Goal: Information Seeking & Learning: Learn about a topic

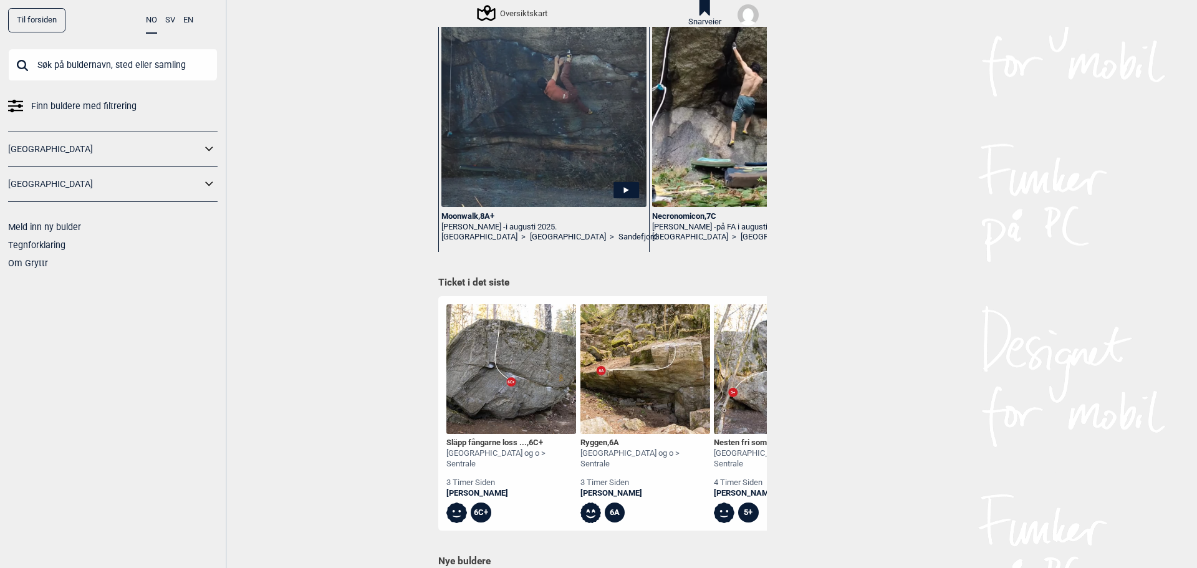
scroll to position [249, 0]
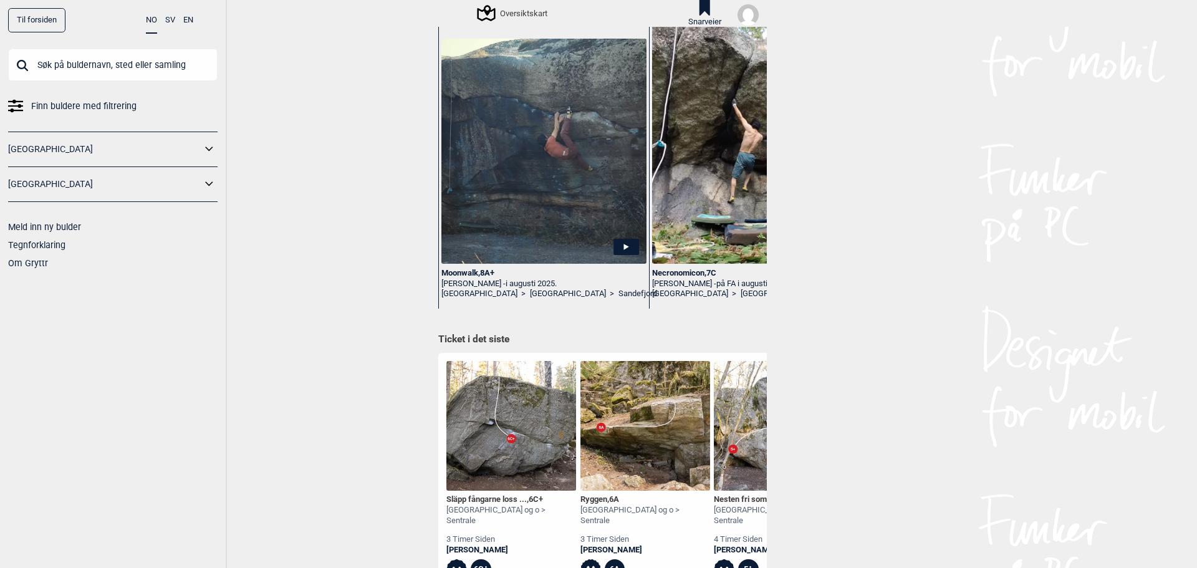
click at [105, 105] on span "Finn buldere med filtrering" at bounding box center [83, 106] width 105 height 18
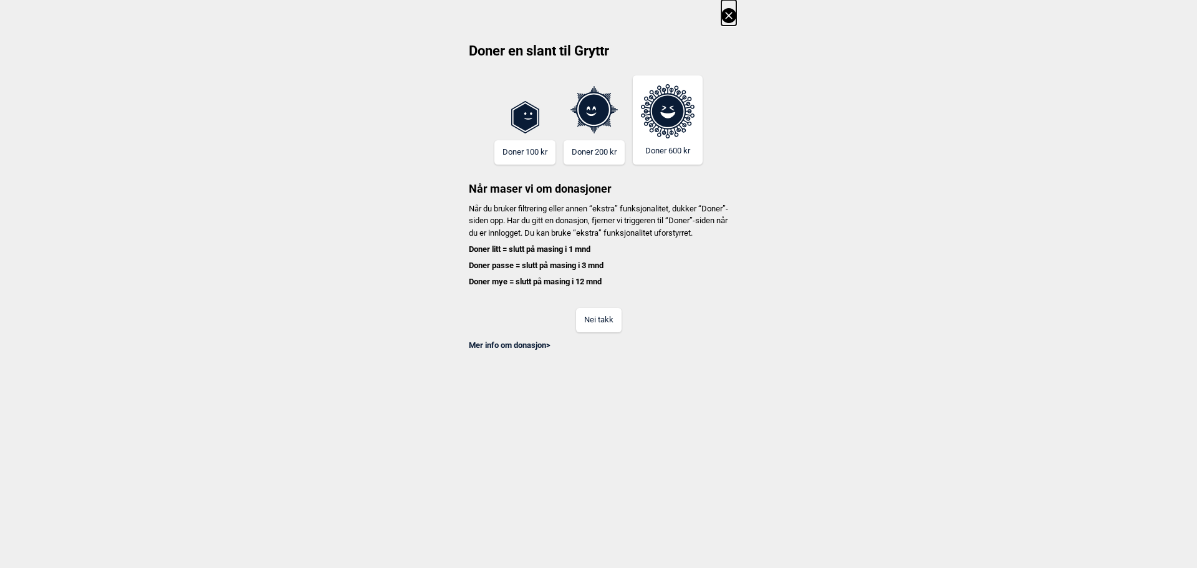
click at [614, 332] on button "Nei takk" at bounding box center [599, 320] width 46 height 24
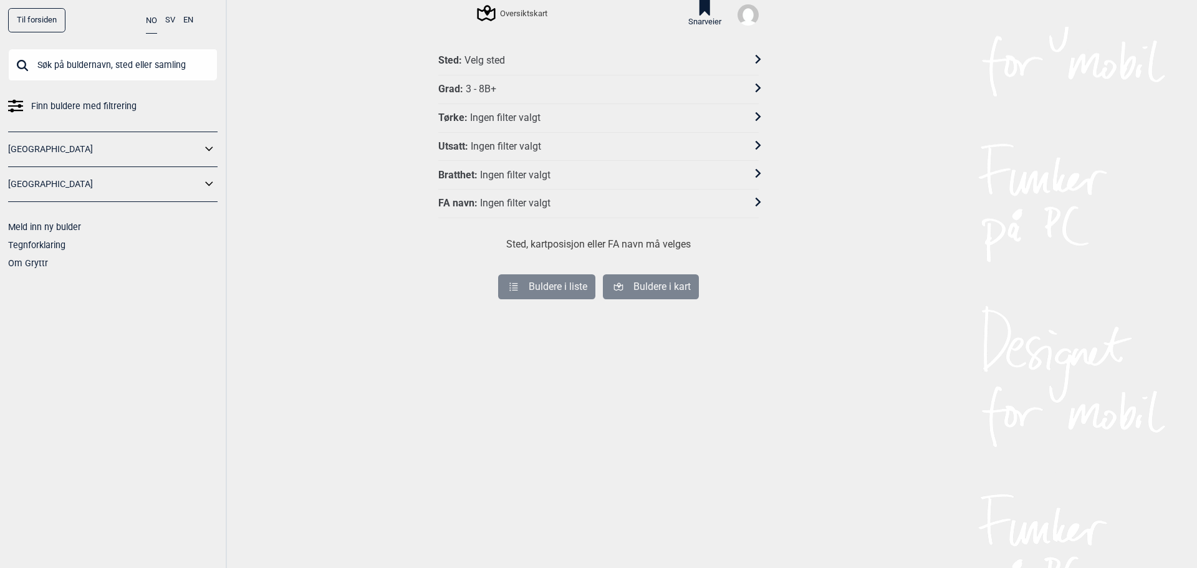
click at [492, 64] on div "Velg sted" at bounding box center [484, 60] width 41 height 13
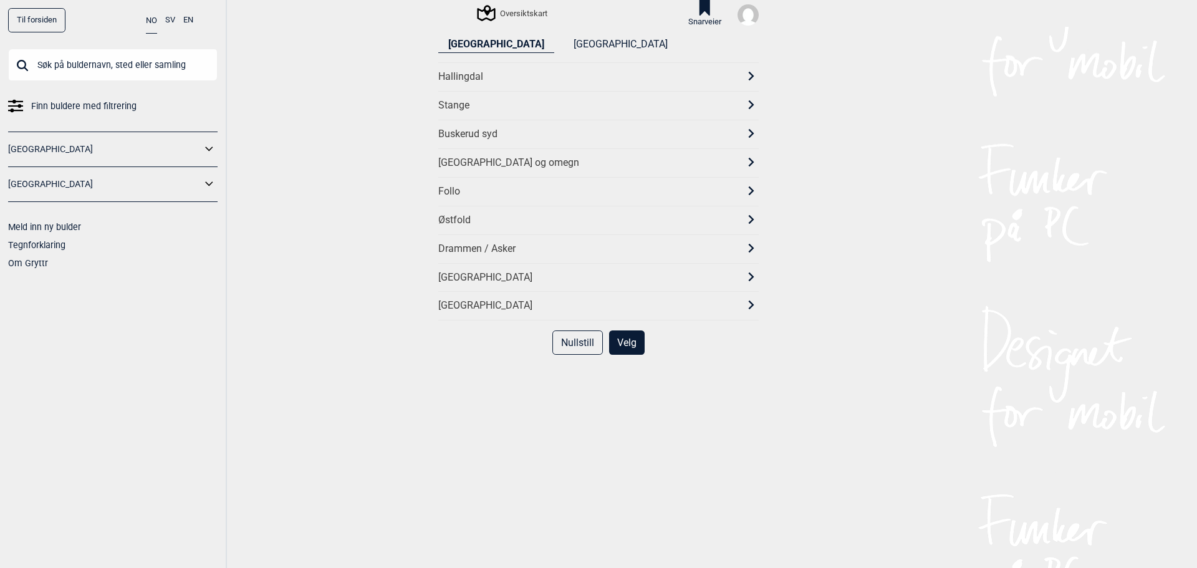
click at [477, 165] on div "[GEOGRAPHIC_DATA] og omegn" at bounding box center [587, 162] width 298 height 13
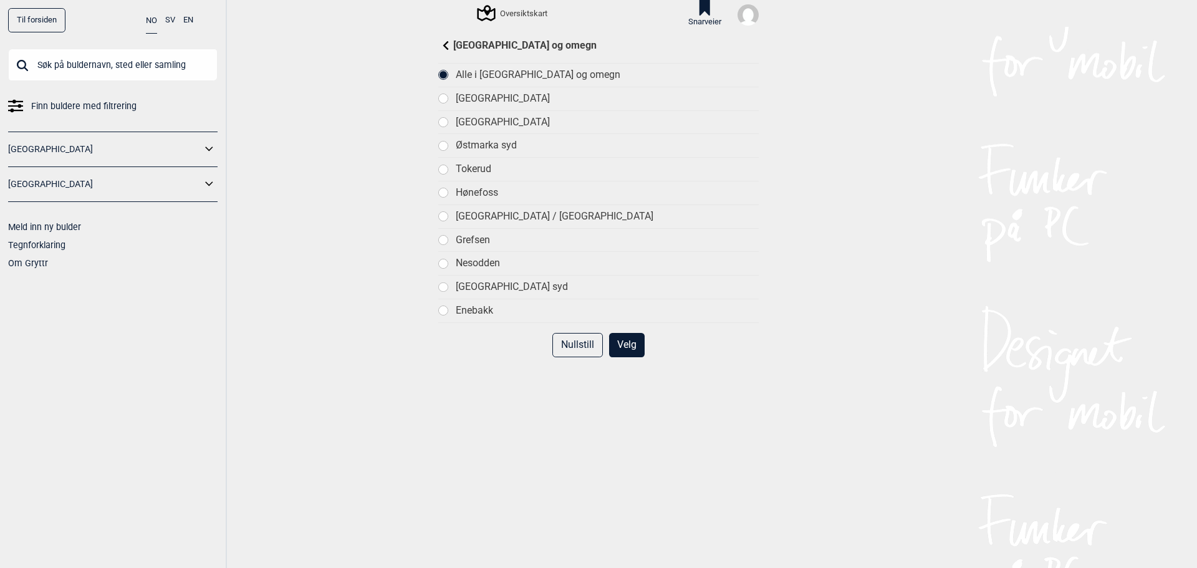
click at [458, 166] on div "Tokerud" at bounding box center [607, 169] width 303 height 13
click at [620, 347] on button "Velg" at bounding box center [627, 345] width 36 height 24
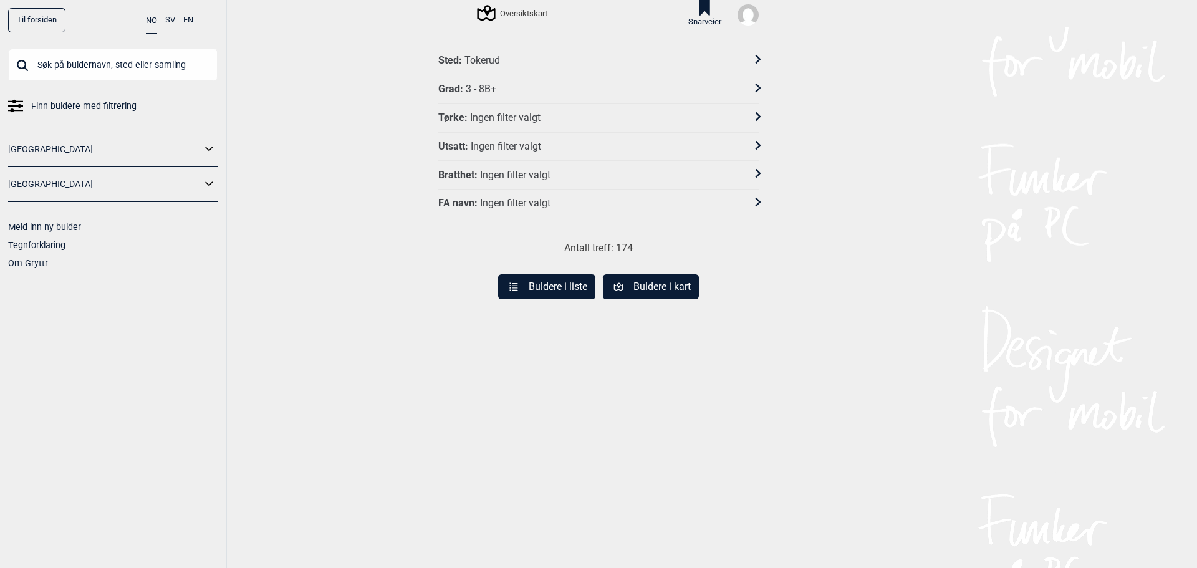
click at [484, 87] on div "3 - 8B+" at bounding box center [481, 89] width 31 height 13
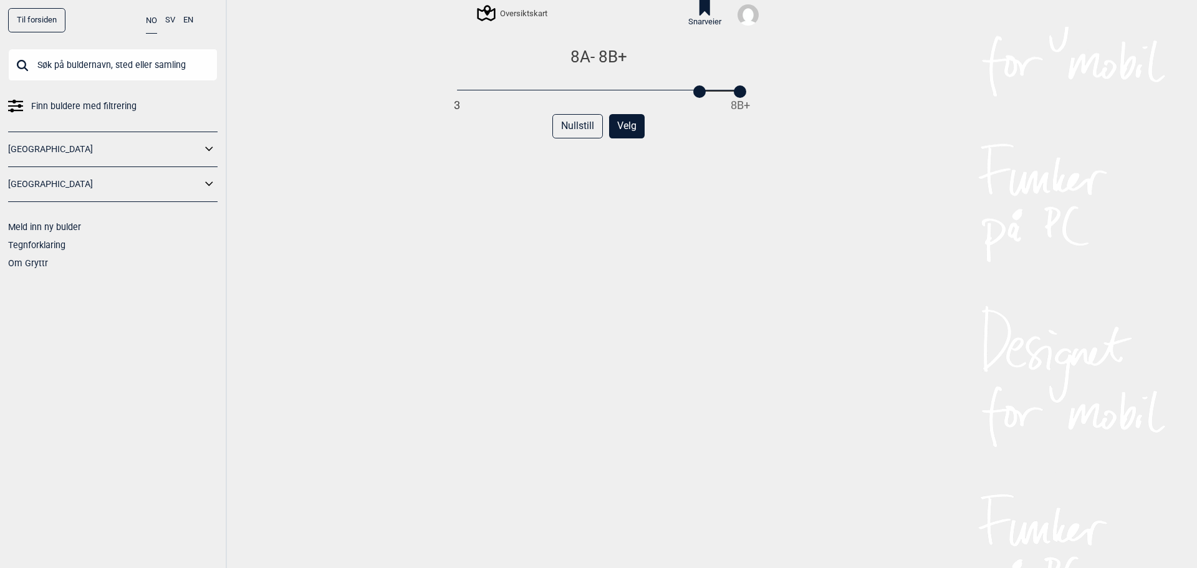
drag, startPoint x: 455, startPoint y: 96, endPoint x: 696, endPoint y: 99, distance: 240.7
click at [696, 99] on div "8A - 8B+ 3 8B+ Nullstill Velg" at bounding box center [598, 317] width 320 height 540
click at [630, 124] on button "Velg" at bounding box center [627, 126] width 36 height 24
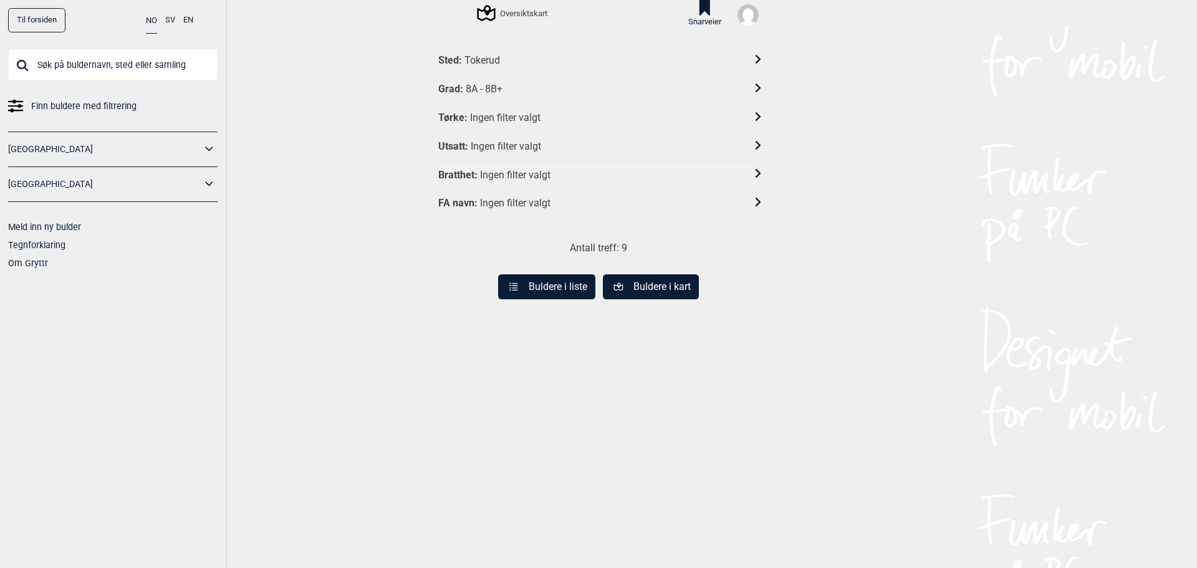
click at [560, 295] on button "Buldere i liste" at bounding box center [546, 286] width 97 height 25
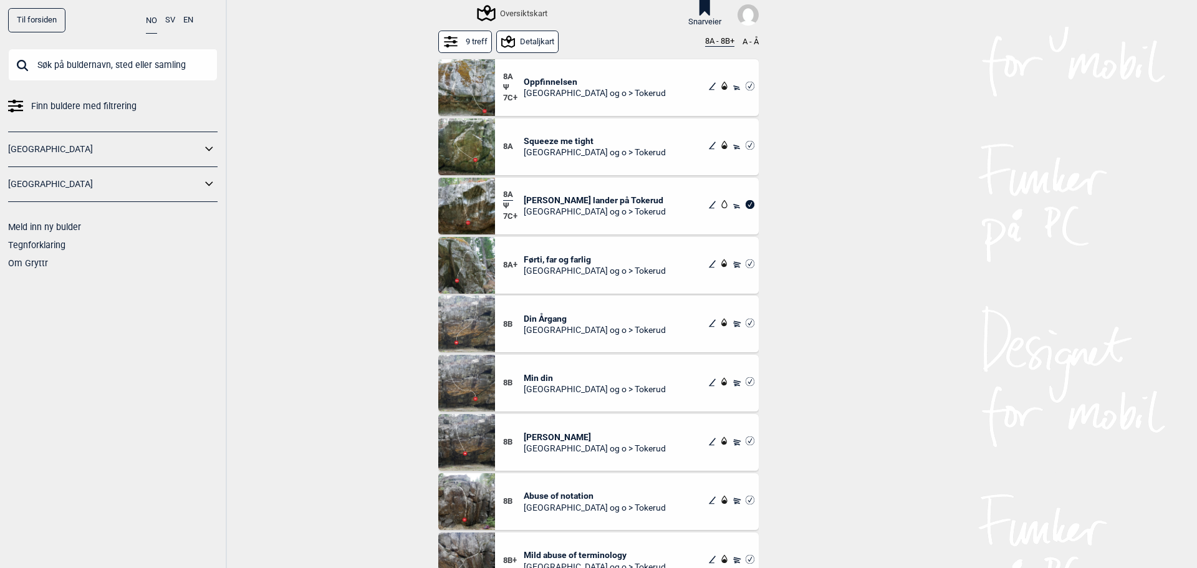
click at [564, 80] on span "Oppfinnelsen" at bounding box center [595, 81] width 142 height 11
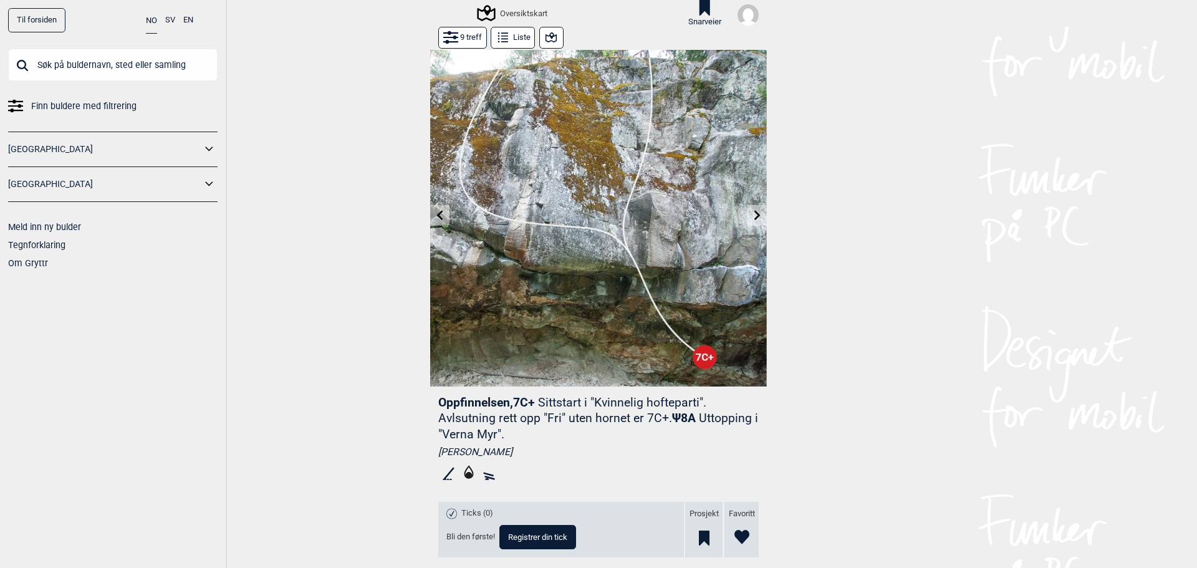
click at [756, 213] on icon at bounding box center [757, 215] width 10 height 10
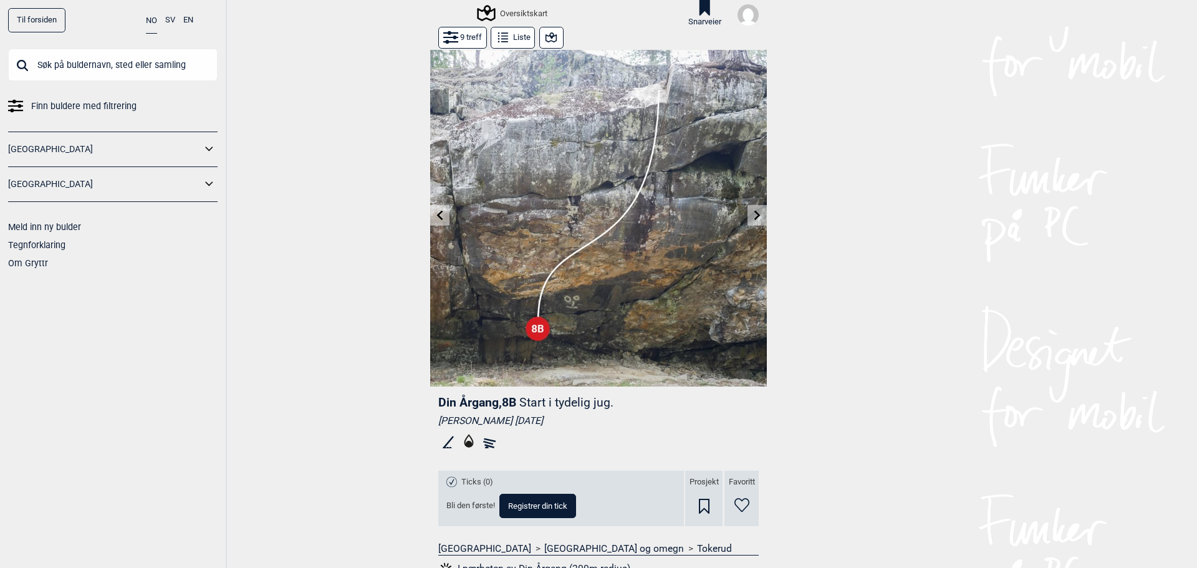
click at [435, 214] on icon at bounding box center [440, 215] width 10 height 10
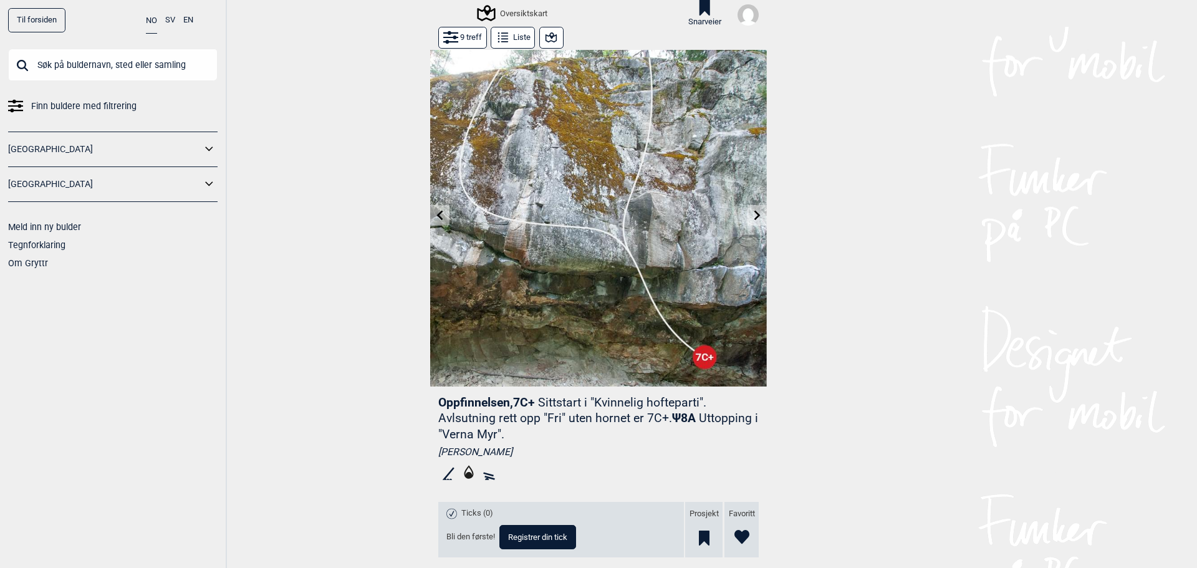
click at [438, 216] on icon at bounding box center [440, 215] width 10 height 10
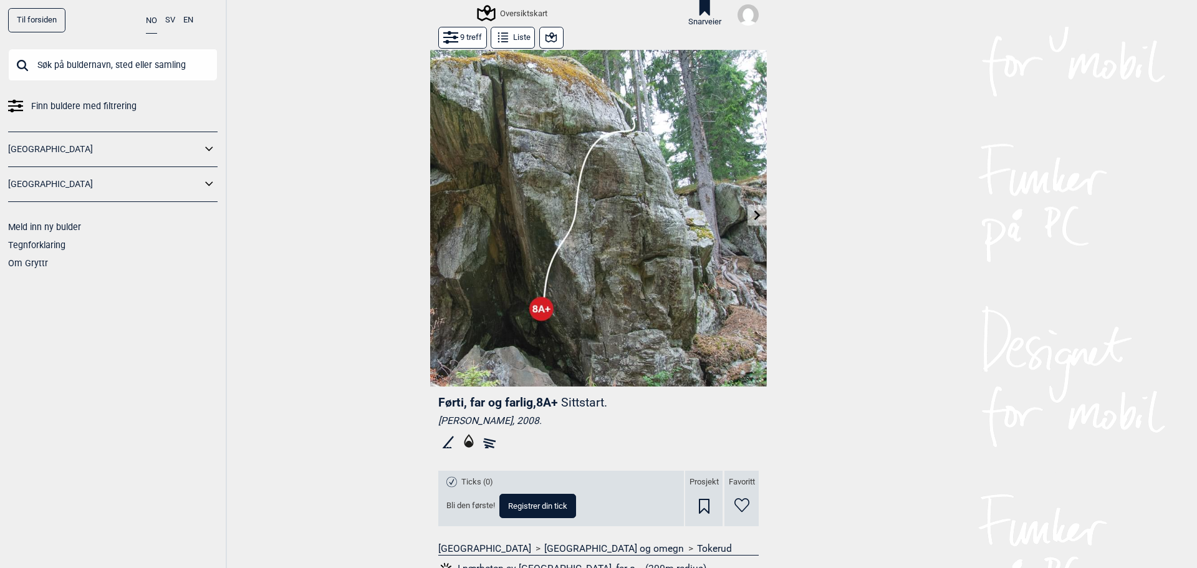
click at [752, 214] on icon at bounding box center [757, 215] width 10 height 10
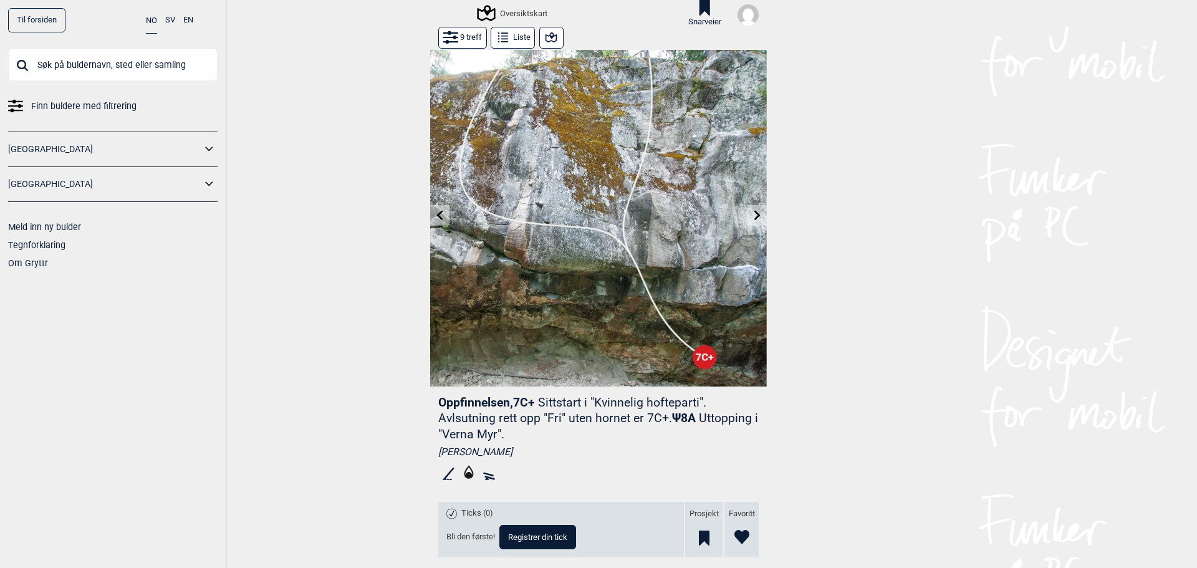
click at [752, 214] on icon at bounding box center [757, 215] width 10 height 10
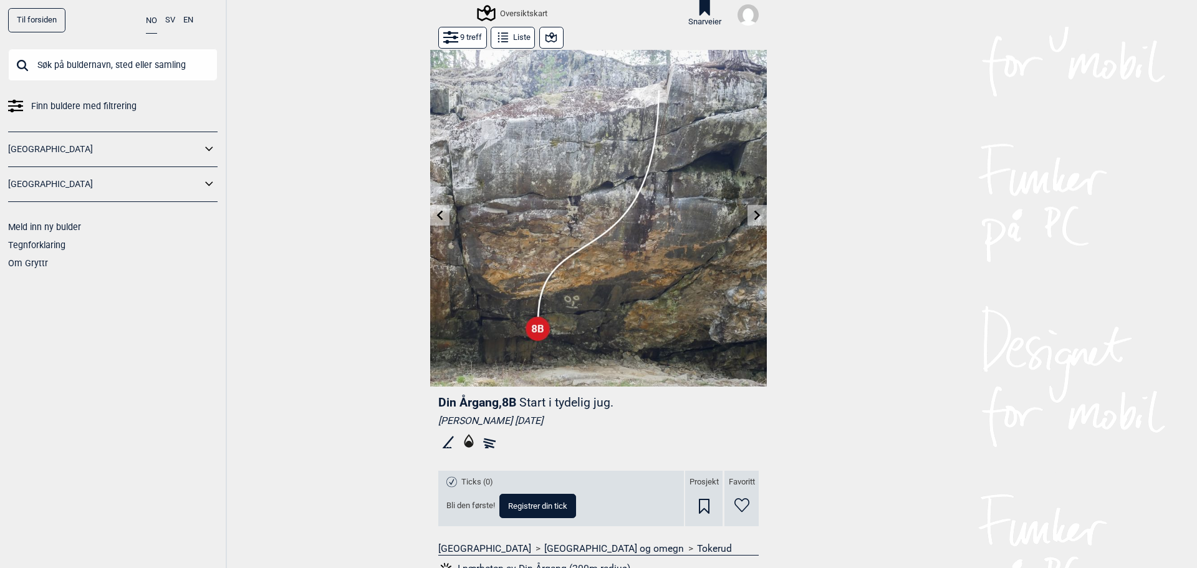
click at [752, 214] on icon at bounding box center [757, 215] width 10 height 10
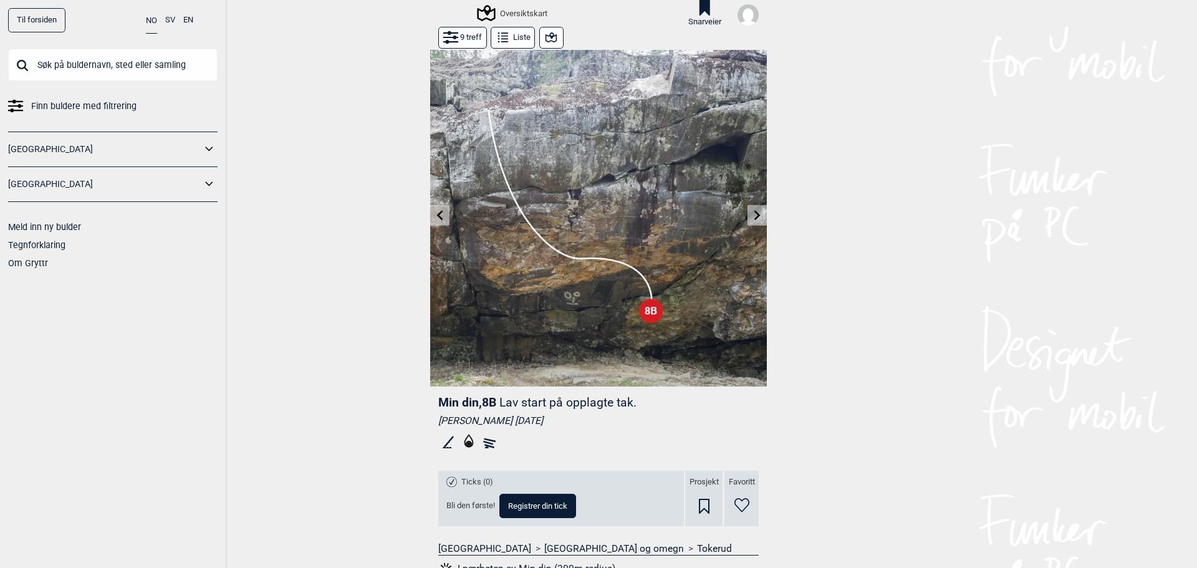
click at [752, 214] on icon at bounding box center [757, 215] width 10 height 10
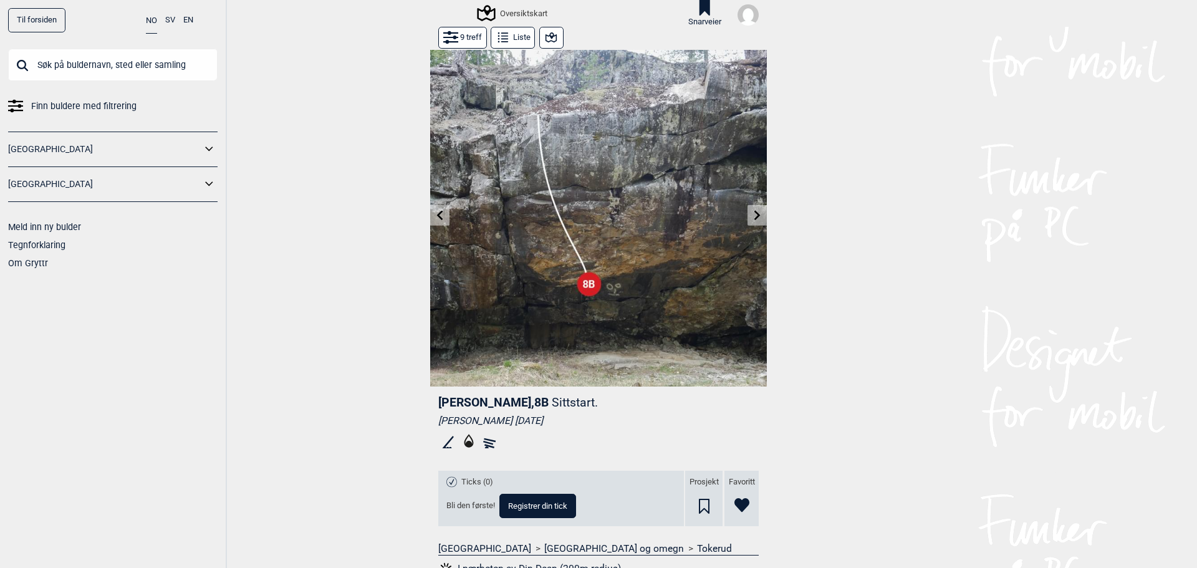
click at [752, 214] on icon at bounding box center [757, 215] width 10 height 10
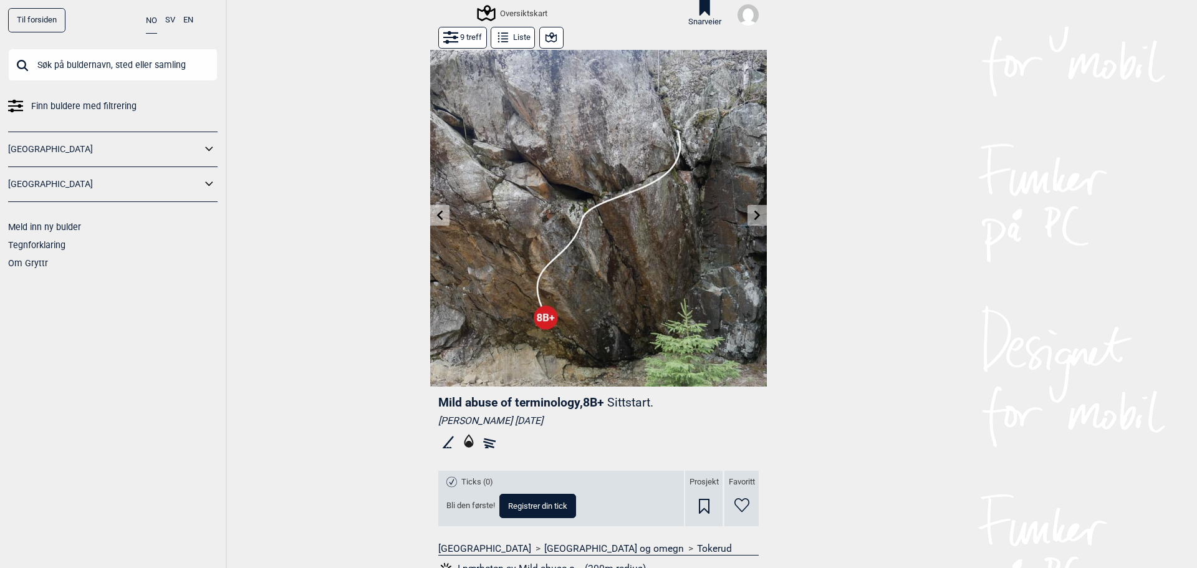
click at [752, 214] on icon at bounding box center [757, 215] width 10 height 10
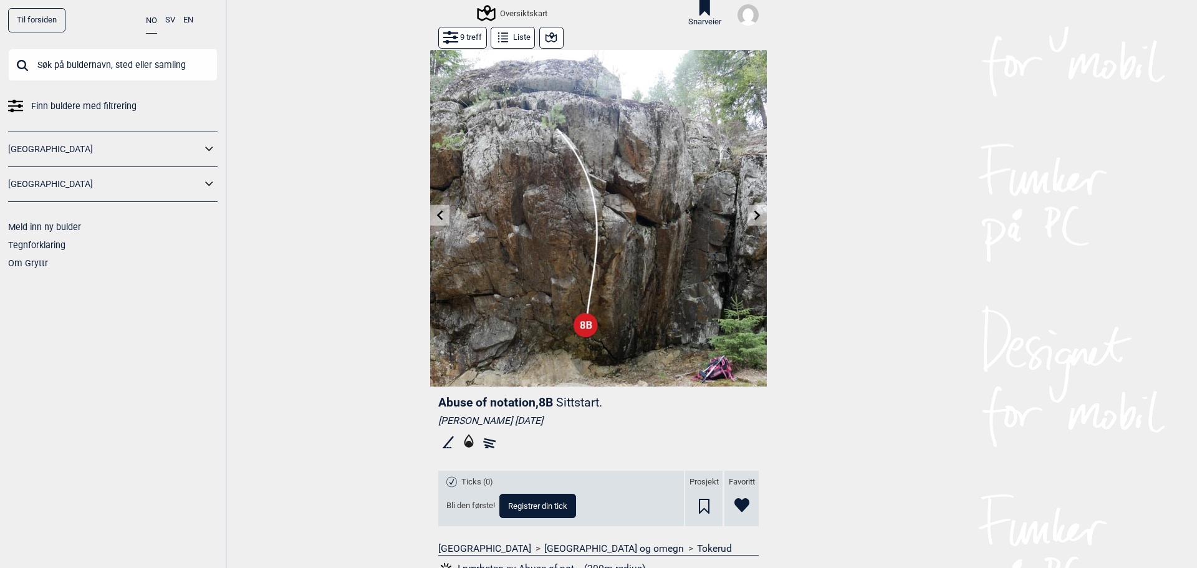
click at [752, 214] on icon at bounding box center [757, 215] width 10 height 10
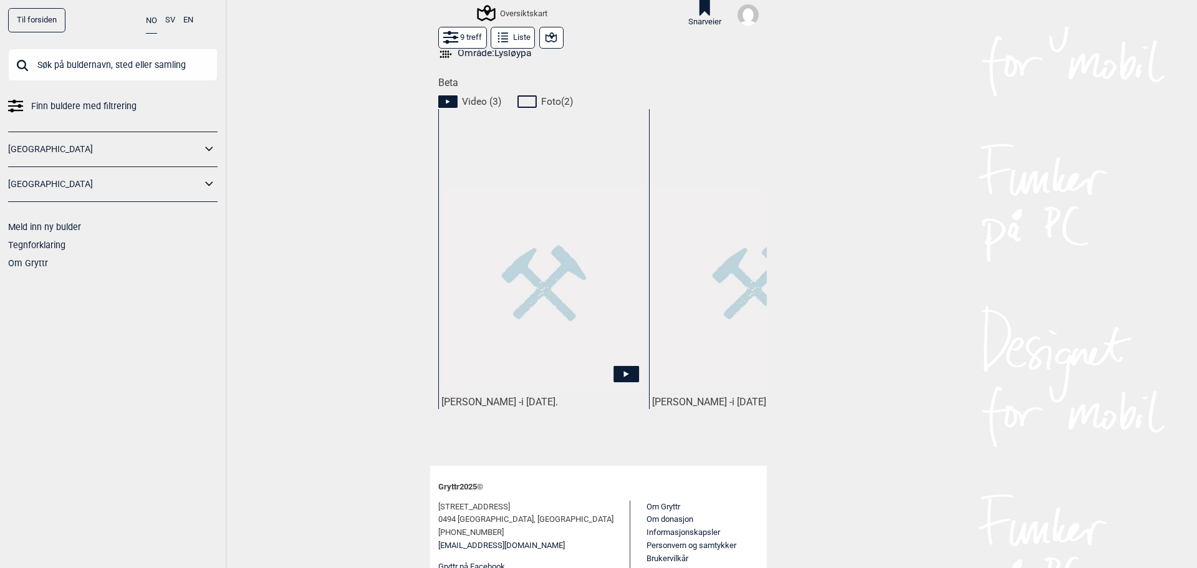
scroll to position [577, 0]
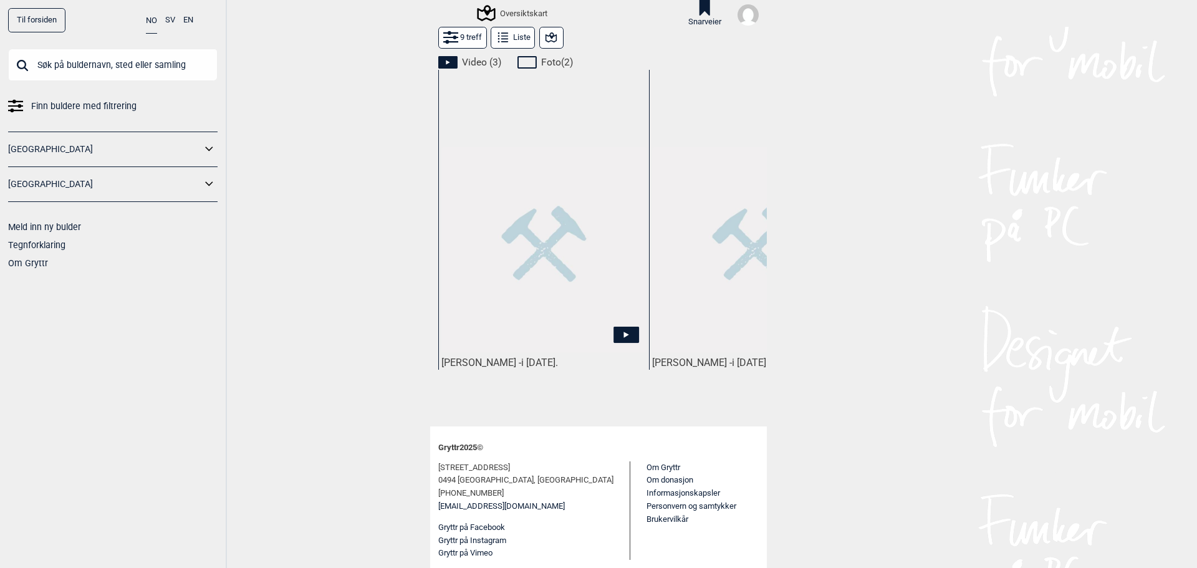
click at [499, 176] on img at bounding box center [543, 249] width 205 height 205
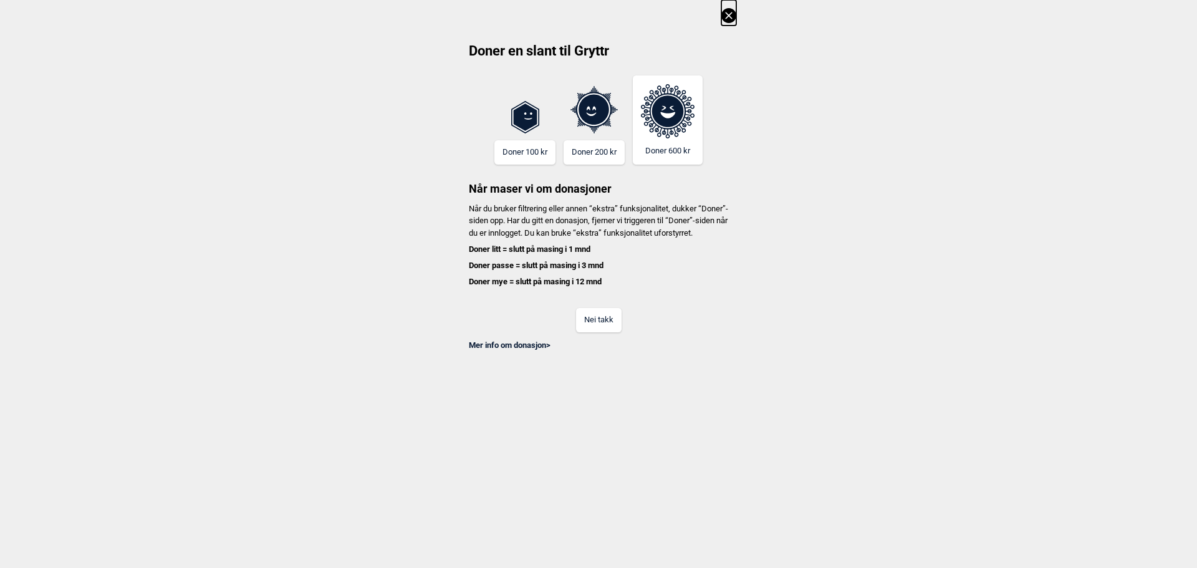
click at [608, 332] on button "Nei takk" at bounding box center [599, 320] width 46 height 24
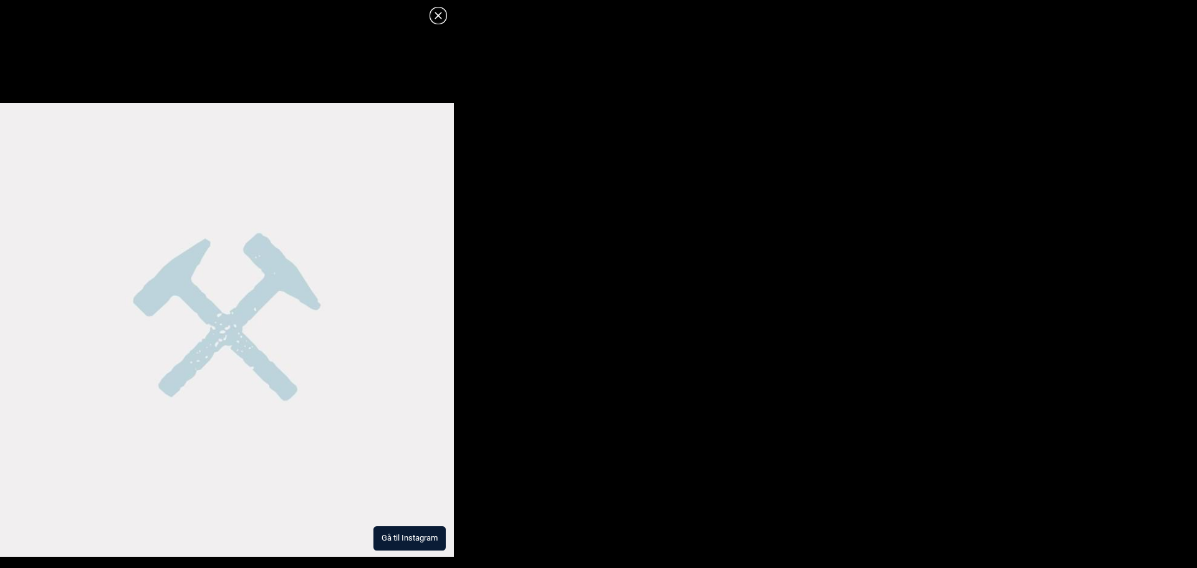
click at [403, 541] on button "Gå til Instagram" at bounding box center [409, 538] width 72 height 24
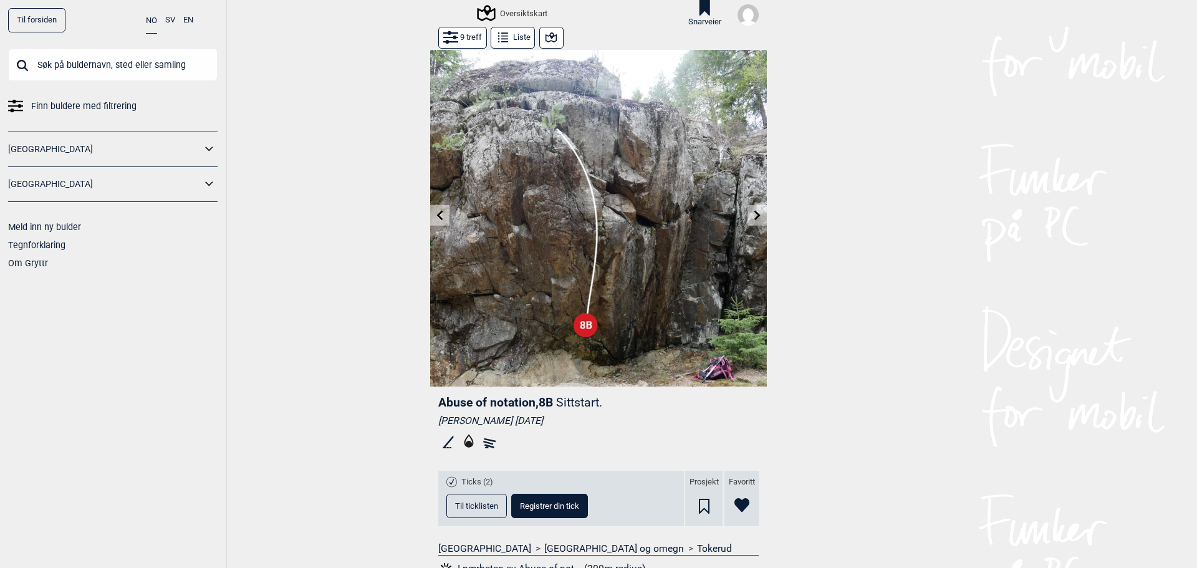
drag, startPoint x: 676, startPoint y: 247, endPoint x: 667, endPoint y: 242, distance: 10.6
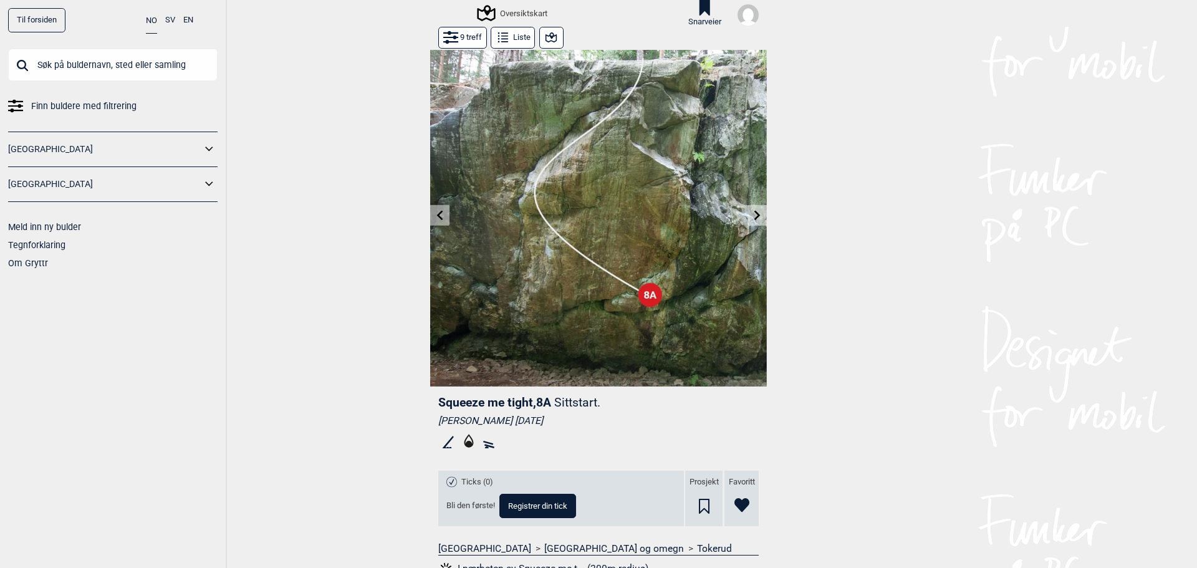
click at [442, 214] on button at bounding box center [439, 215] width 19 height 21
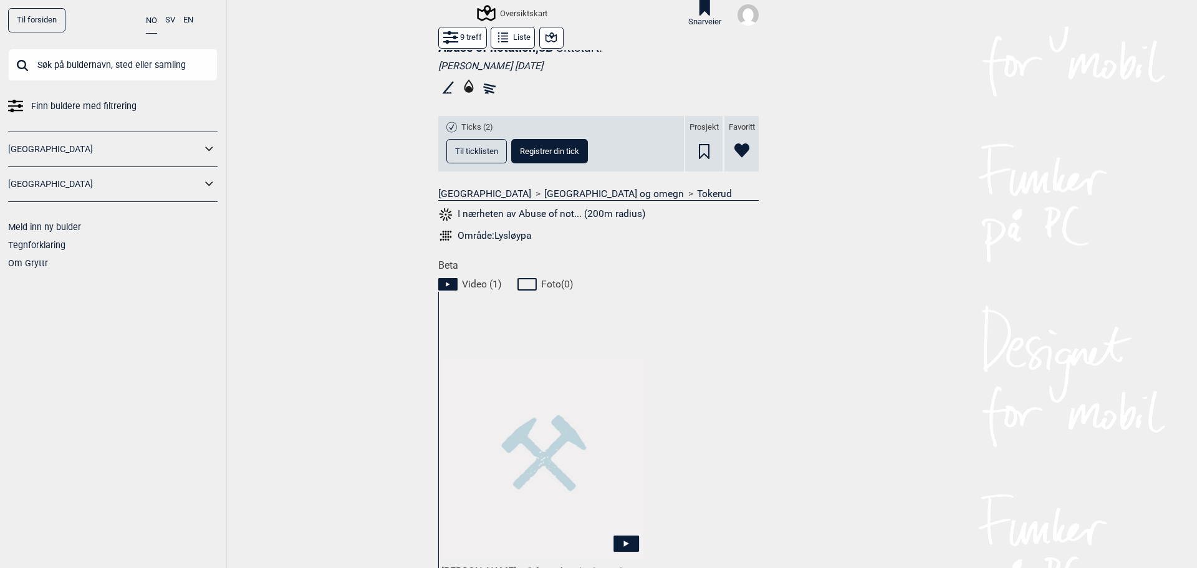
scroll to position [540, 0]
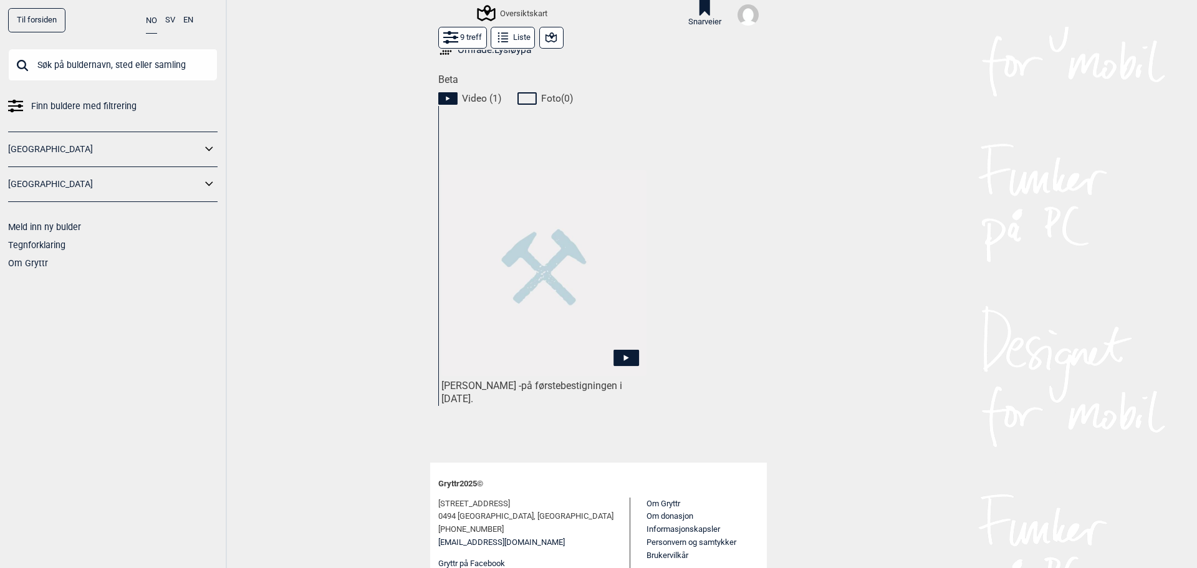
click at [565, 324] on img at bounding box center [543, 272] width 205 height 205
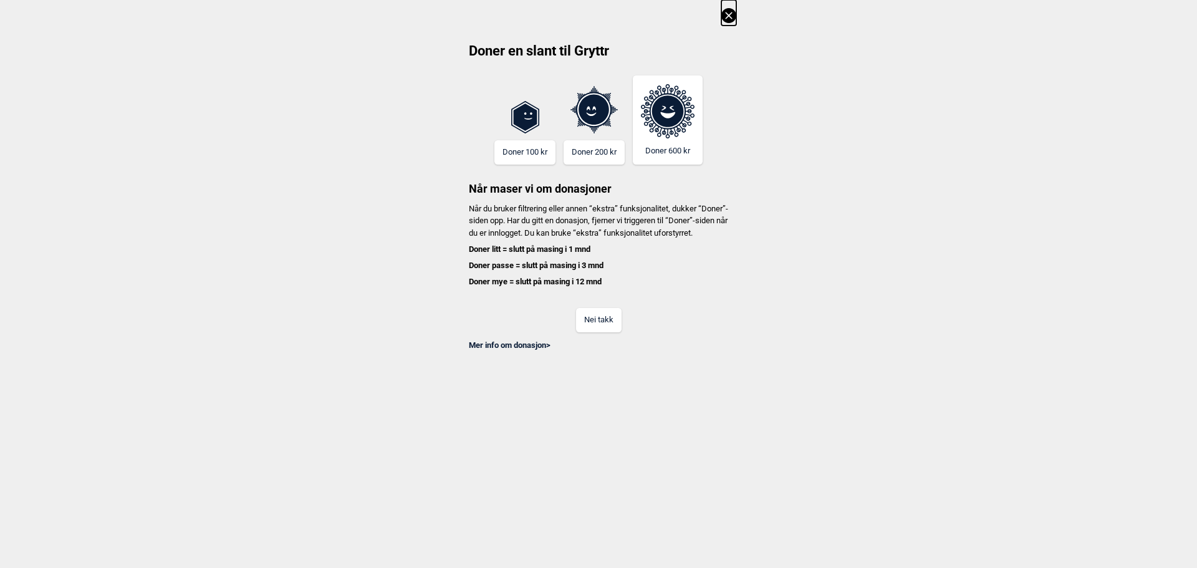
click at [585, 331] on button "Nei takk" at bounding box center [599, 320] width 46 height 24
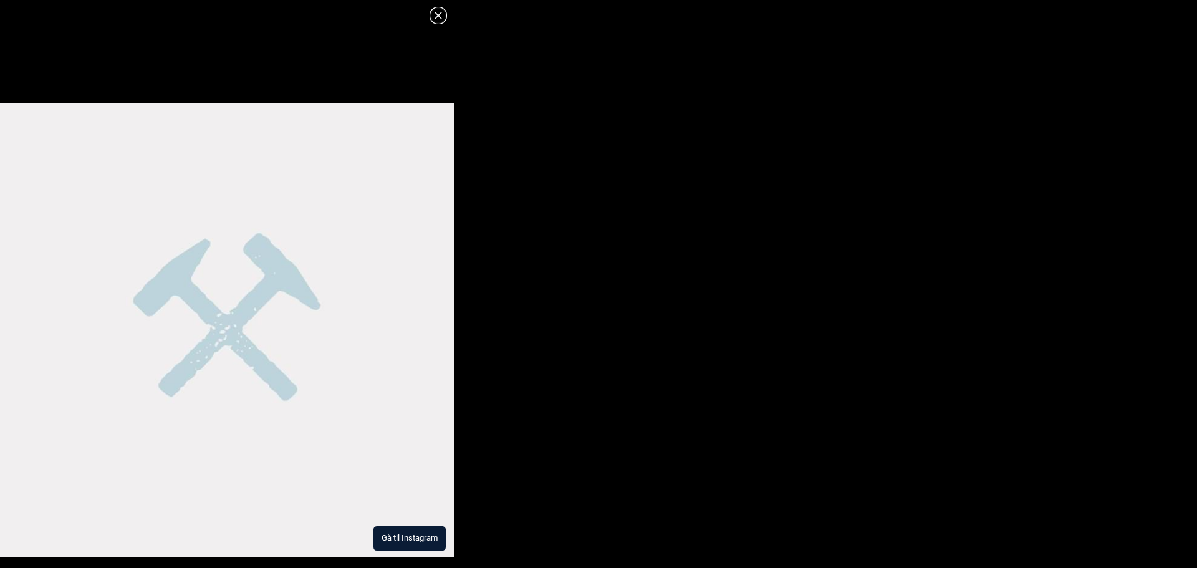
click at [410, 539] on button "Gå til Instagram" at bounding box center [409, 538] width 72 height 24
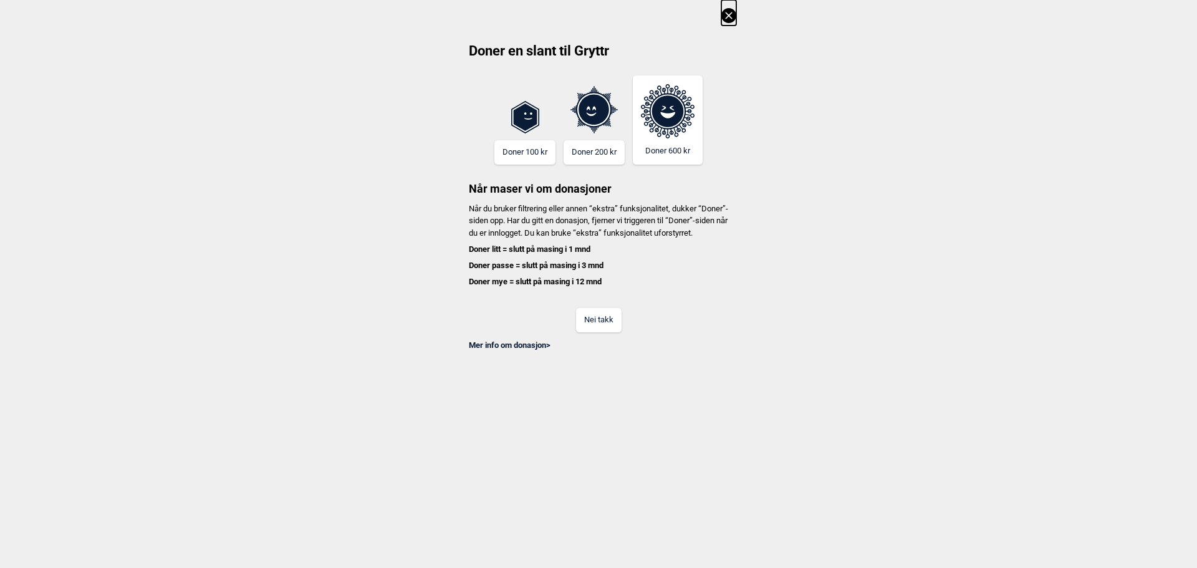
click at [590, 329] on button "Nei takk" at bounding box center [599, 320] width 46 height 24
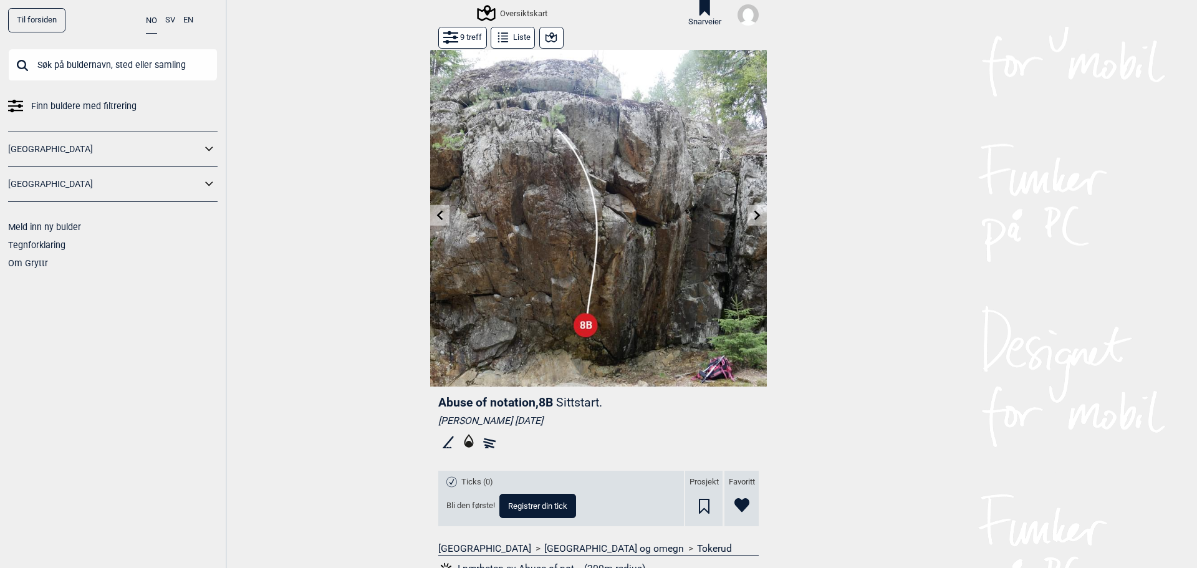
click at [742, 214] on img at bounding box center [598, 218] width 337 height 337
click at [752, 213] on icon at bounding box center [757, 215] width 10 height 10
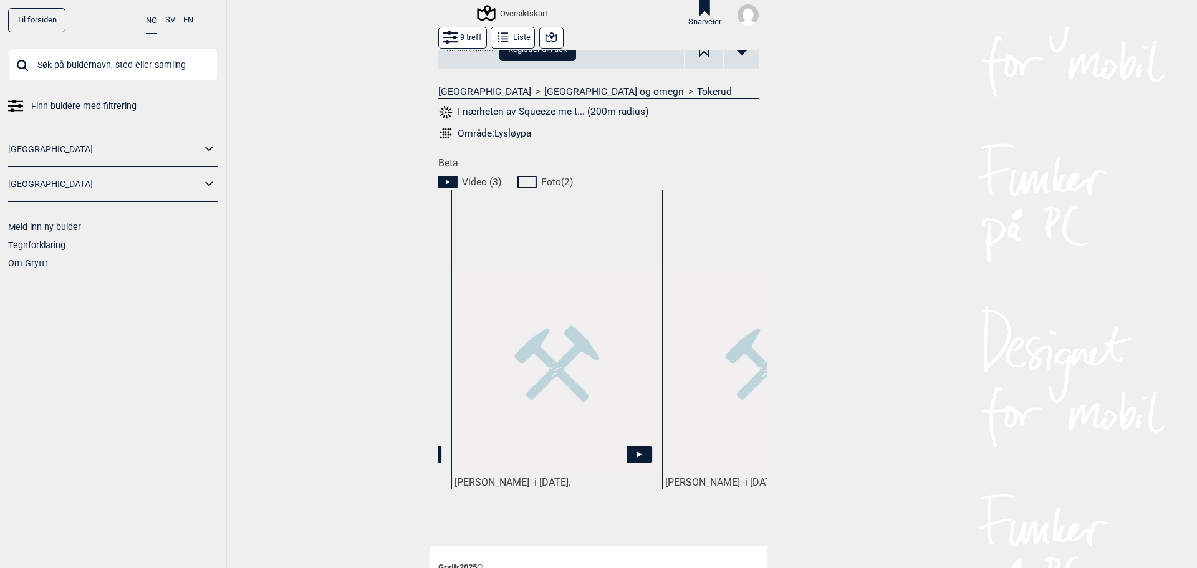
scroll to position [0, 185]
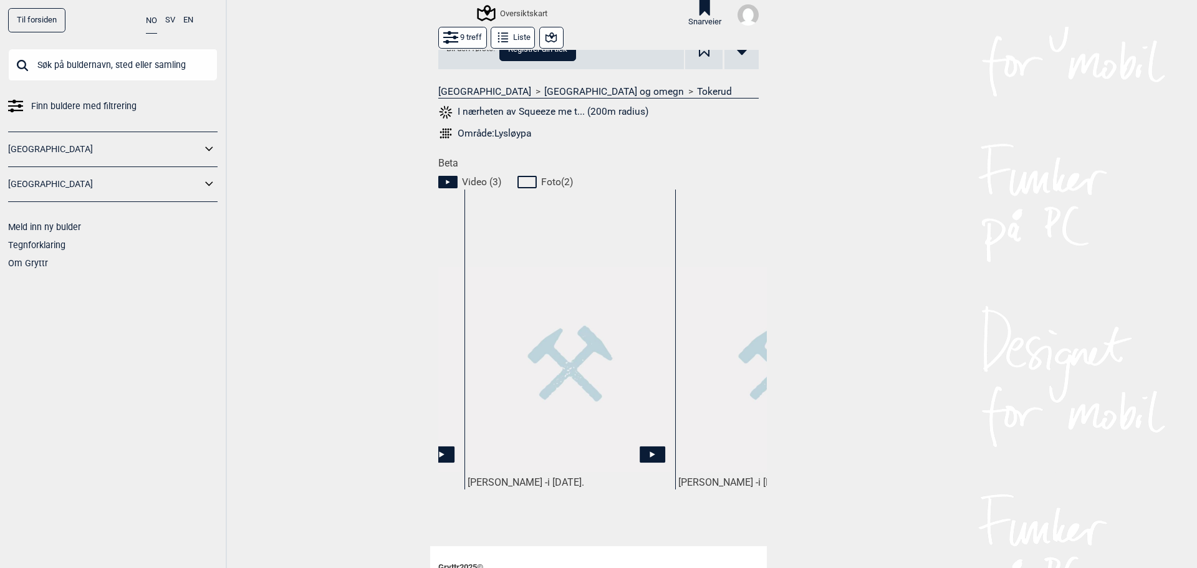
click at [572, 404] on img at bounding box center [570, 369] width 205 height 205
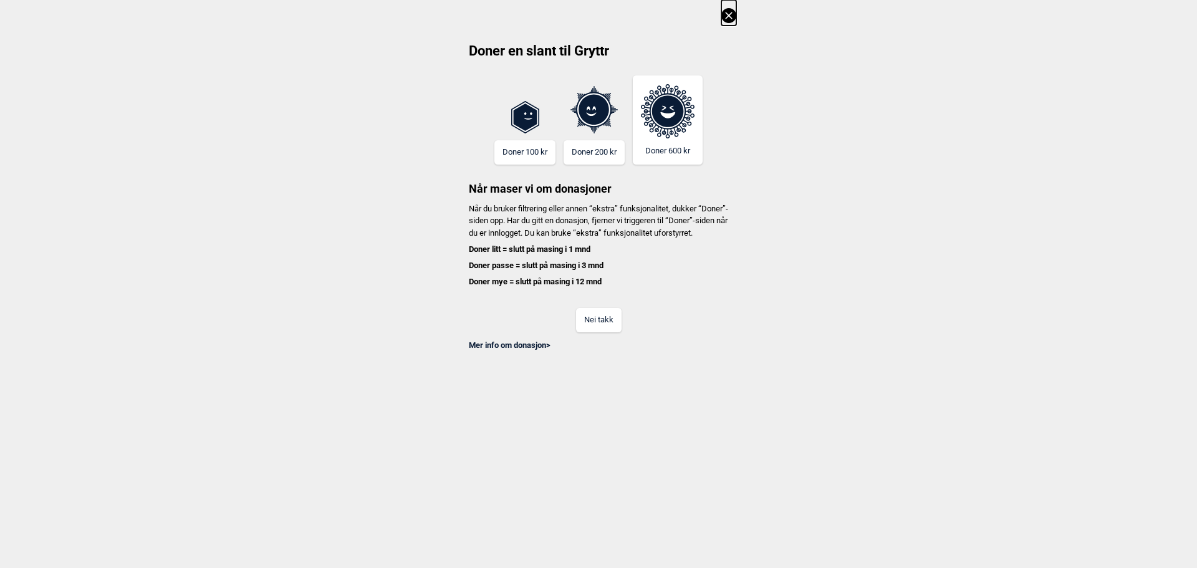
click at [595, 322] on button "Nei takk" at bounding box center [599, 320] width 46 height 24
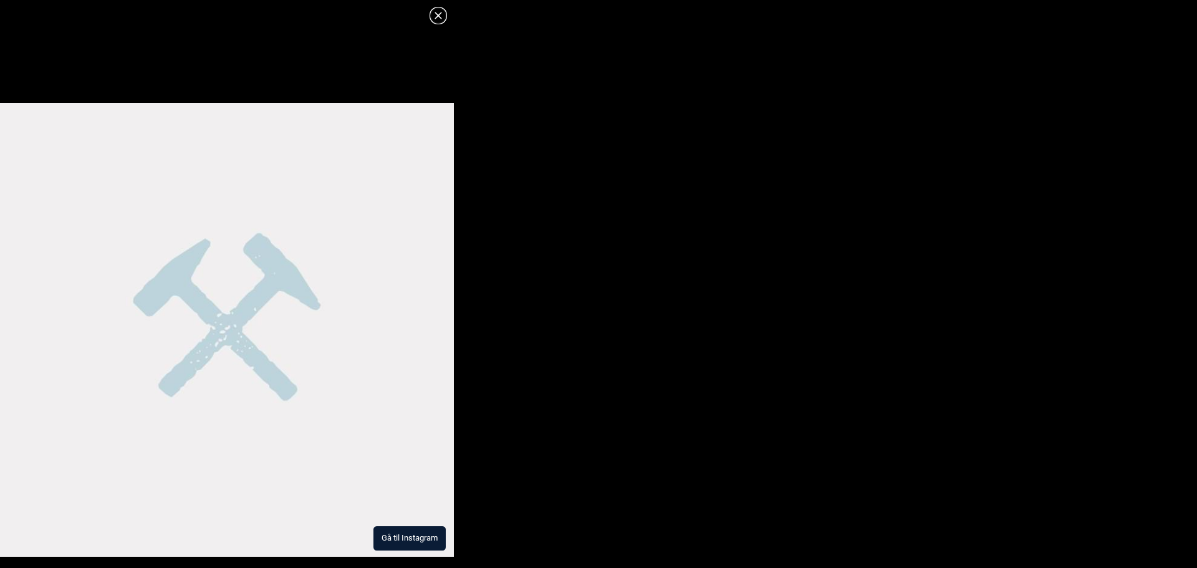
click at [428, 536] on button "Gå til Instagram" at bounding box center [409, 538] width 72 height 24
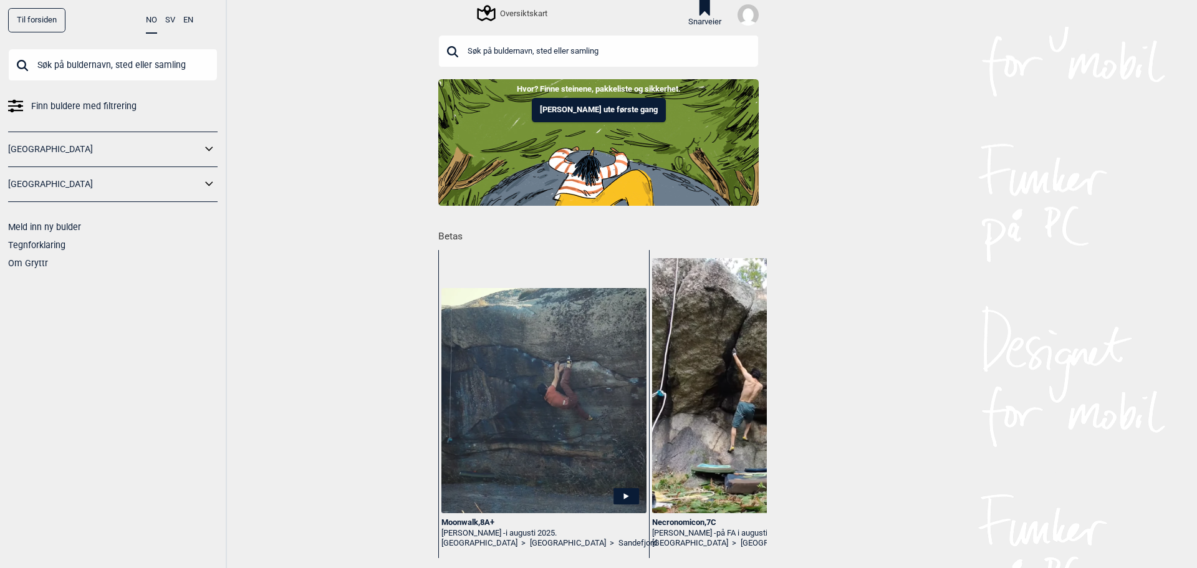
click at [98, 112] on span "Finn buldere med filtrering" at bounding box center [83, 106] width 105 height 18
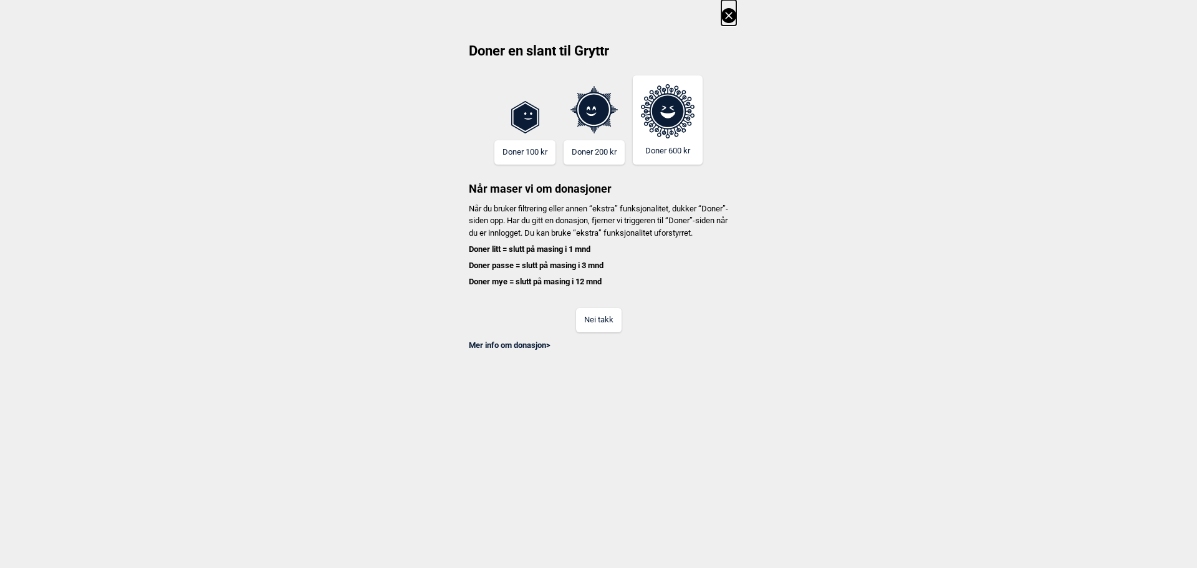
click at [609, 345] on div "Mer info om donasjon >" at bounding box center [599, 341] width 276 height 19
click at [609, 332] on button "Nei takk" at bounding box center [599, 320] width 46 height 24
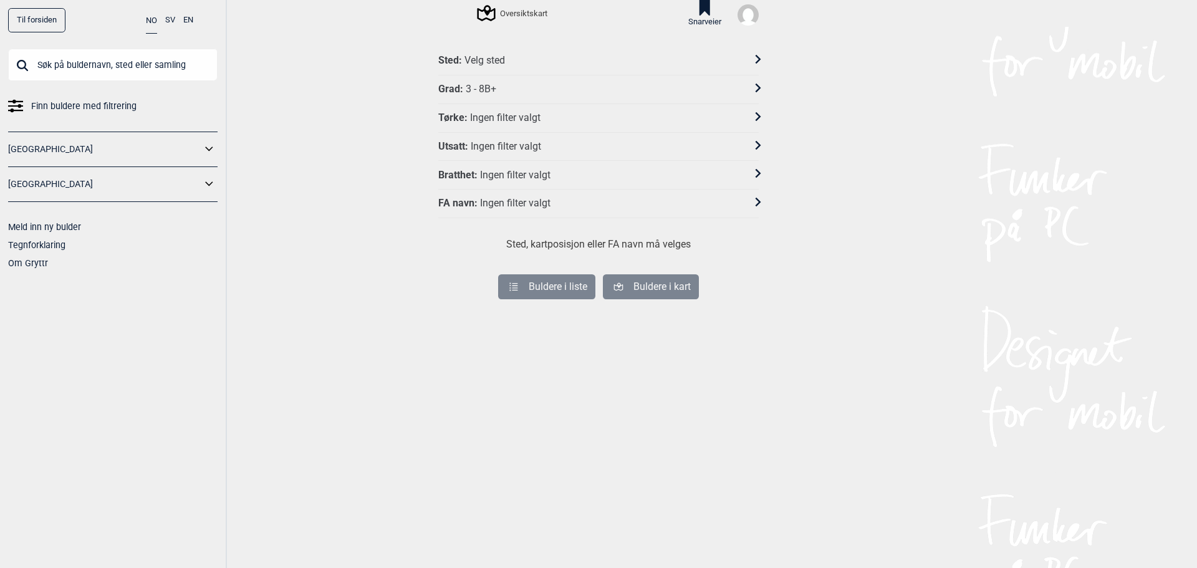
click at [501, 59] on div "Sted : Velg sted" at bounding box center [590, 60] width 304 height 13
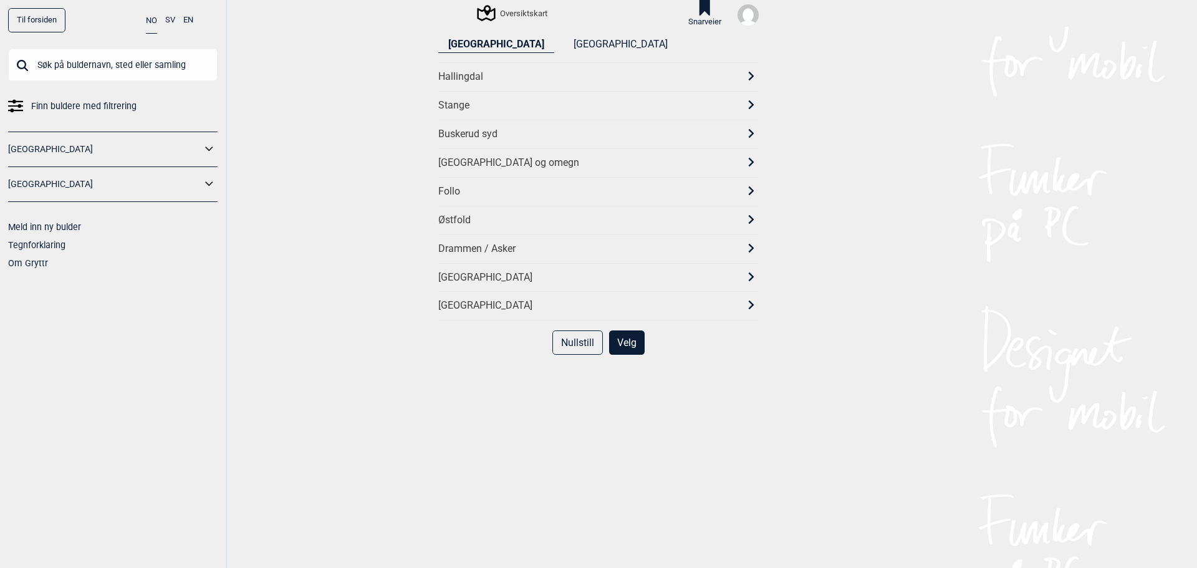
click at [460, 221] on div "Østfold" at bounding box center [587, 220] width 298 height 13
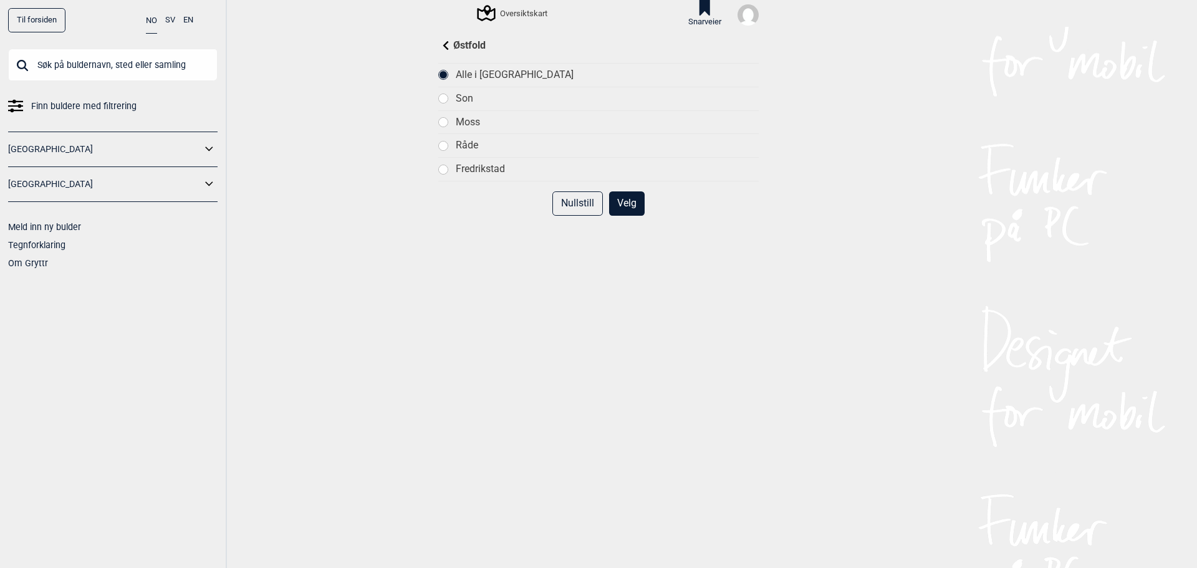
click at [473, 169] on div "Fredrikstad" at bounding box center [607, 169] width 303 height 13
click at [615, 200] on button "Velg" at bounding box center [627, 203] width 36 height 24
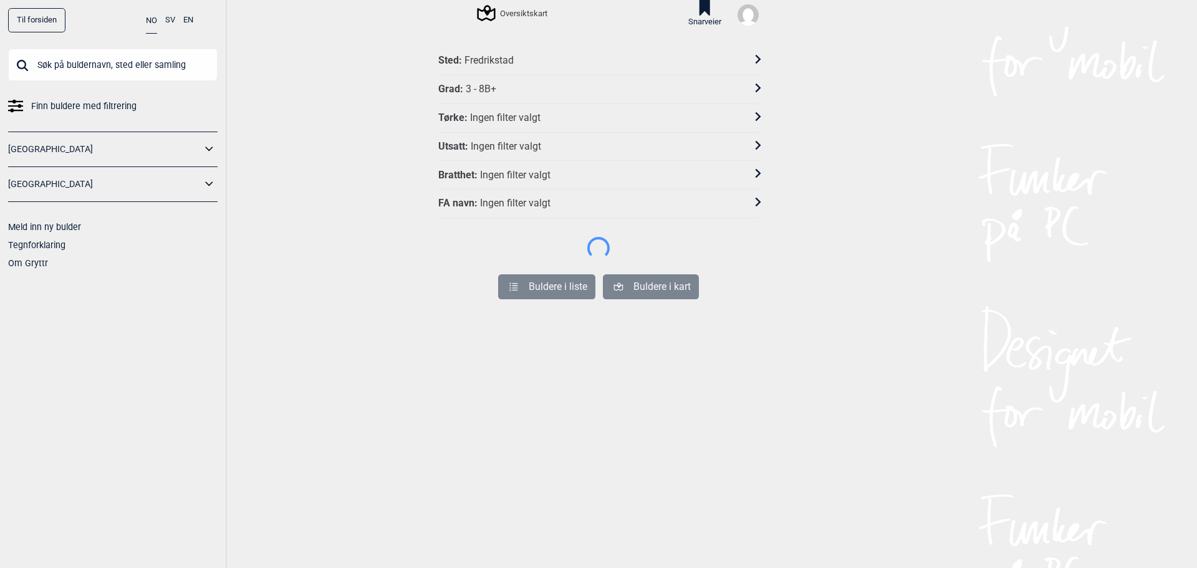
click at [485, 95] on div "3 - 8B+" at bounding box center [481, 89] width 31 height 13
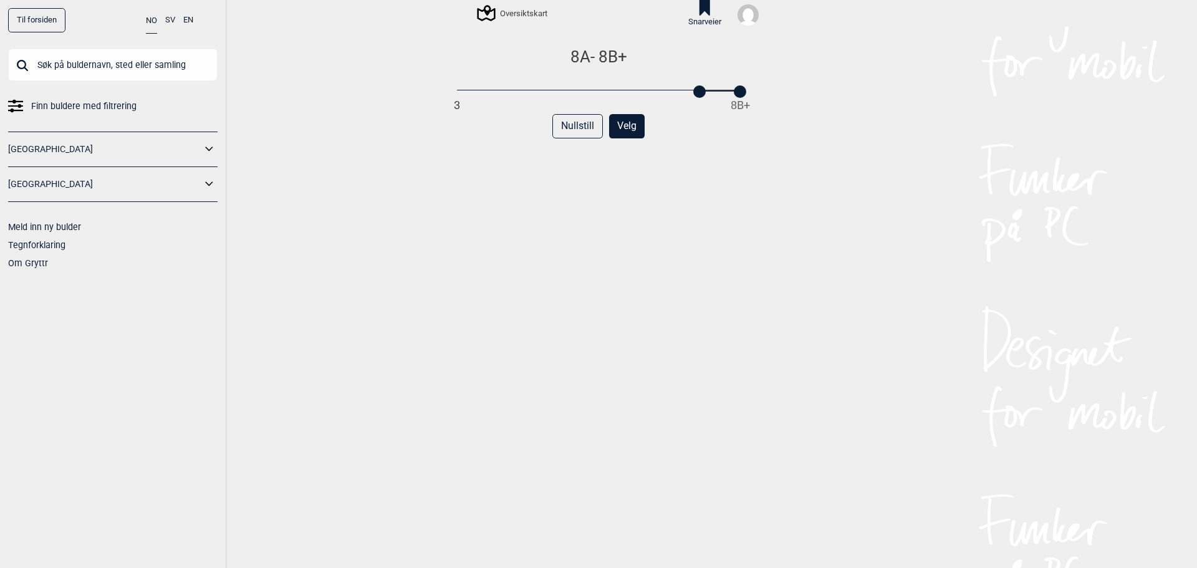
drag, startPoint x: 454, startPoint y: 93, endPoint x: 693, endPoint y: 92, distance: 238.1
click at [693, 92] on div at bounding box center [699, 91] width 12 height 12
drag, startPoint x: 698, startPoint y: 90, endPoint x: 686, endPoint y: 91, distance: 11.2
click at [686, 91] on div at bounding box center [686, 91] width 12 height 12
click at [609, 135] on button "Velg" at bounding box center [627, 126] width 36 height 24
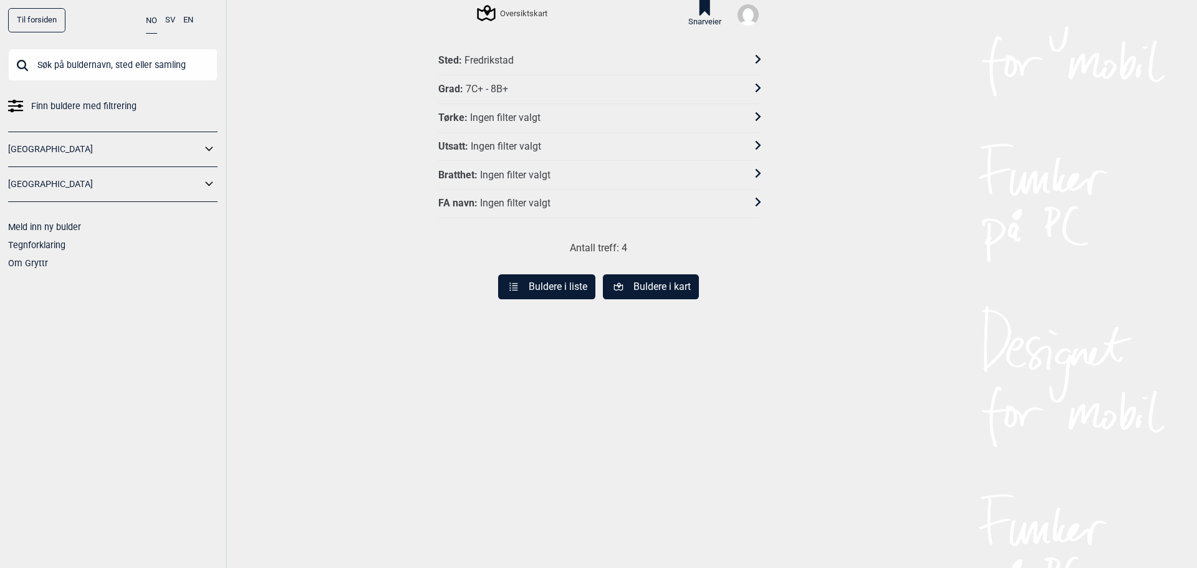
click at [540, 286] on button "Buldere i liste" at bounding box center [546, 286] width 97 height 25
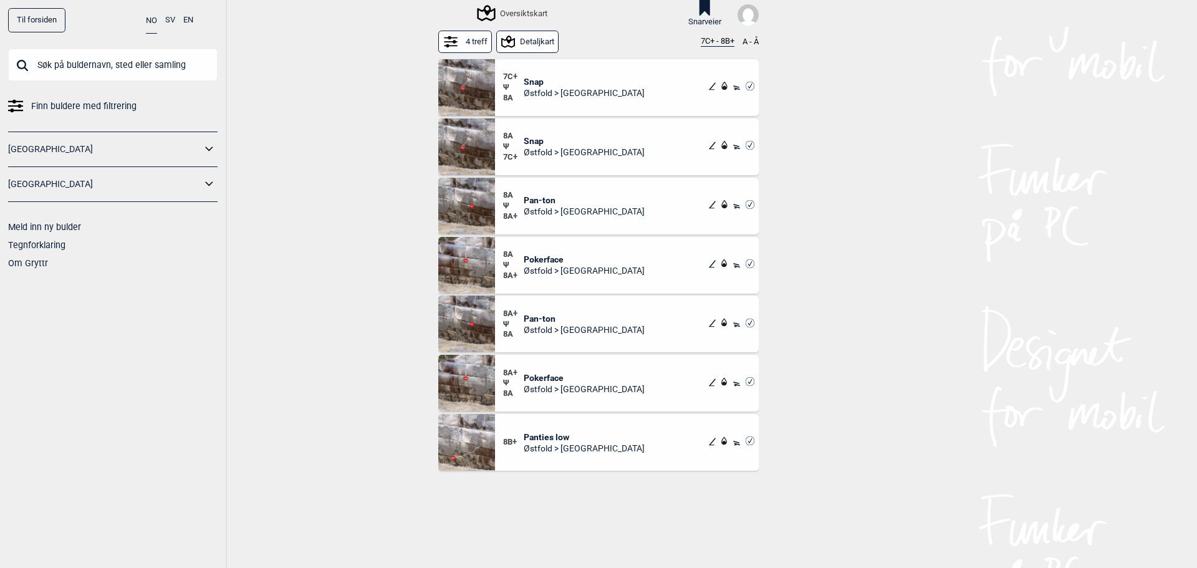
click at [556, 88] on span "Østfold > Fredrikstad" at bounding box center [584, 92] width 121 height 11
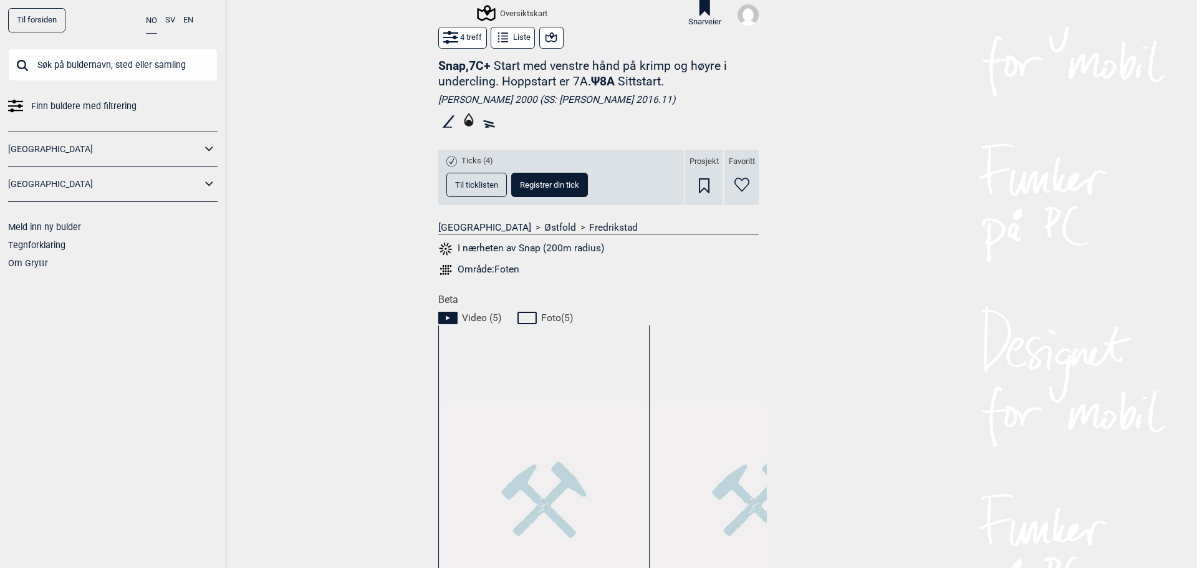
scroll to position [499, 0]
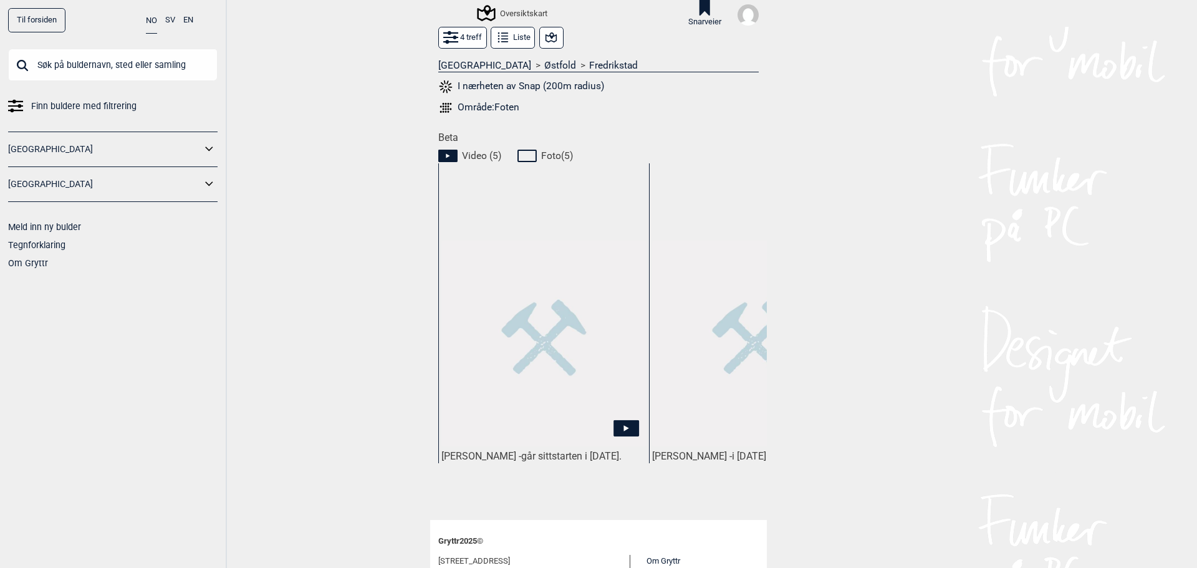
click at [613, 427] on icon at bounding box center [626, 428] width 26 height 16
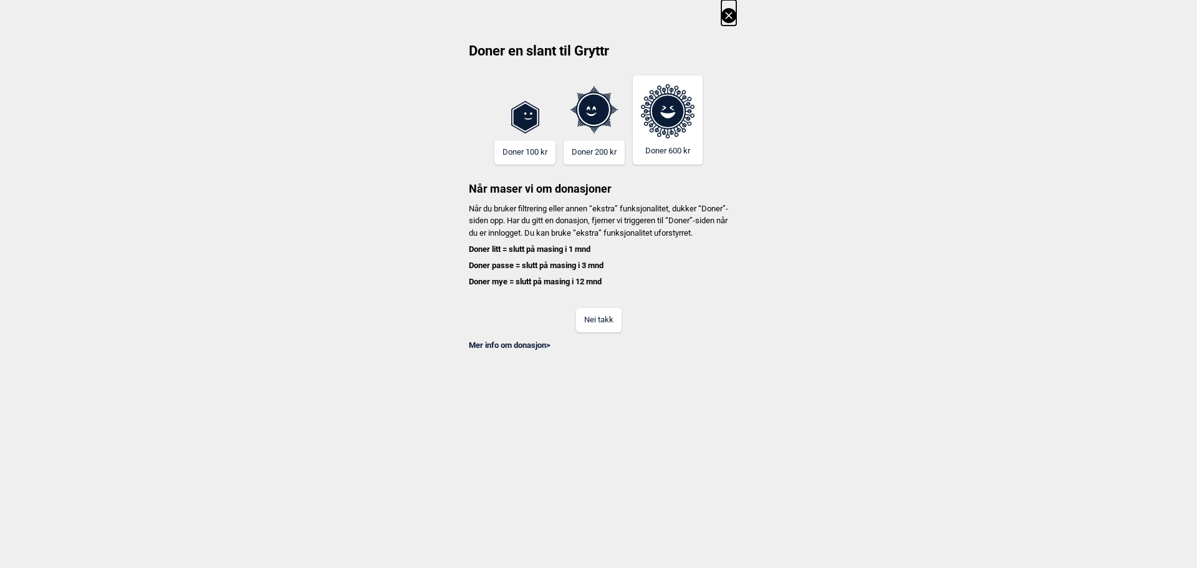
click at [596, 331] on button "Nei takk" at bounding box center [599, 320] width 46 height 24
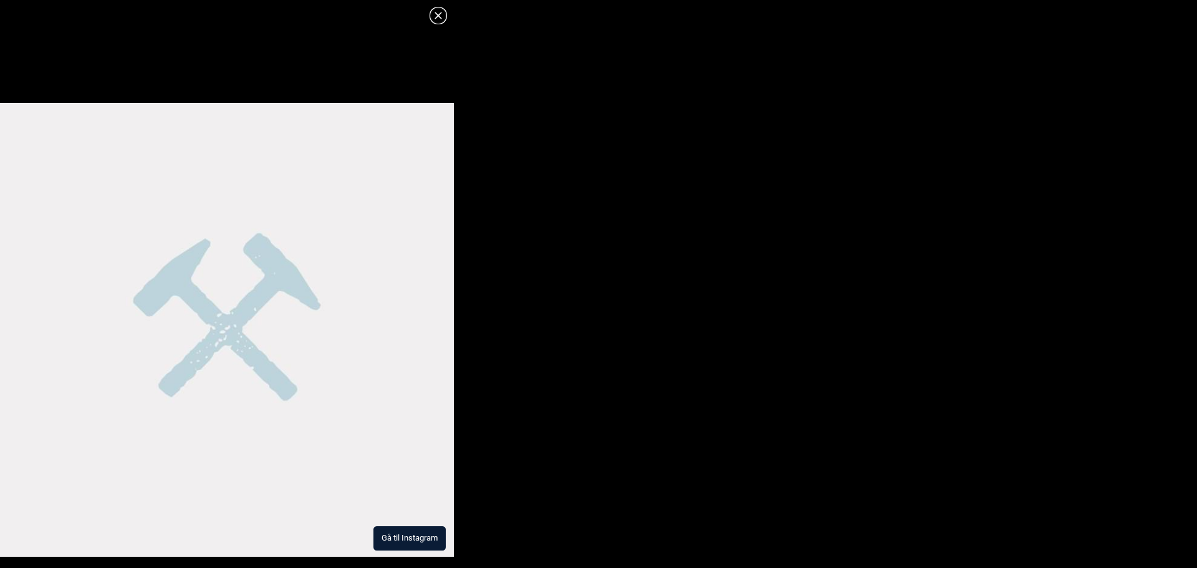
click at [388, 540] on button "Gå til Instagram" at bounding box center [409, 538] width 72 height 24
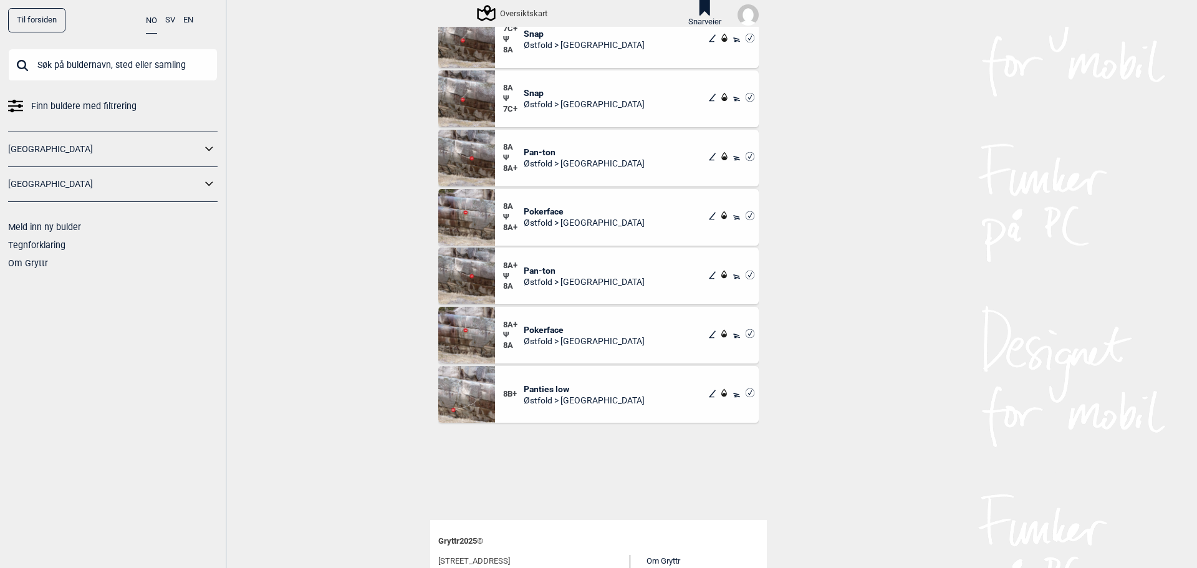
click at [575, 208] on span "Pokerface" at bounding box center [584, 211] width 121 height 11
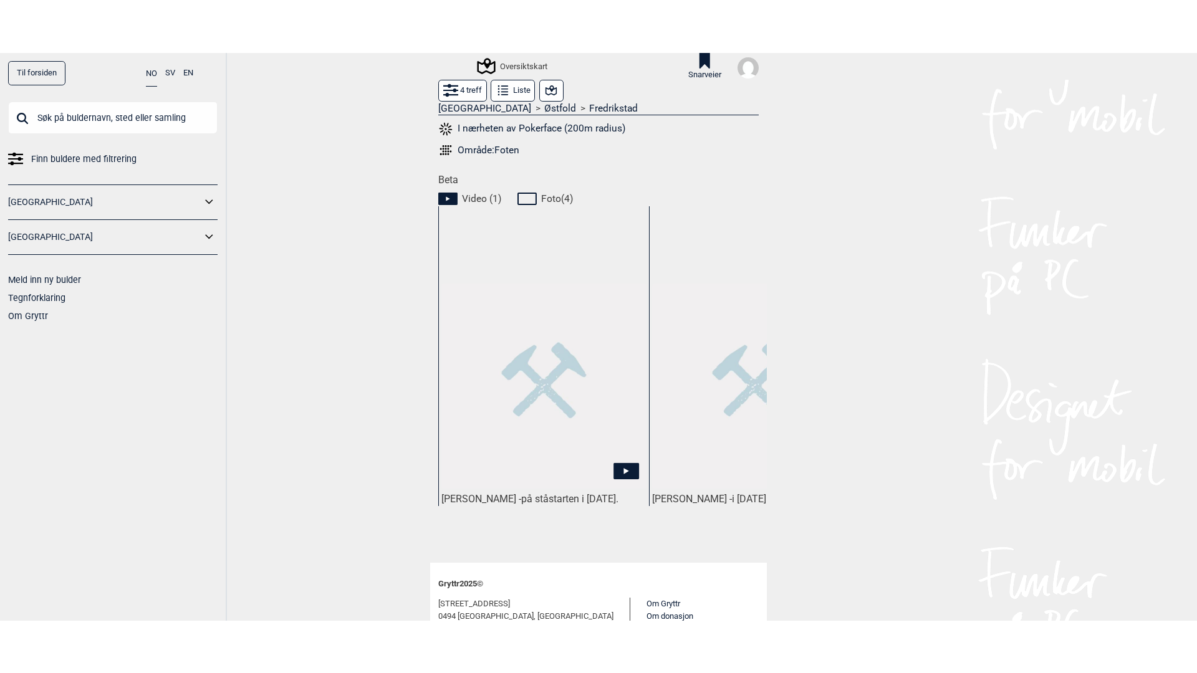
scroll to position [540, 0]
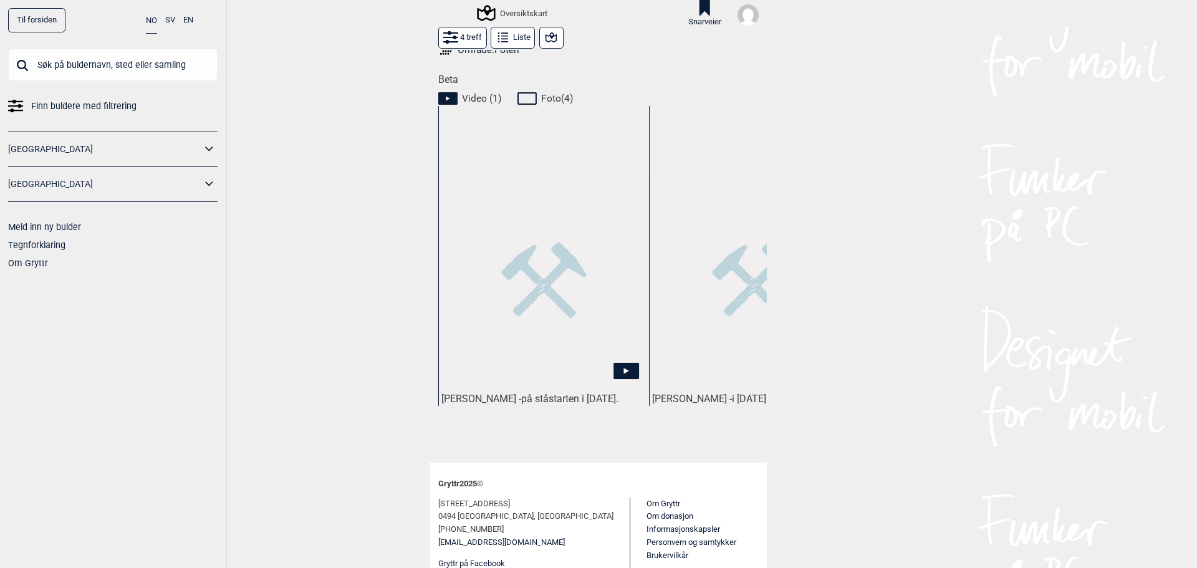
click at [547, 322] on img at bounding box center [543, 285] width 205 height 205
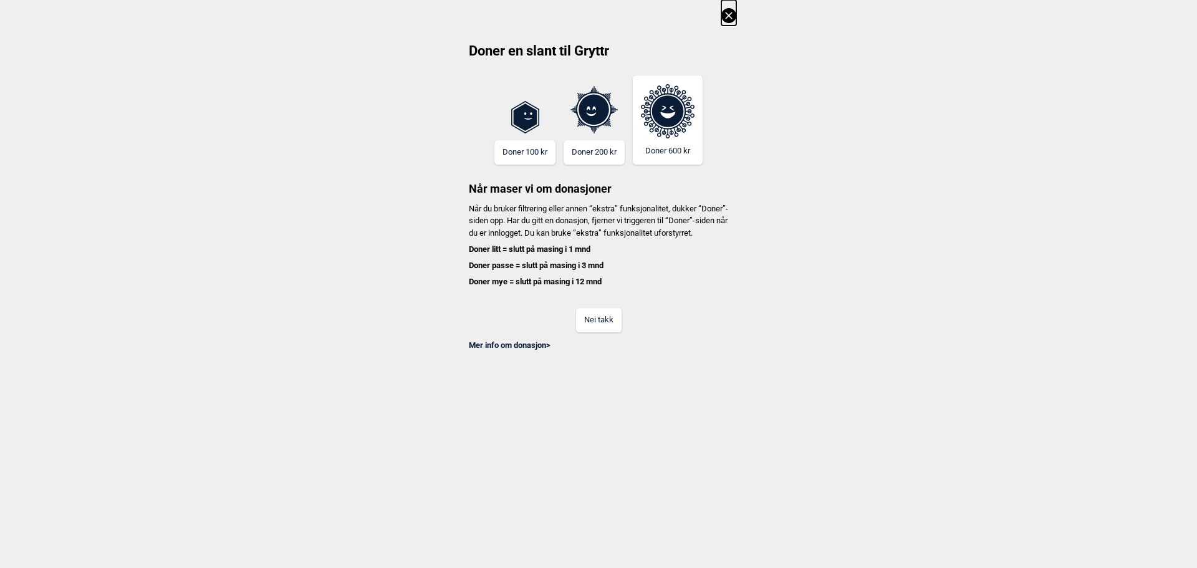
click at [594, 332] on button "Nei takk" at bounding box center [599, 320] width 46 height 24
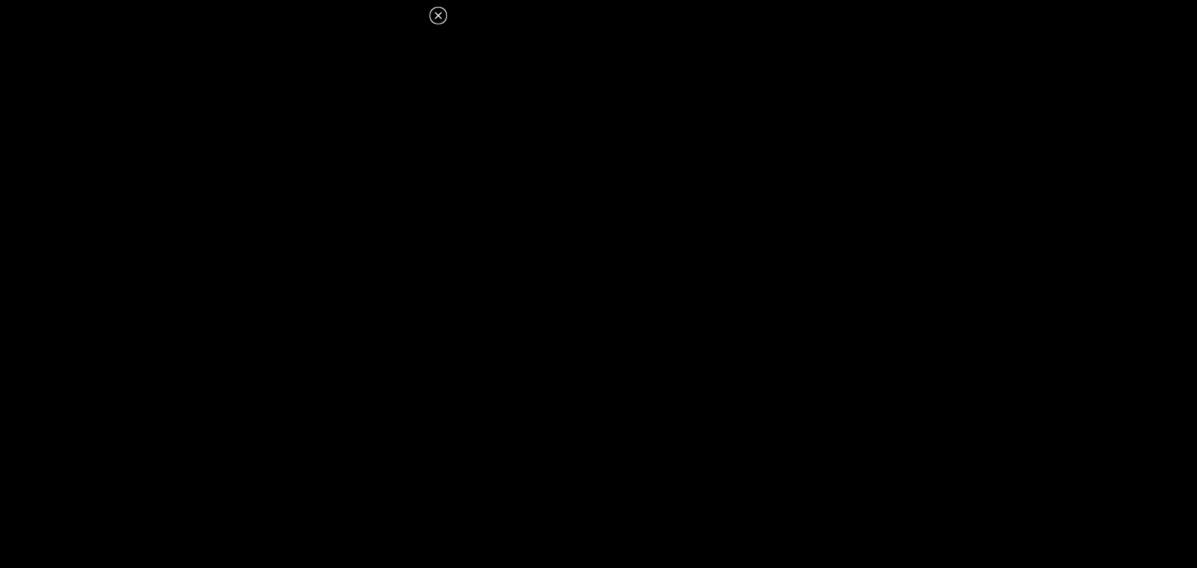
click at [433, 20] on icon at bounding box center [438, 15] width 15 height 15
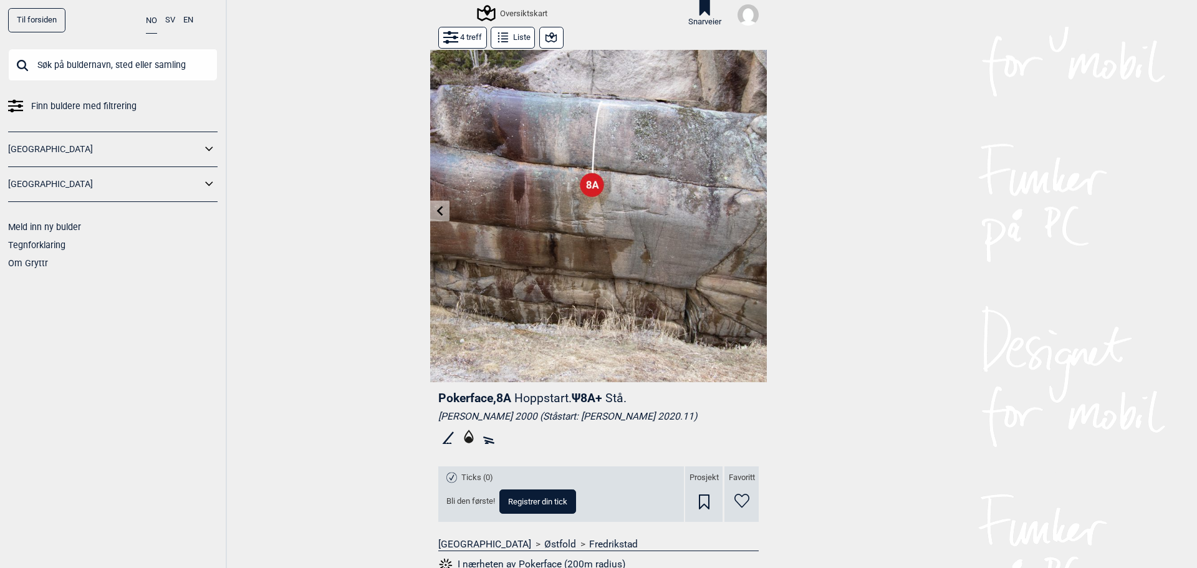
scroll to position [0, 0]
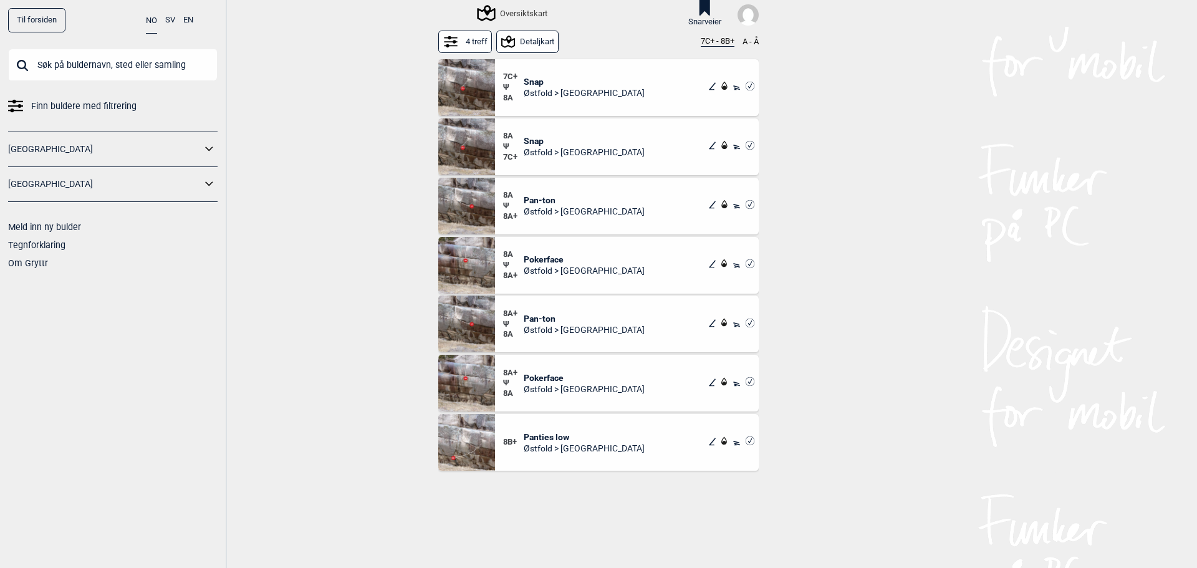
click at [548, 392] on span "Østfold > Fredrikstad" at bounding box center [584, 388] width 121 height 11
click at [552, 439] on span "Panties low" at bounding box center [584, 436] width 121 height 11
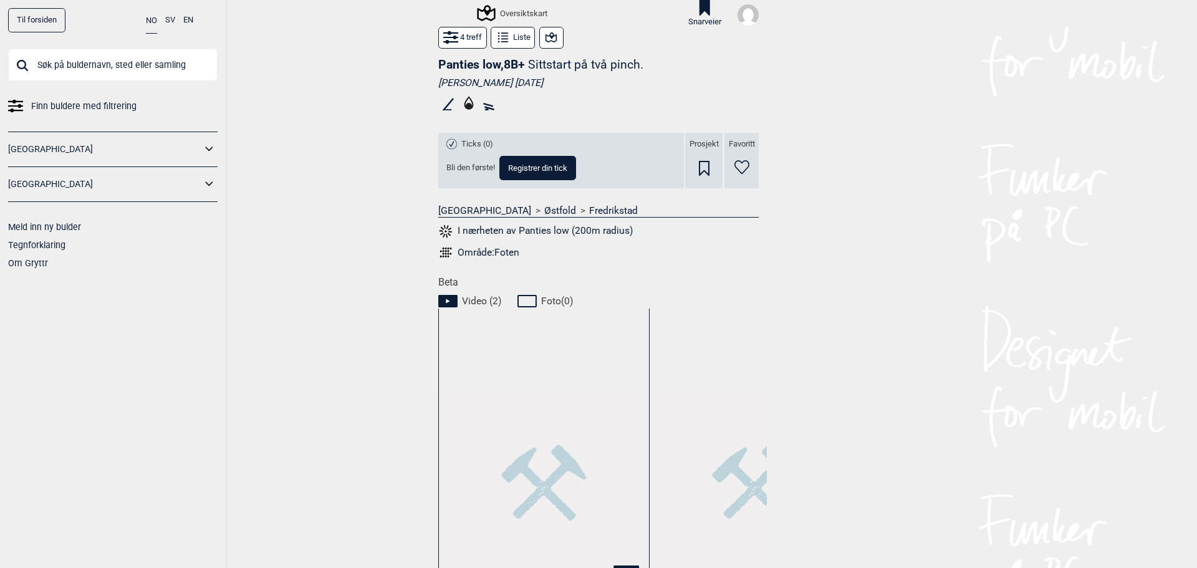
scroll to position [577, 0]
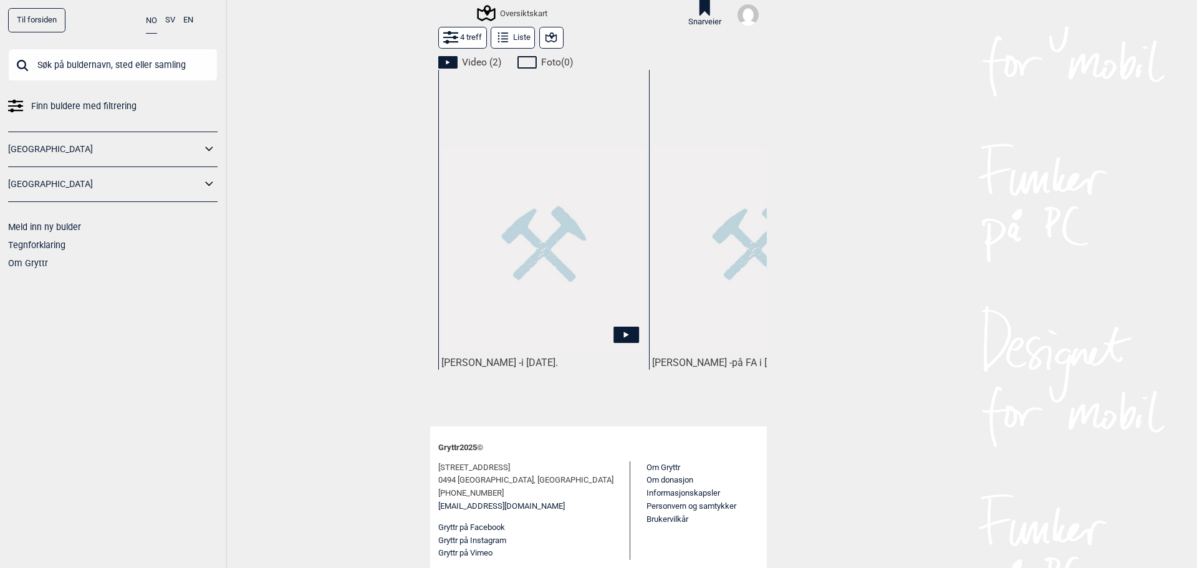
click at [562, 271] on img at bounding box center [543, 249] width 205 height 205
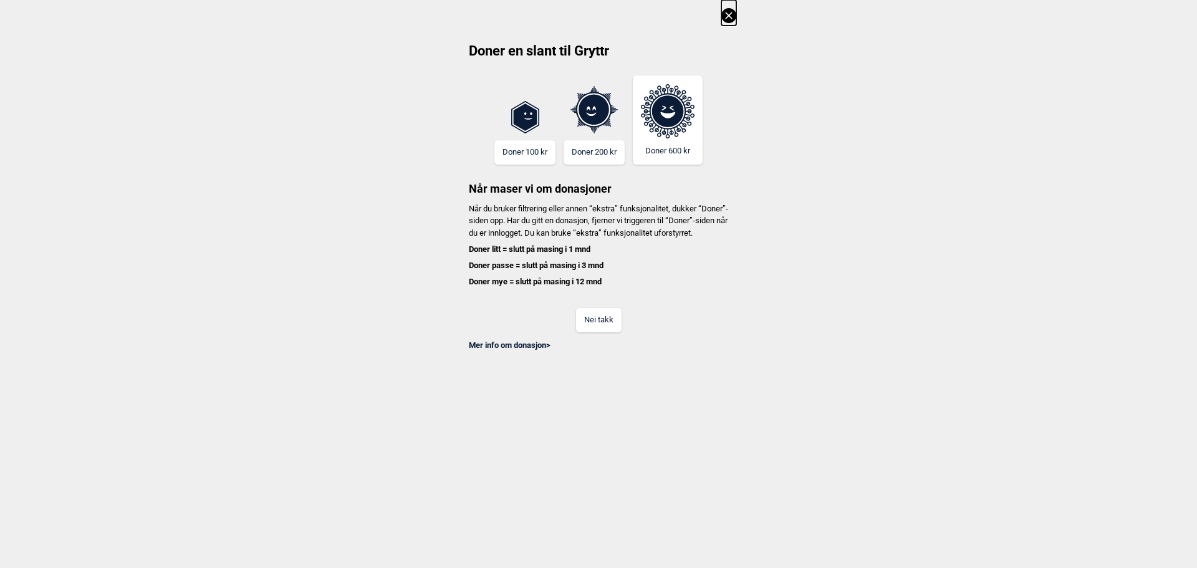
click at [599, 332] on button "Nei takk" at bounding box center [599, 320] width 46 height 24
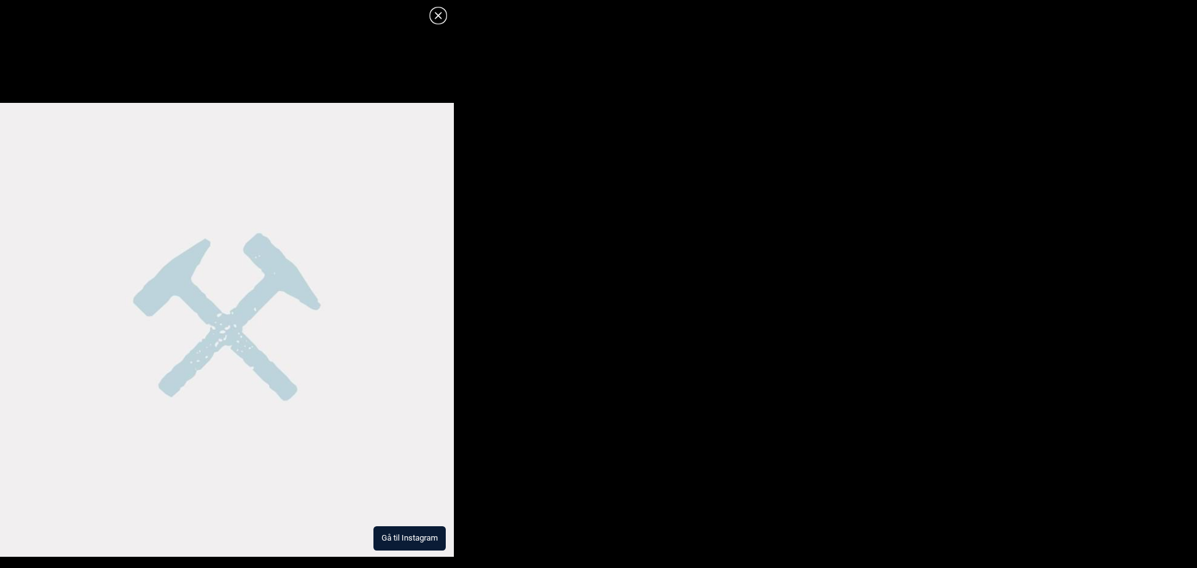
click at [410, 544] on button "Gå til Instagram" at bounding box center [409, 538] width 72 height 24
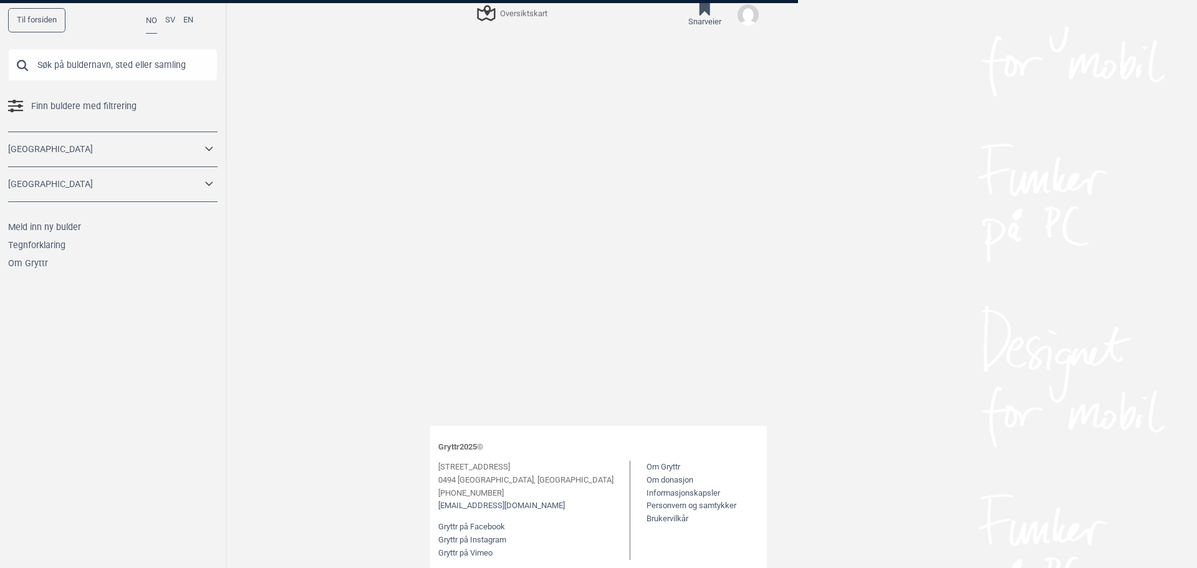
scroll to position [142, 0]
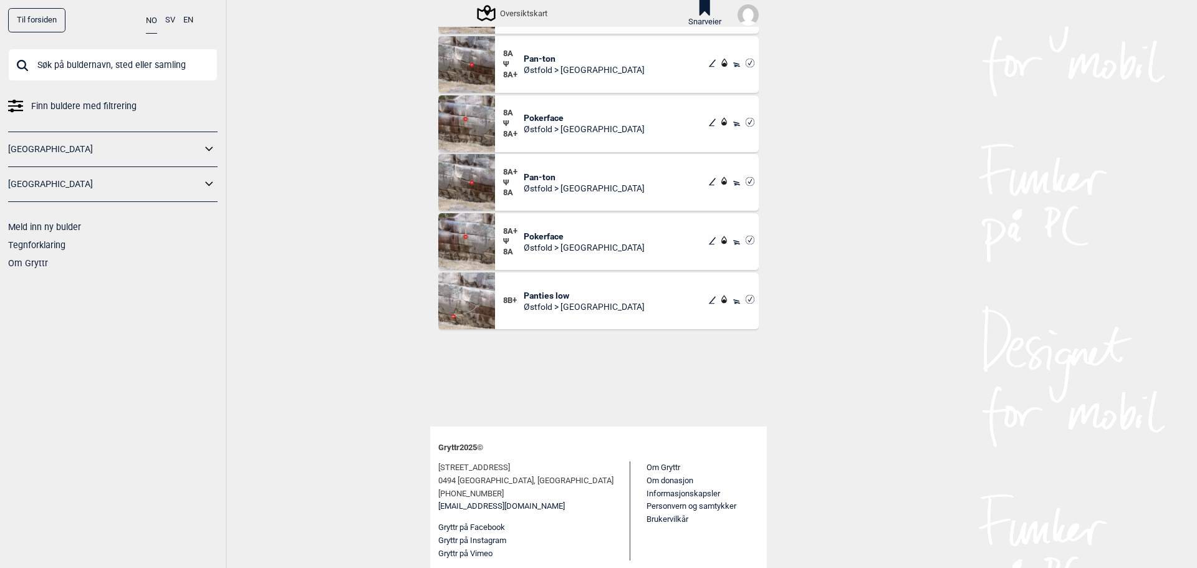
click at [632, 302] on div "8B+ Panties low Østfold > Fredrikstad" at bounding box center [627, 300] width 264 height 57
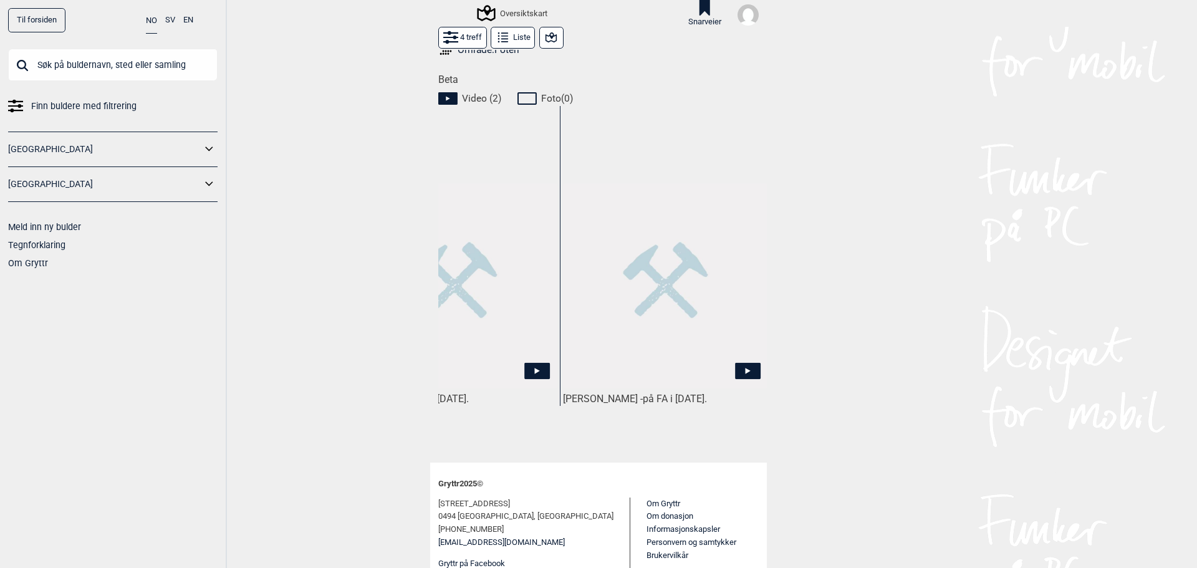
scroll to position [0, 93]
click at [689, 309] on img at bounding box center [661, 285] width 205 height 205
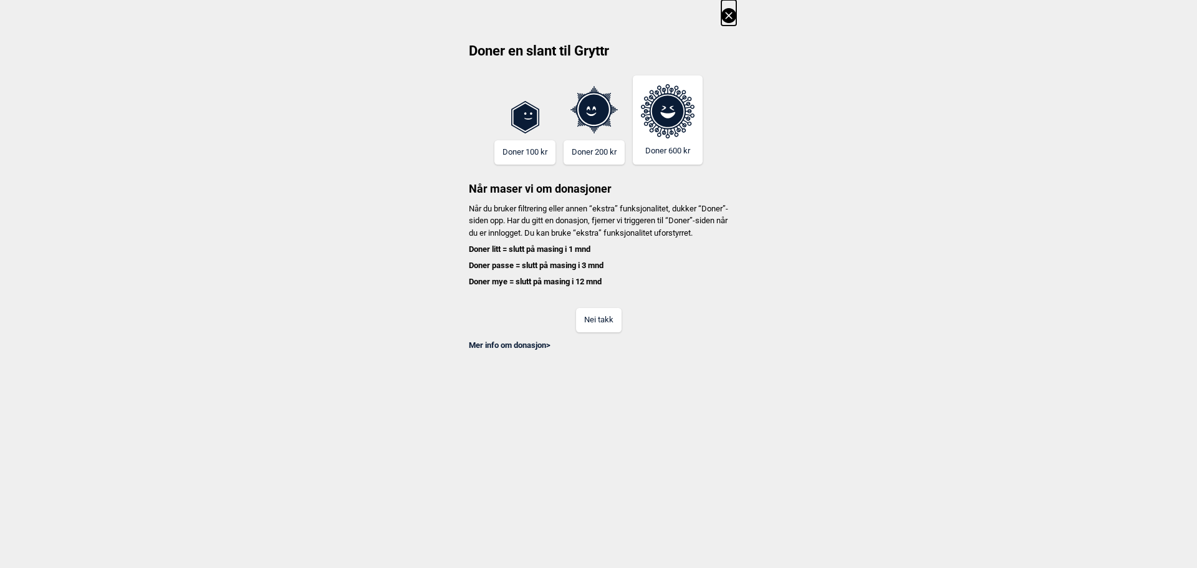
click at [603, 332] on button "Nei takk" at bounding box center [599, 320] width 46 height 24
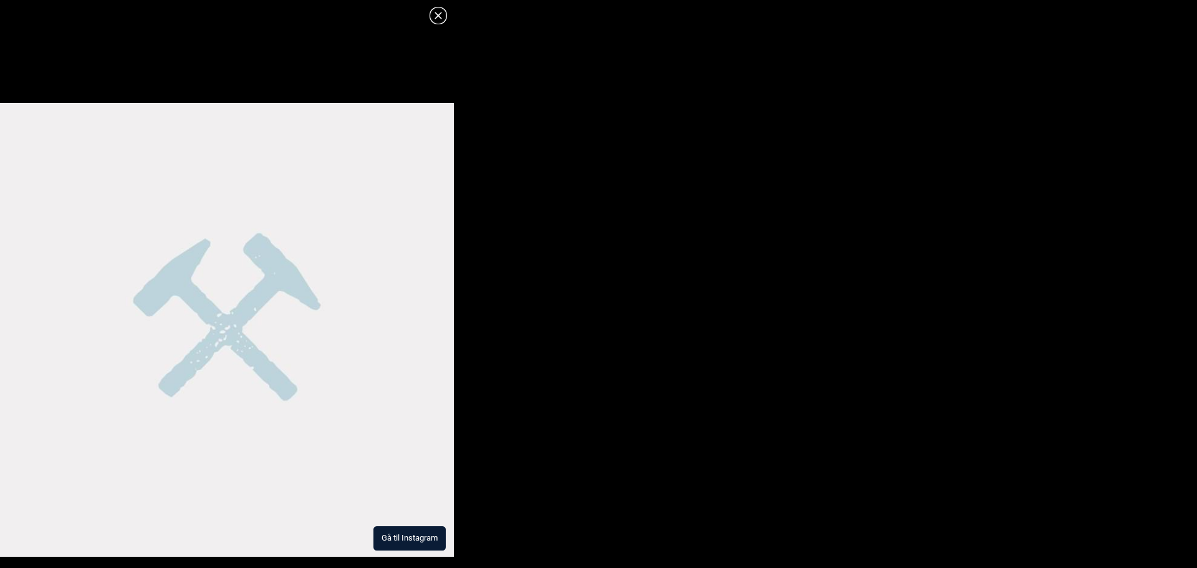
click at [418, 537] on button "Gå til Instagram" at bounding box center [409, 538] width 72 height 24
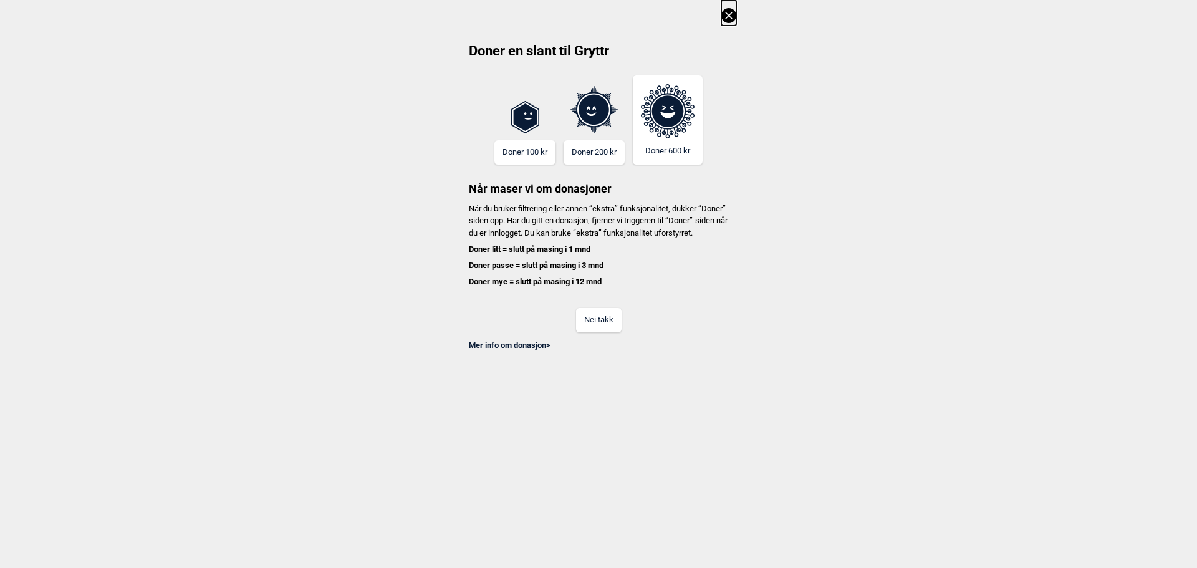
click at [587, 332] on button "Nei takk" at bounding box center [599, 320] width 46 height 24
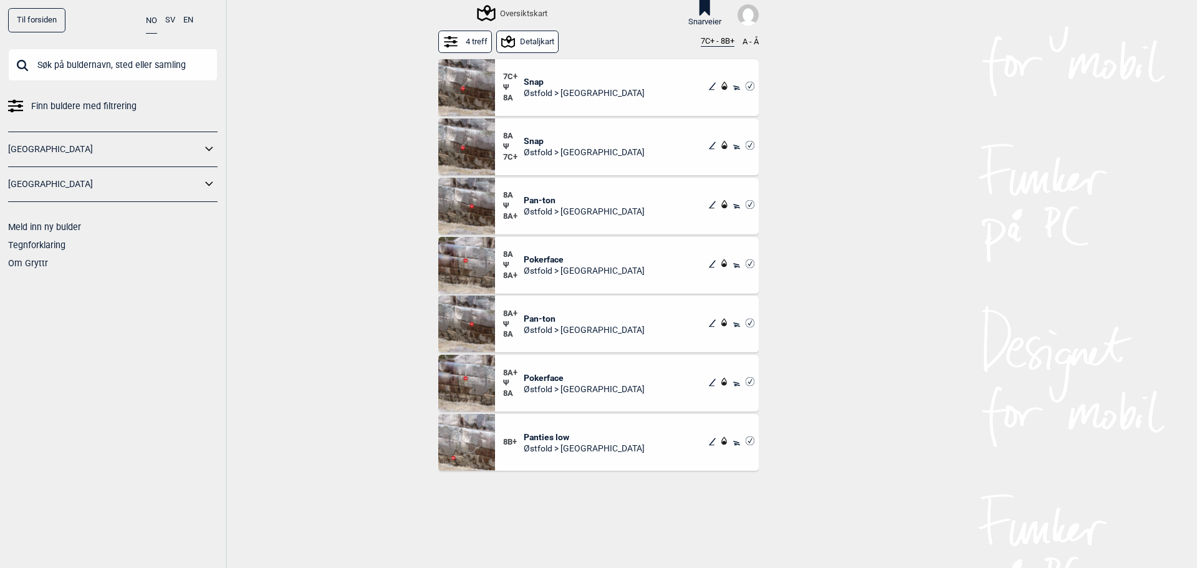
drag, startPoint x: 500, startPoint y: 89, endPoint x: 476, endPoint y: 93, distance: 24.1
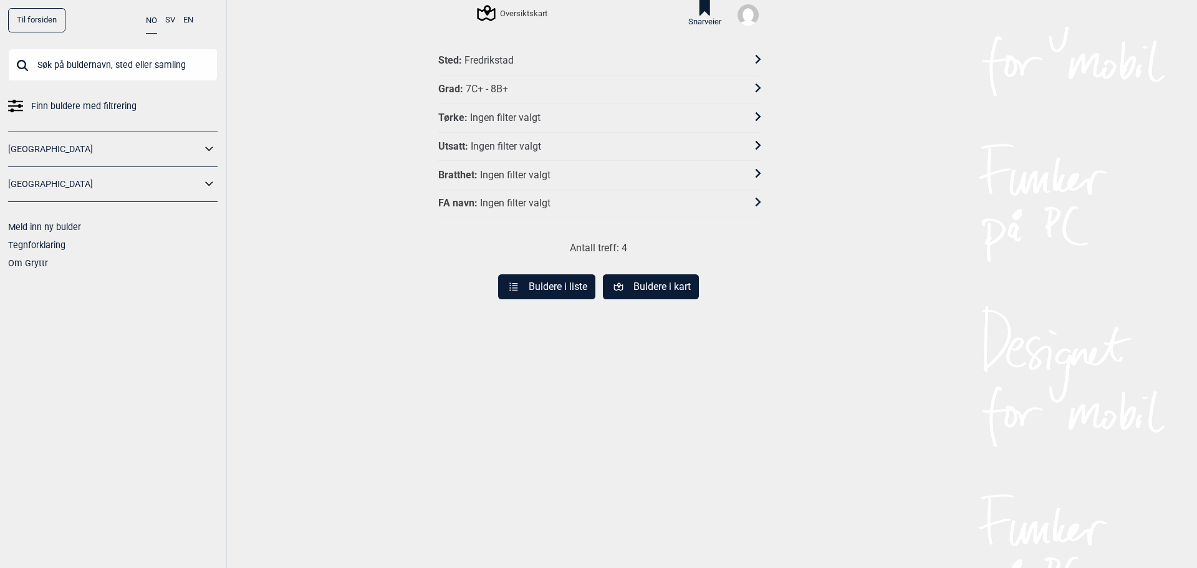
click at [510, 62] on div "Sted : Fredrikstad" at bounding box center [590, 60] width 304 height 13
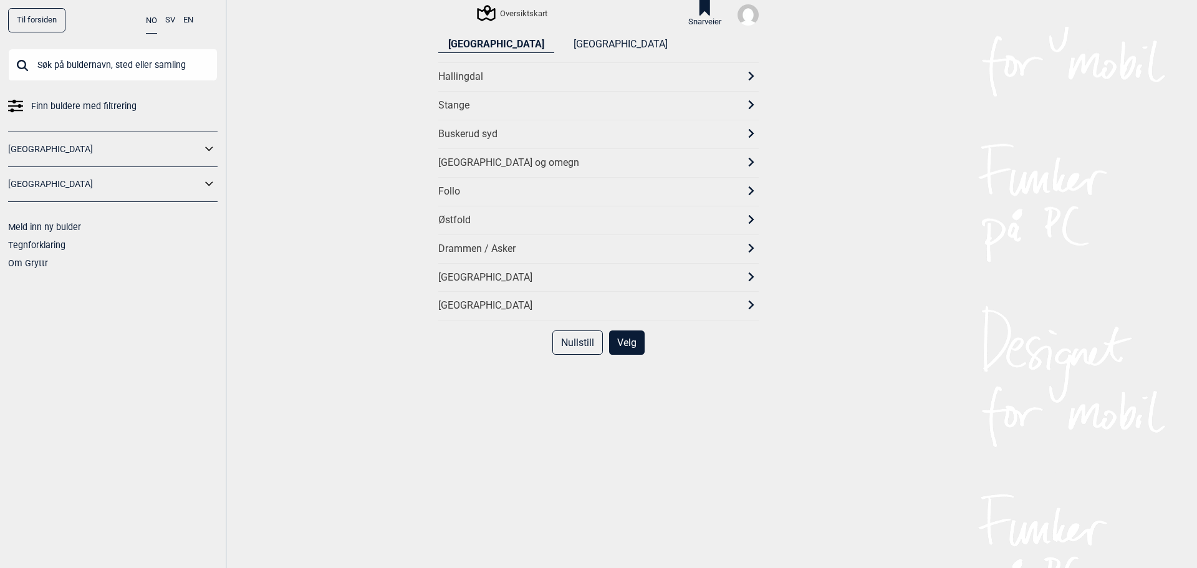
click at [476, 215] on div "Østfold" at bounding box center [587, 220] width 298 height 13
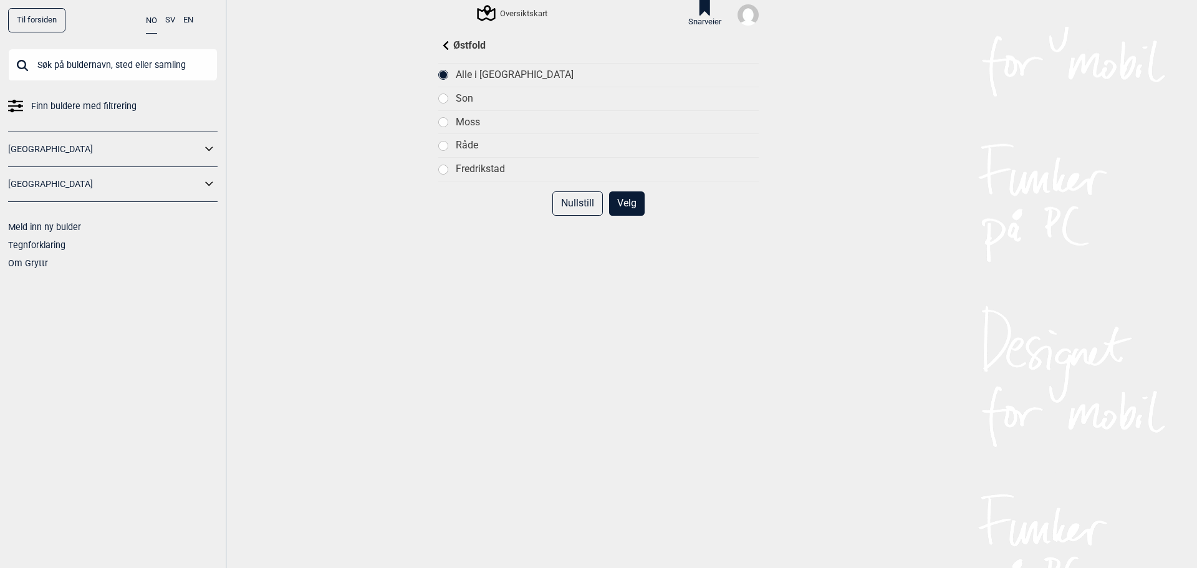
click at [615, 203] on button "Velg" at bounding box center [627, 203] width 36 height 24
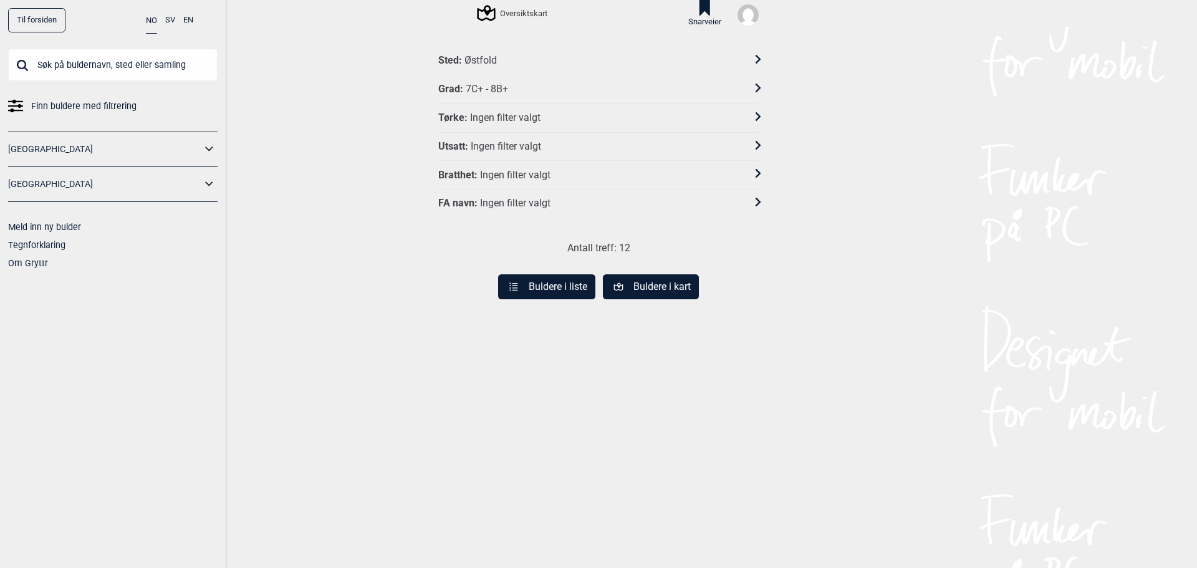
click at [559, 292] on button "Buldere i liste" at bounding box center [546, 286] width 97 height 25
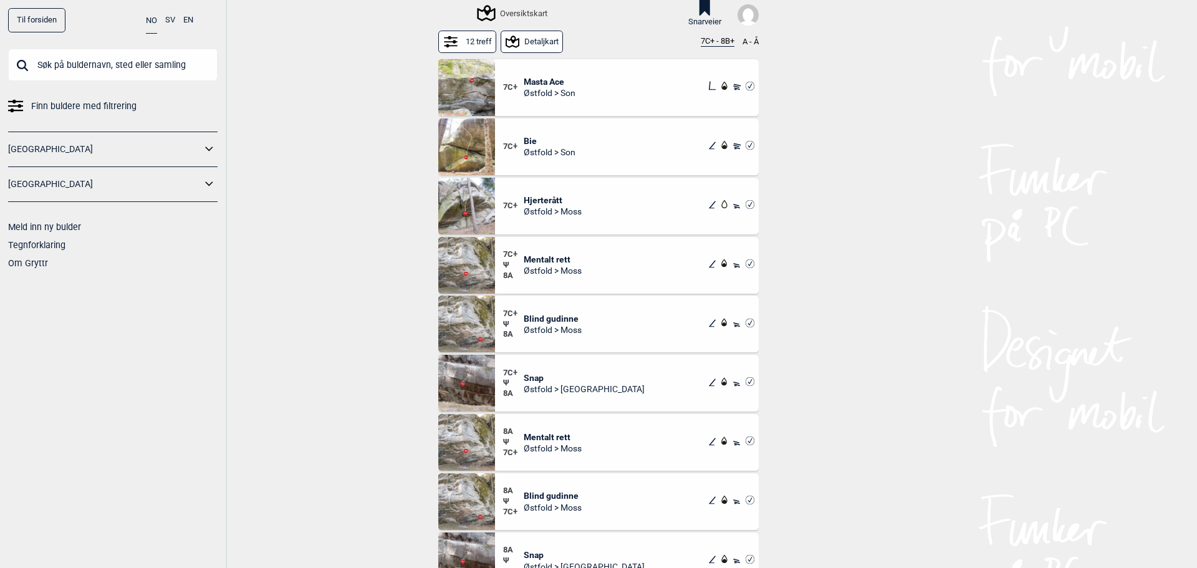
click at [541, 202] on span "Hjerterått" at bounding box center [553, 200] width 58 height 11
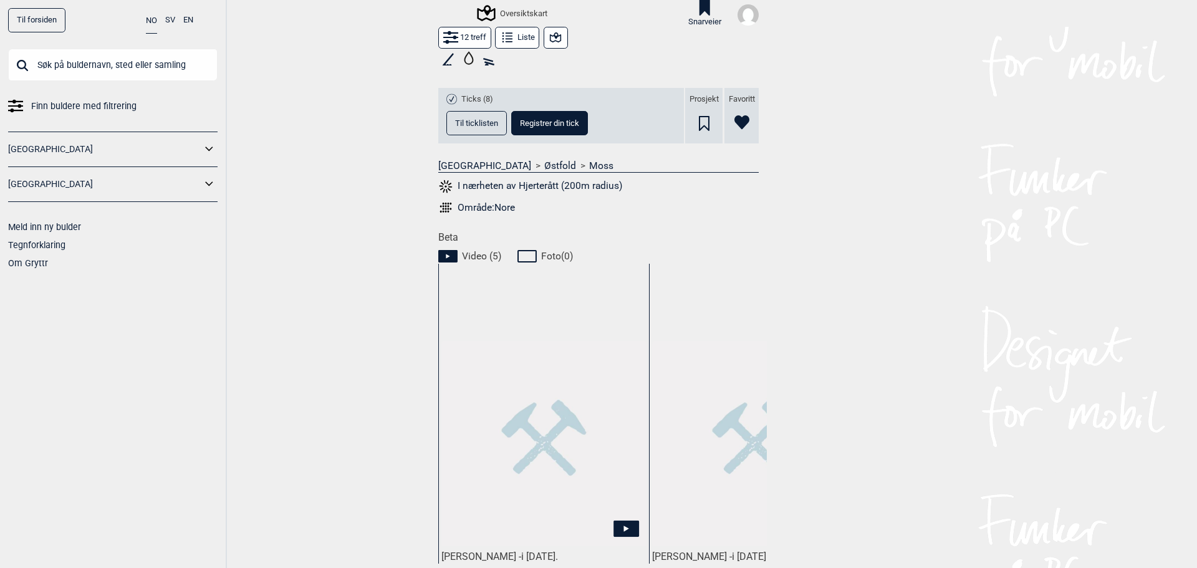
scroll to position [499, 0]
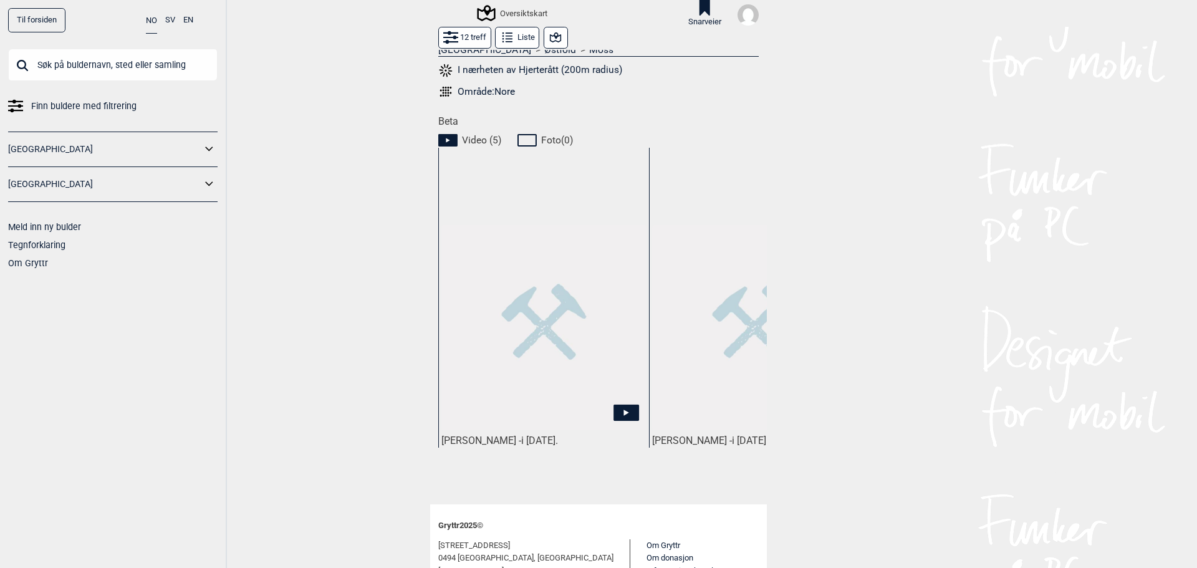
click at [511, 257] on img at bounding box center [543, 327] width 205 height 205
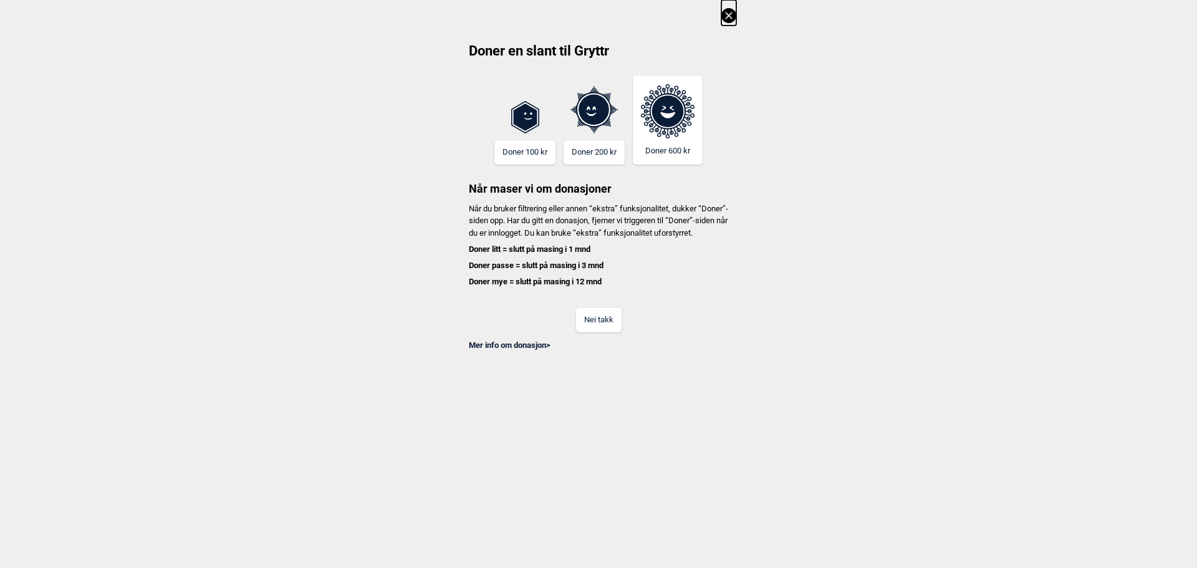
click at [602, 332] on button "Nei takk" at bounding box center [599, 320] width 46 height 24
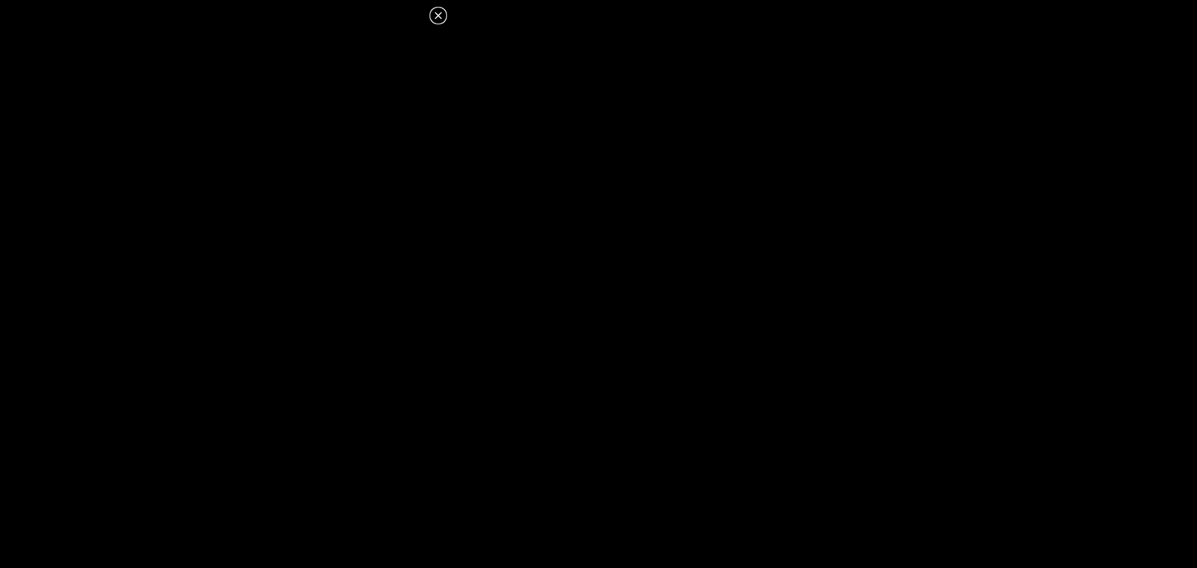
click at [441, 11] on icon at bounding box center [438, 15] width 15 height 15
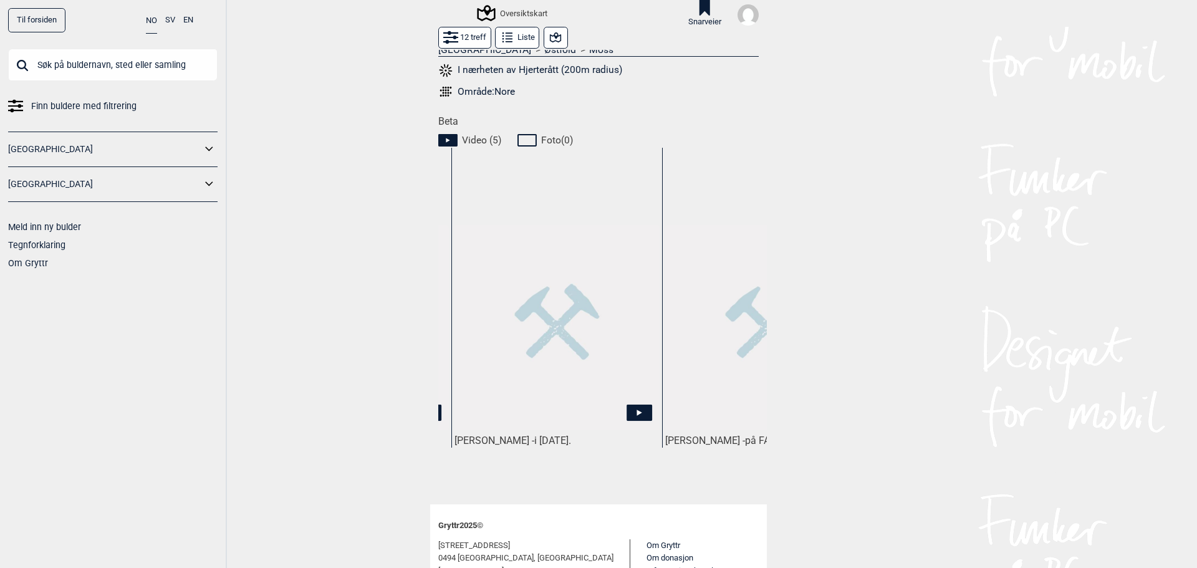
scroll to position [0, 199]
click at [553, 355] on img at bounding box center [555, 327] width 205 height 205
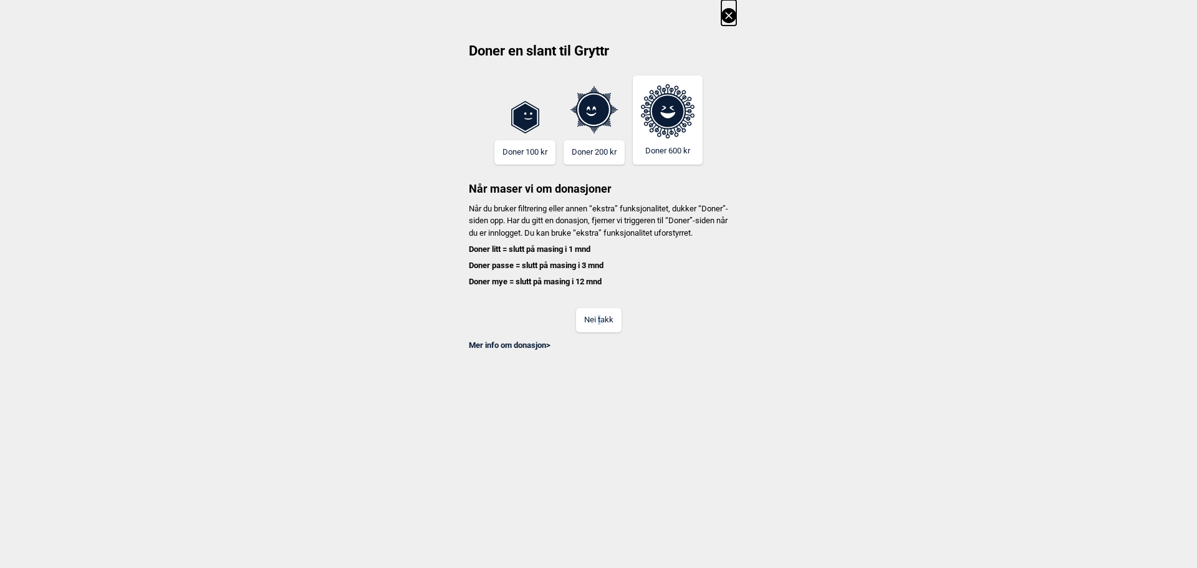
click at [602, 329] on button "Nei takk" at bounding box center [599, 320] width 46 height 24
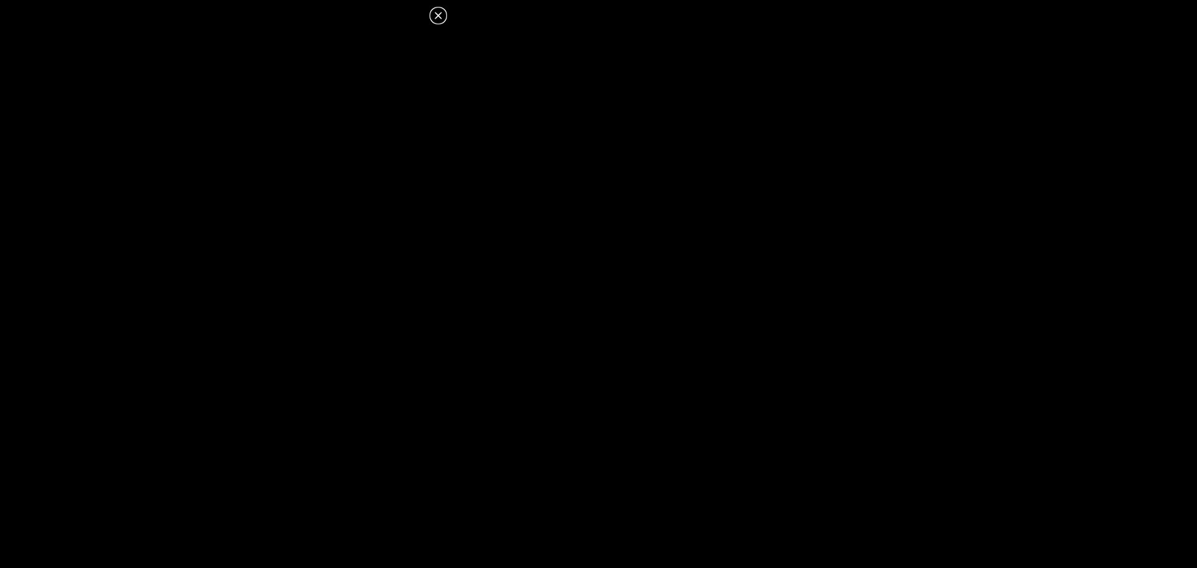
click at [437, 17] on icon at bounding box center [438, 15] width 7 height 7
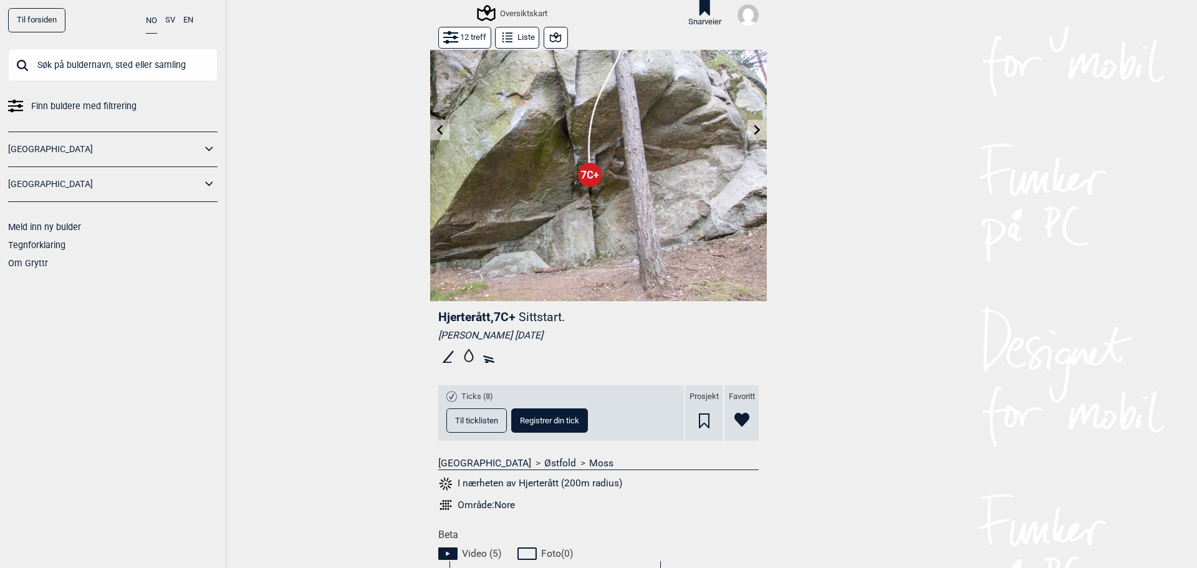
scroll to position [0, 0]
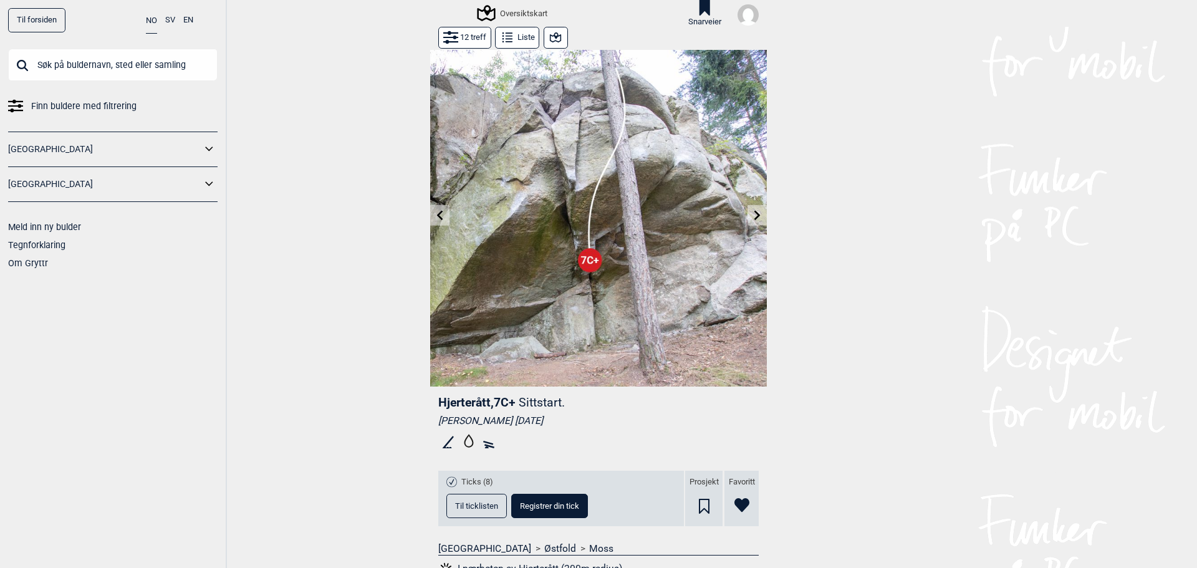
drag, startPoint x: 420, startPoint y: 136, endPoint x: 403, endPoint y: 137, distance: 17.5
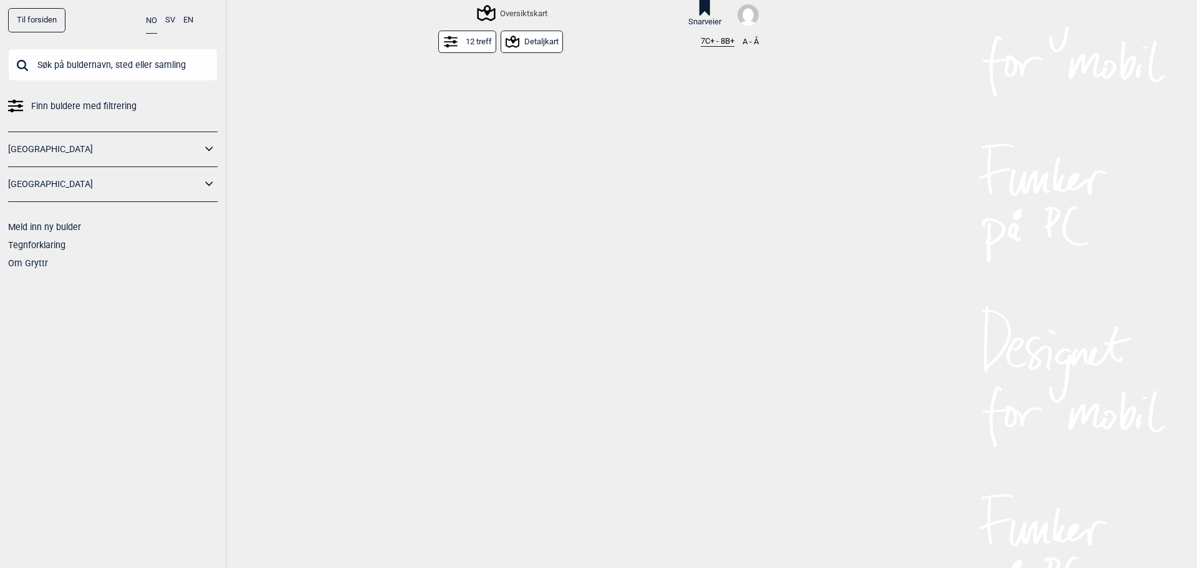
scroll to position [284, 0]
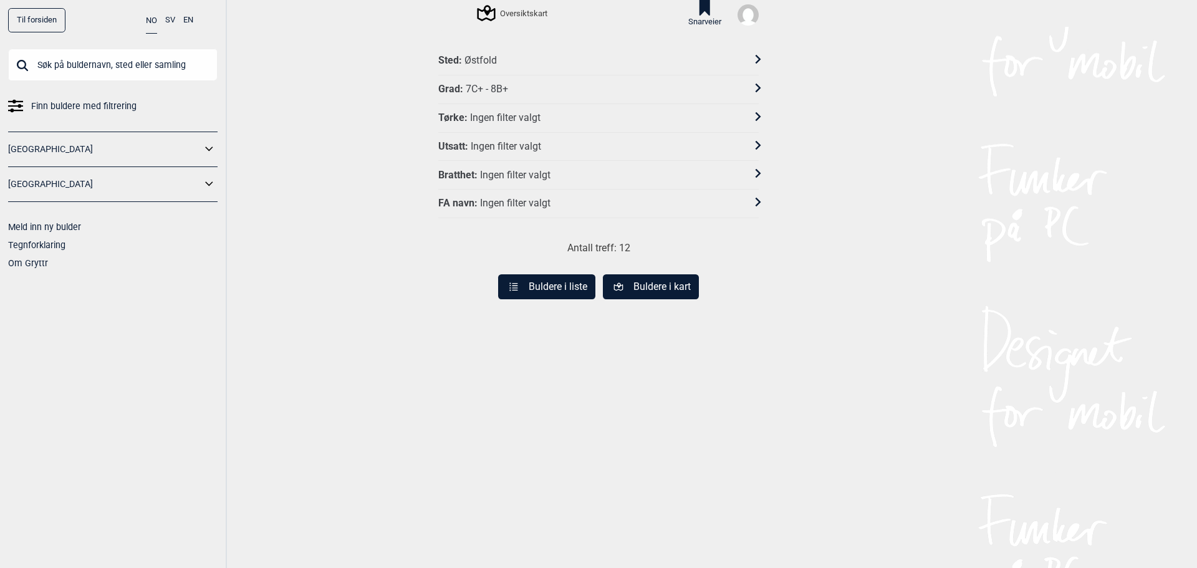
click at [502, 54] on div "Sted : Østfold" at bounding box center [590, 60] width 304 height 13
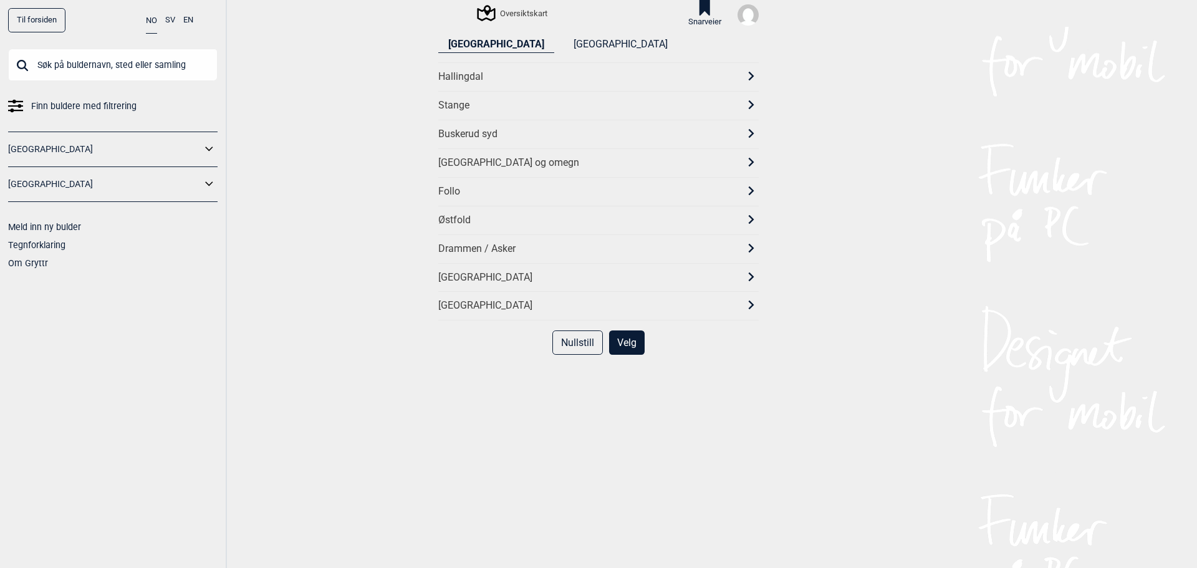
click at [468, 156] on div "[GEOGRAPHIC_DATA] og omegn" at bounding box center [598, 162] width 320 height 29
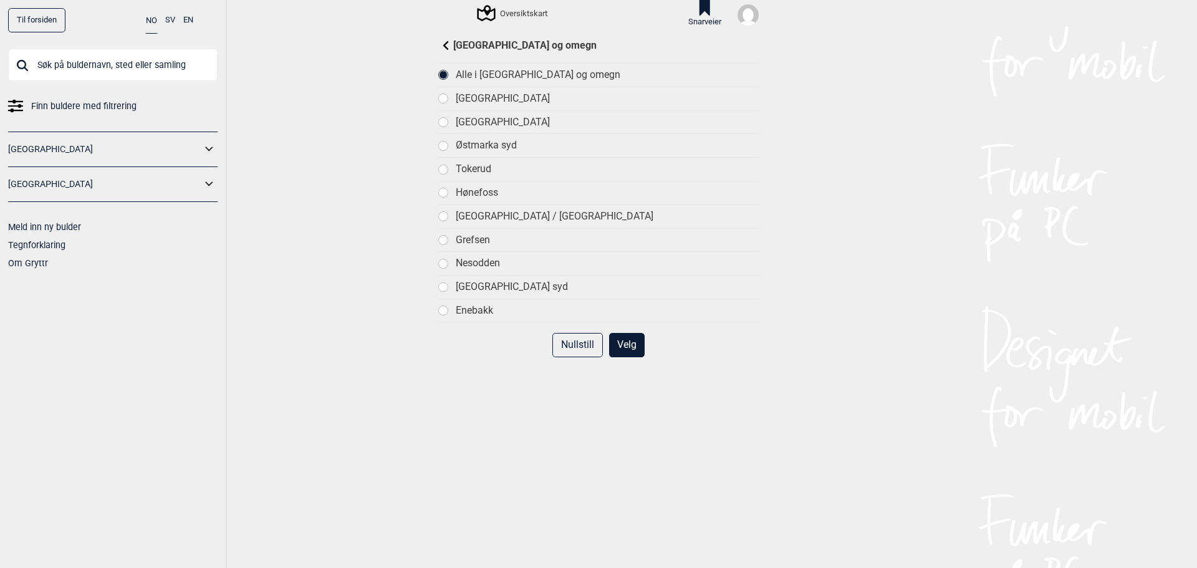
click at [621, 344] on button "Velg" at bounding box center [627, 345] width 36 height 24
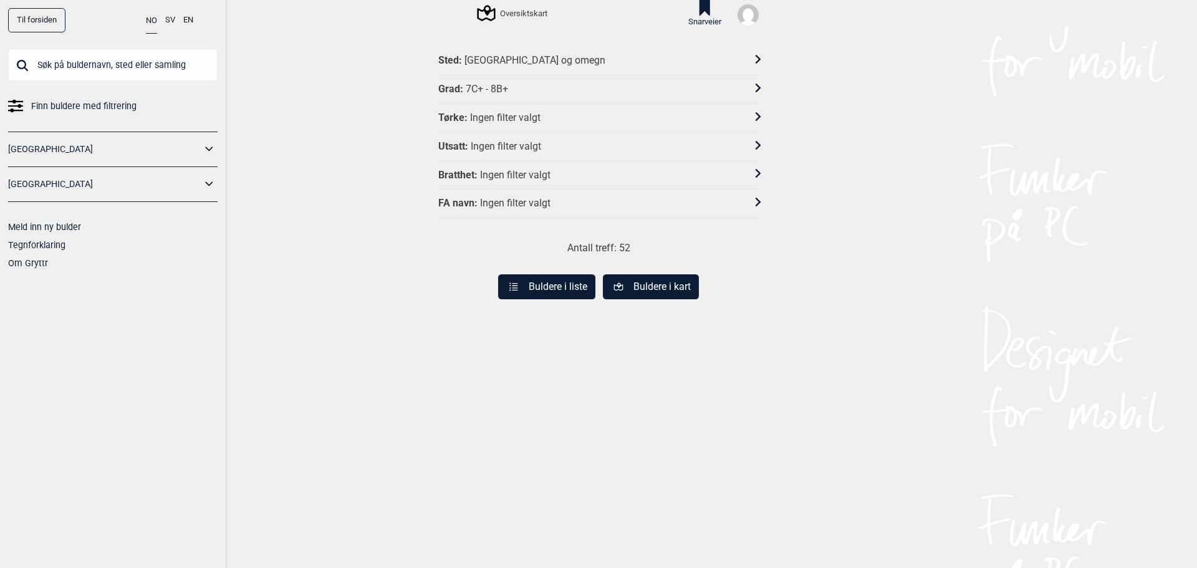
click at [511, 91] on div "Grad : 7C+ - 8B+" at bounding box center [590, 89] width 304 height 13
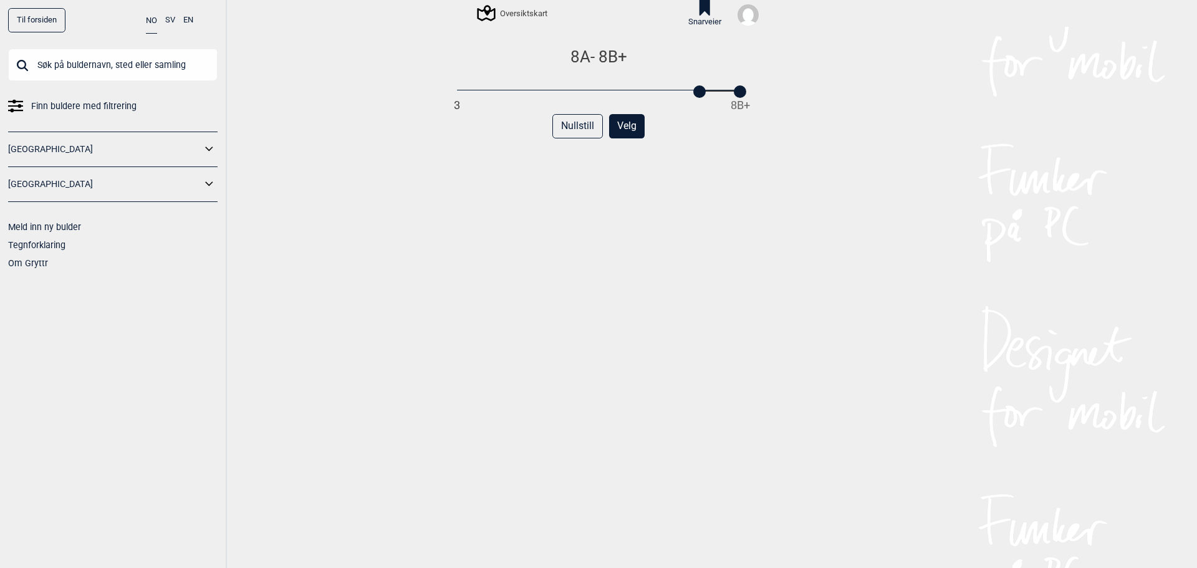
drag, startPoint x: 683, startPoint y: 91, endPoint x: 693, endPoint y: 91, distance: 10.0
click at [693, 91] on div at bounding box center [699, 91] width 12 height 12
click at [611, 136] on button "Velg" at bounding box center [627, 126] width 36 height 24
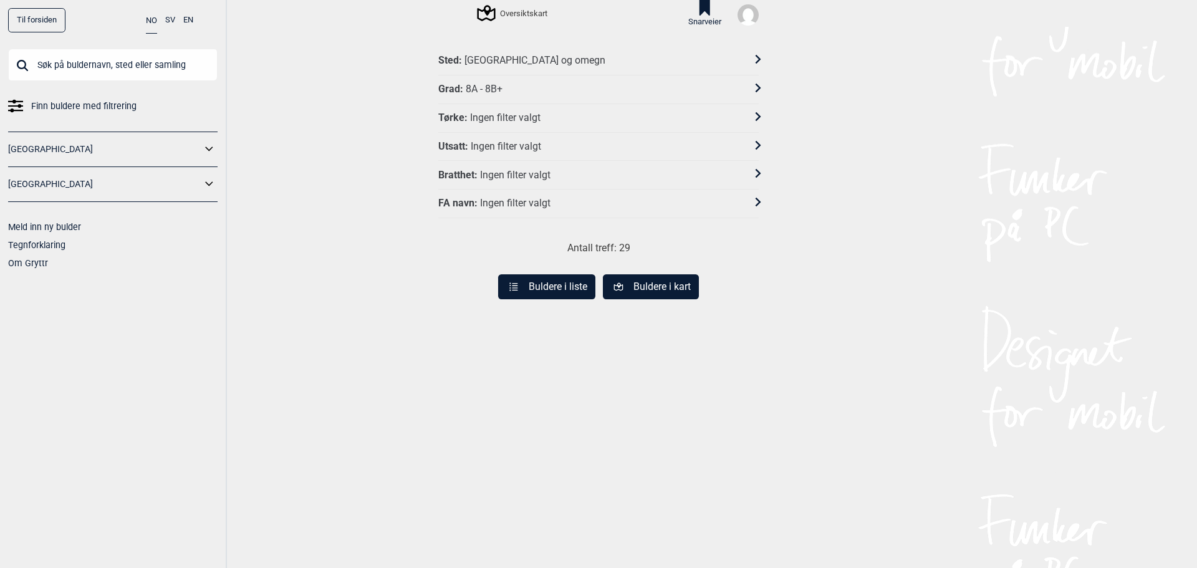
click at [526, 86] on div "Grad : 8A - 8B+" at bounding box center [590, 89] width 304 height 13
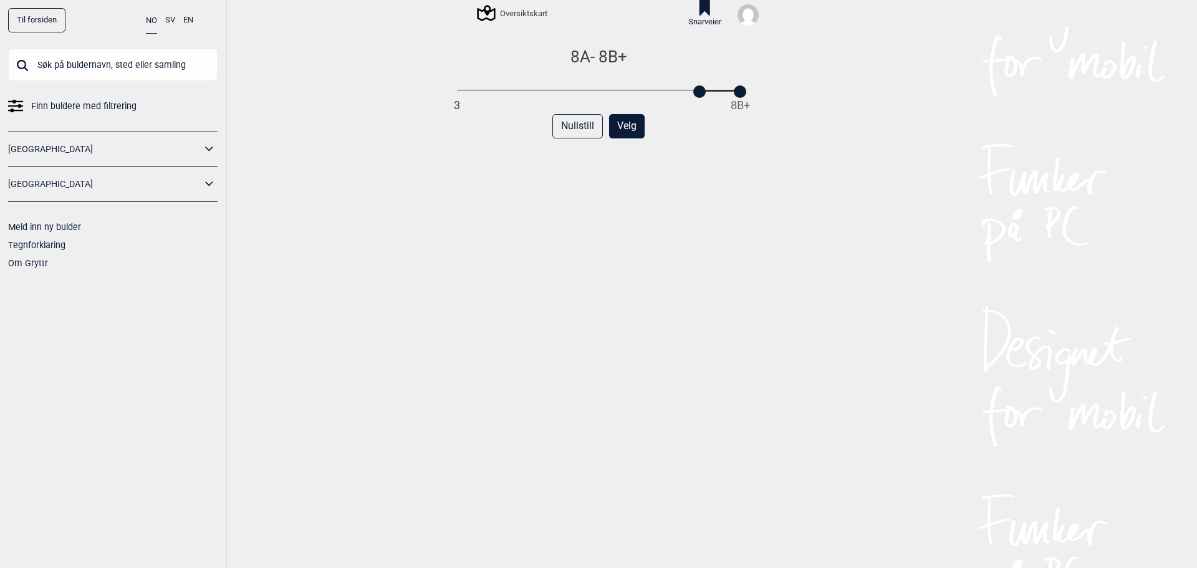
click at [618, 127] on button "Velg" at bounding box center [627, 126] width 36 height 24
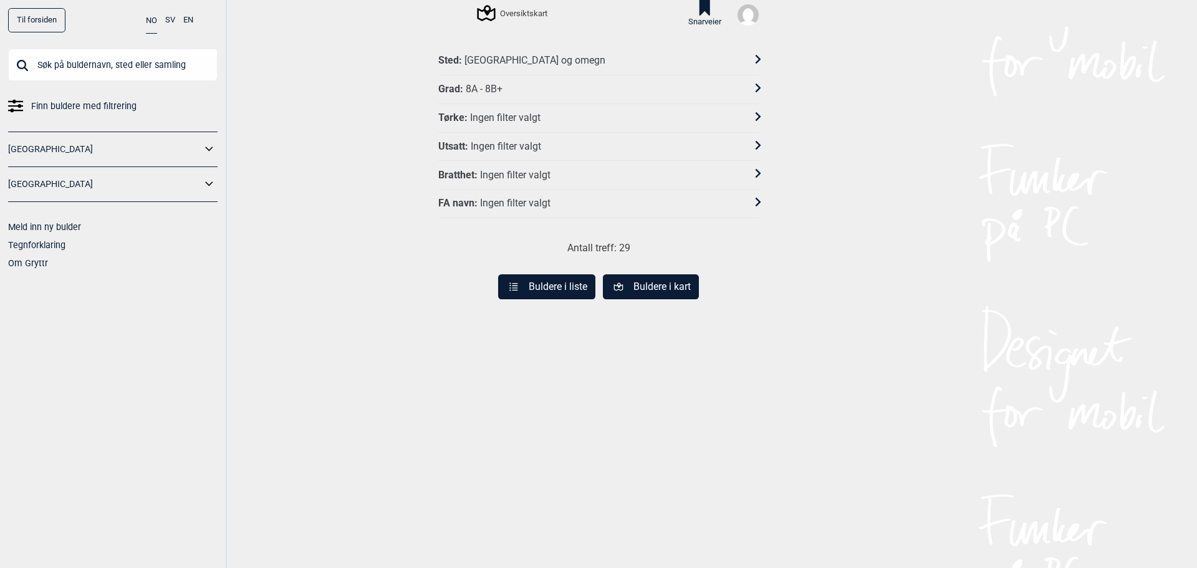
click at [536, 298] on button "Buldere i liste" at bounding box center [546, 286] width 97 height 25
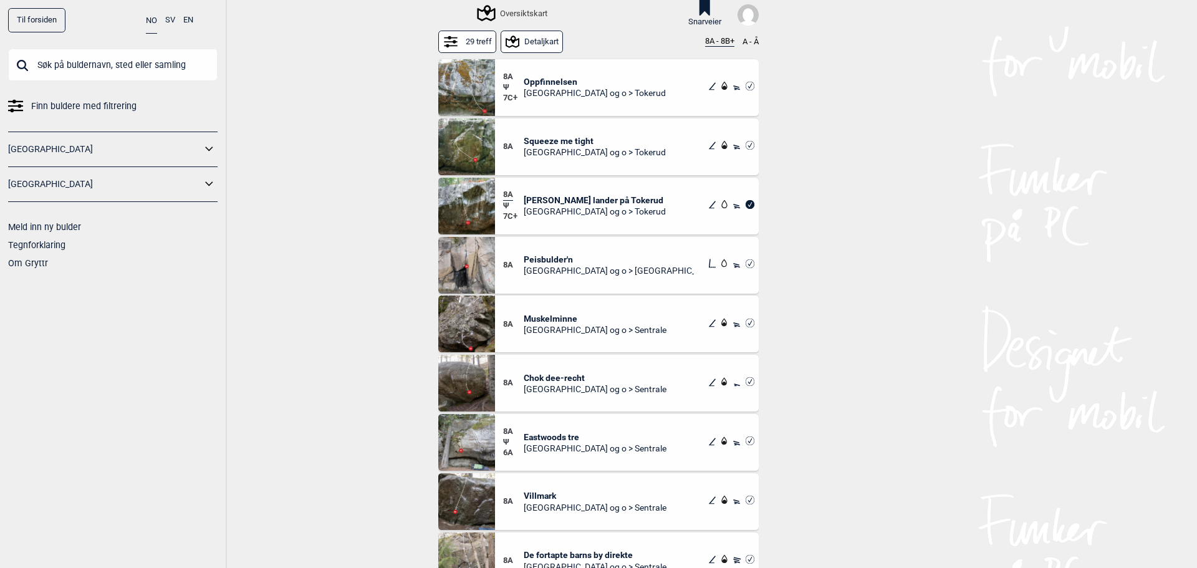
click at [531, 201] on span "Mathias Rust lander på Tokerud" at bounding box center [595, 200] width 142 height 11
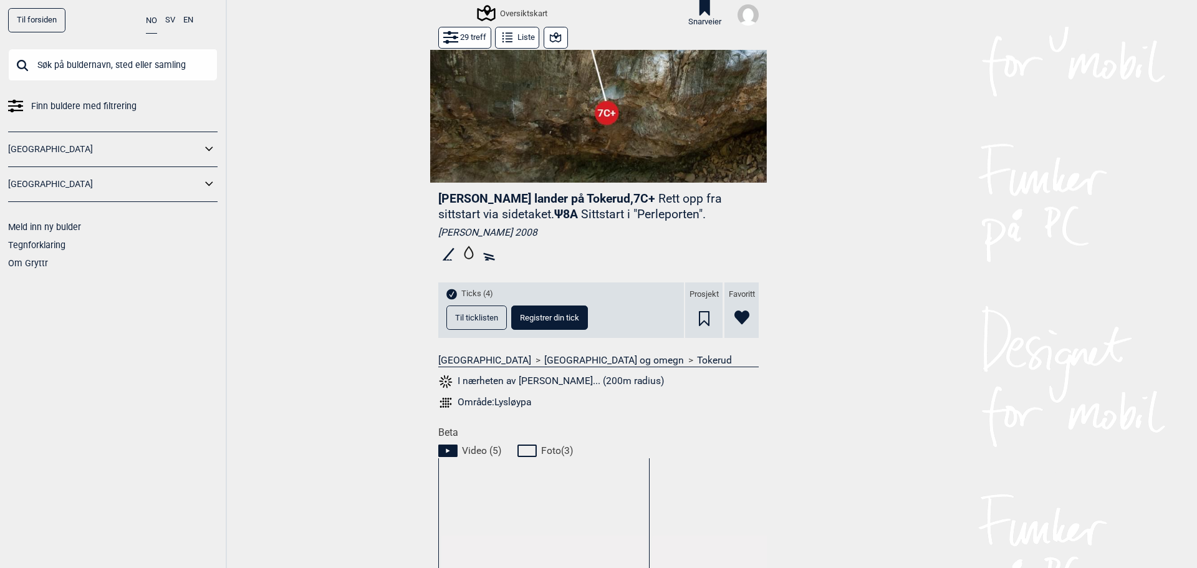
scroll to position [208, 0]
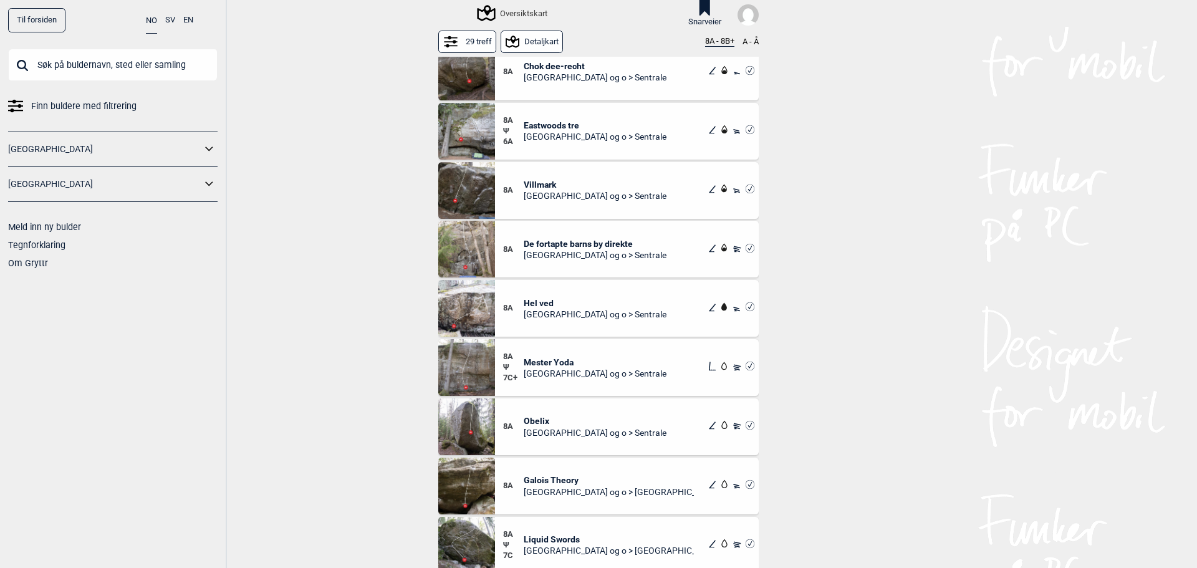
scroll to position [332, 0]
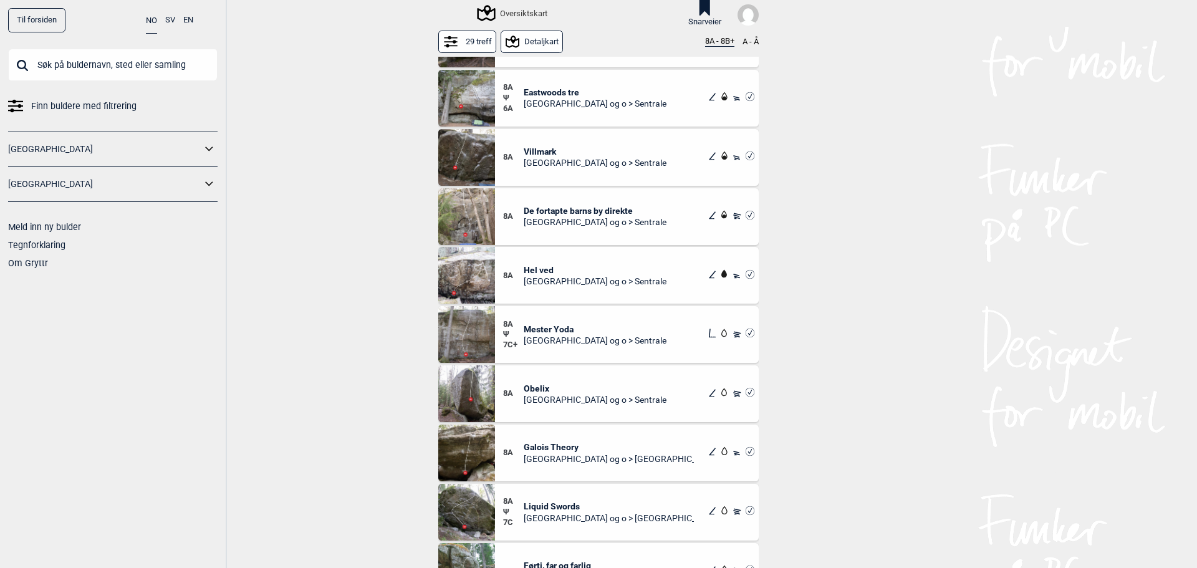
click at [536, 274] on span "Hel ved" at bounding box center [595, 269] width 143 height 11
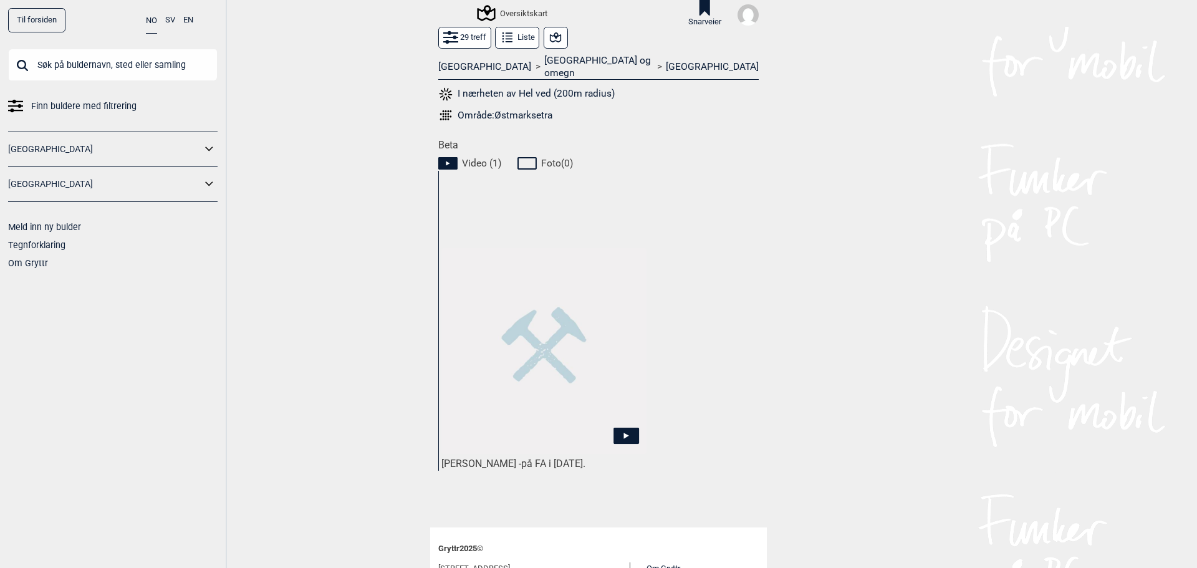
scroll to position [499, 0]
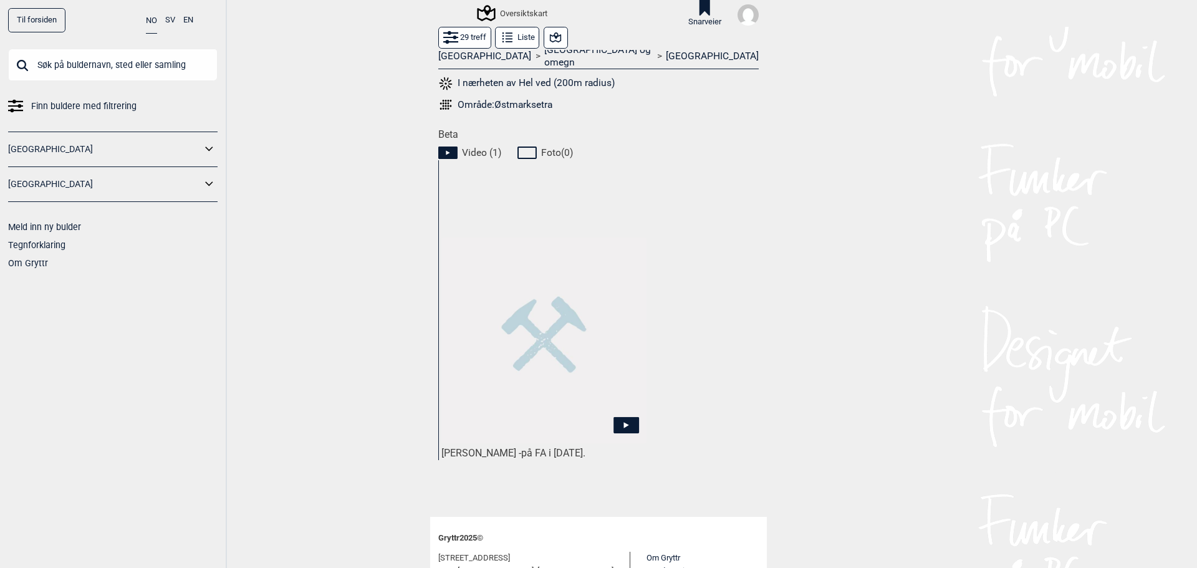
click at [521, 309] on img at bounding box center [543, 340] width 205 height 205
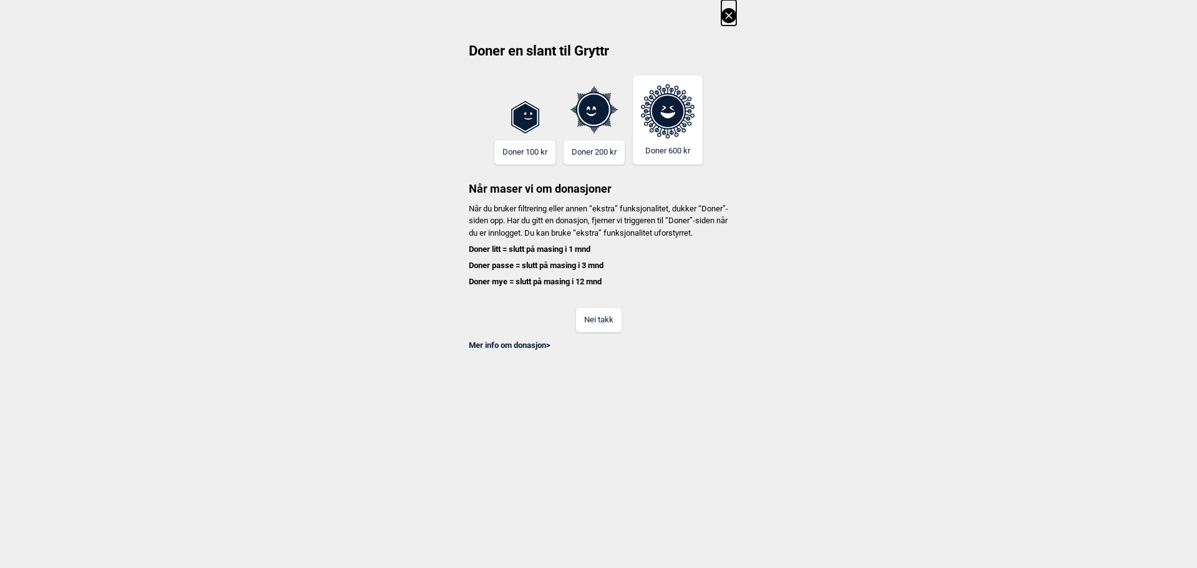
click at [583, 324] on button "Nei takk" at bounding box center [599, 320] width 46 height 24
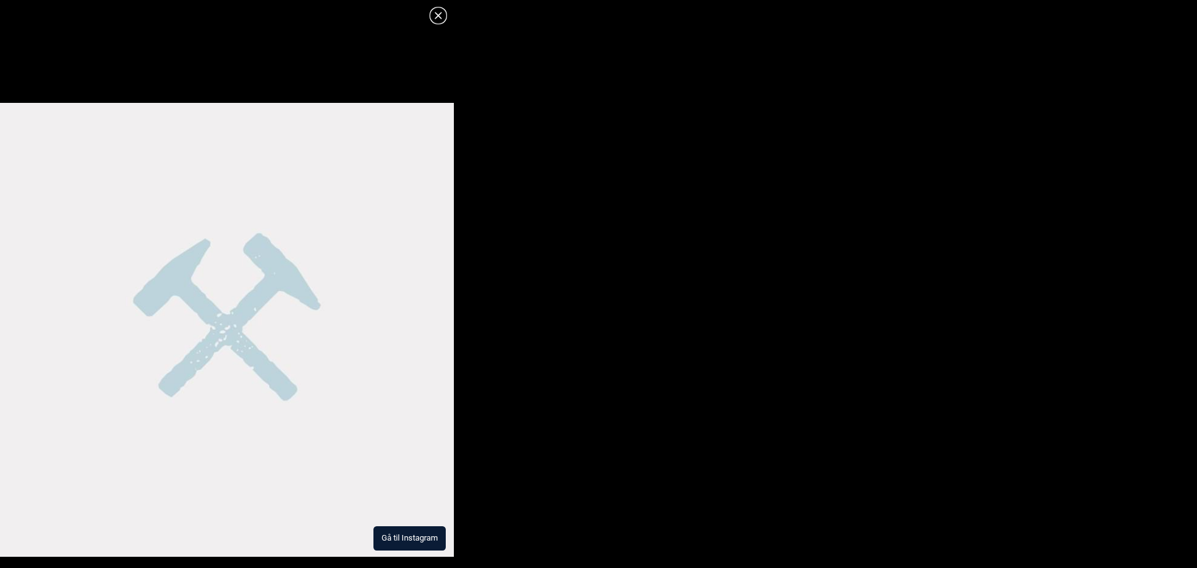
click at [416, 543] on button "Gå til Instagram" at bounding box center [409, 538] width 72 height 24
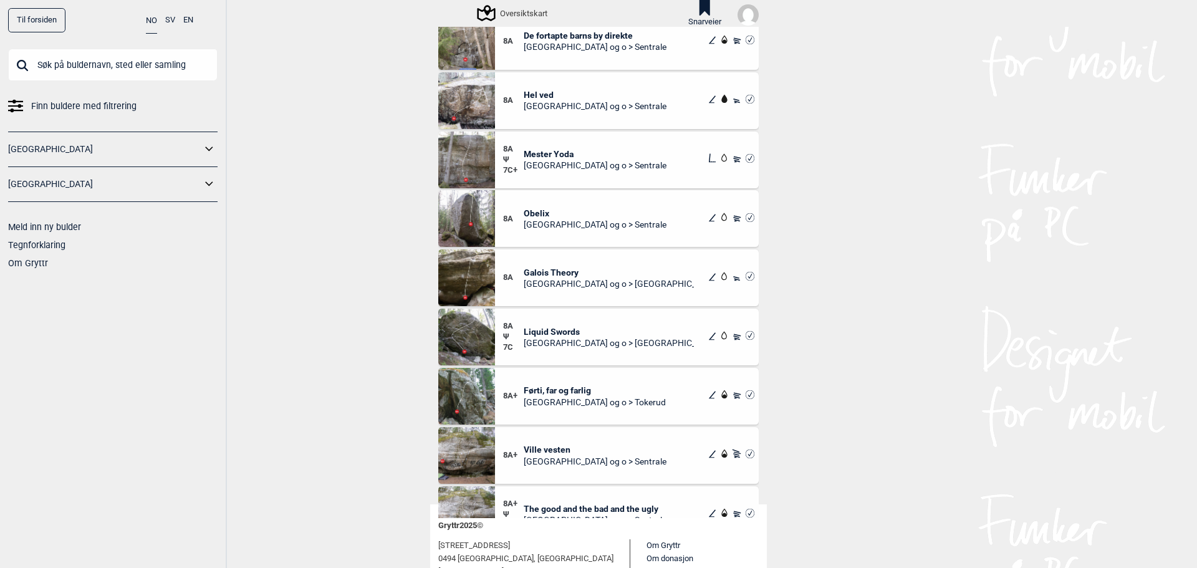
scroll to position [499, 0]
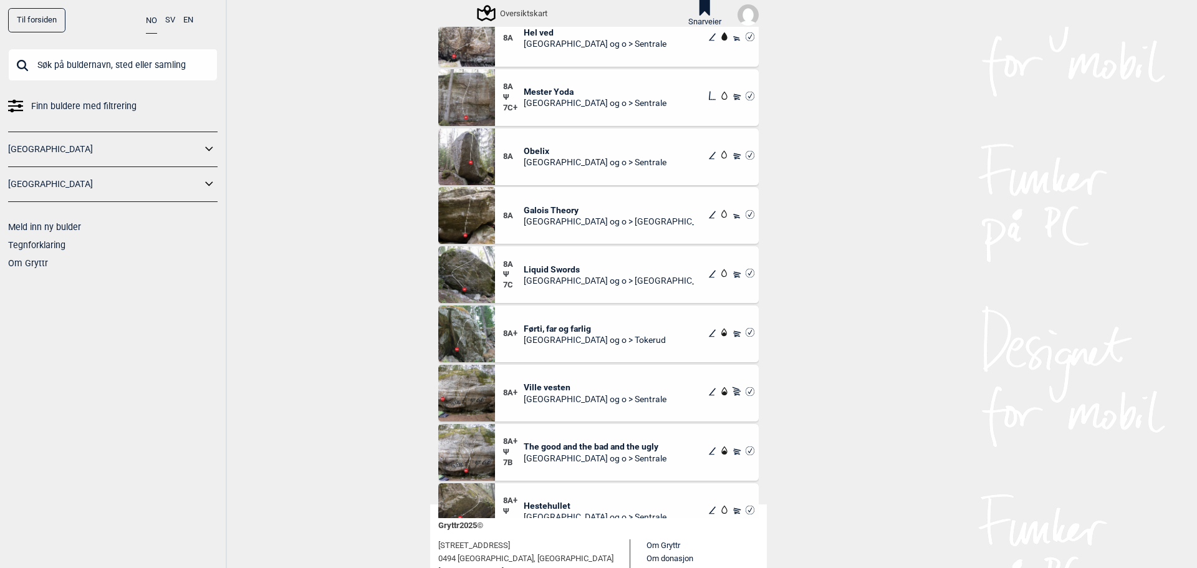
click at [540, 151] on span "Obelix" at bounding box center [595, 150] width 143 height 11
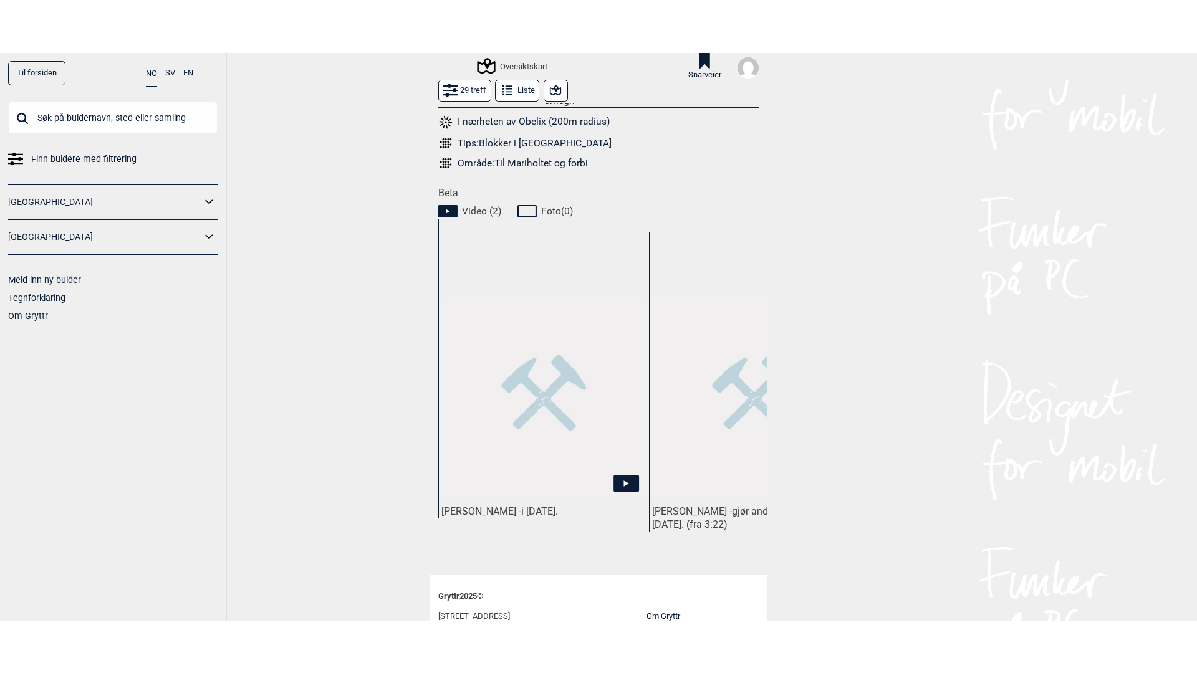
scroll to position [540, 0]
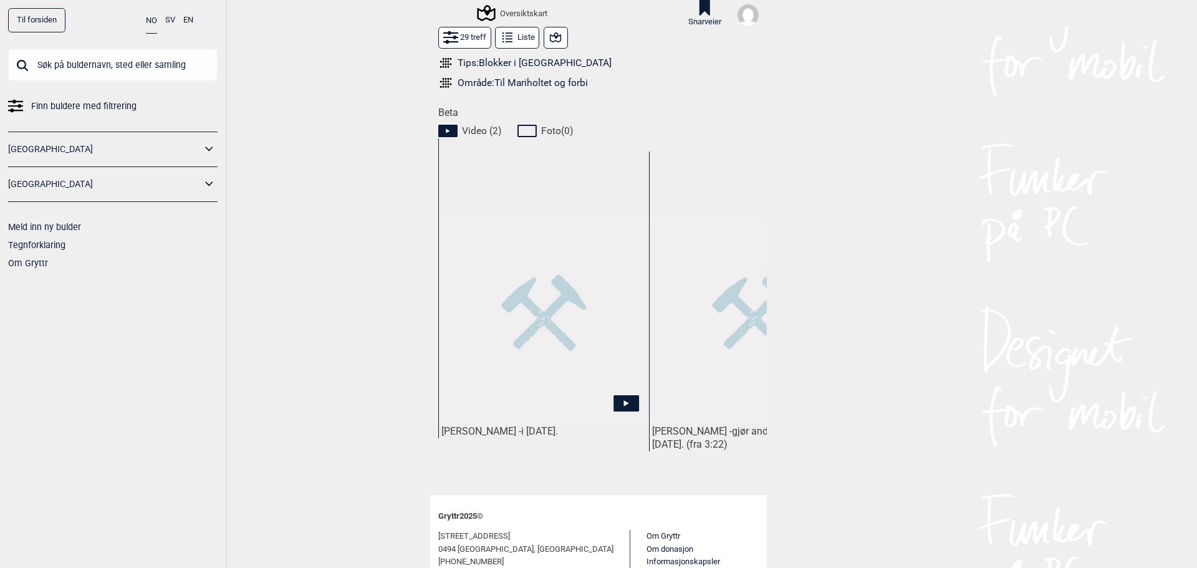
click at [575, 299] on img at bounding box center [543, 318] width 205 height 205
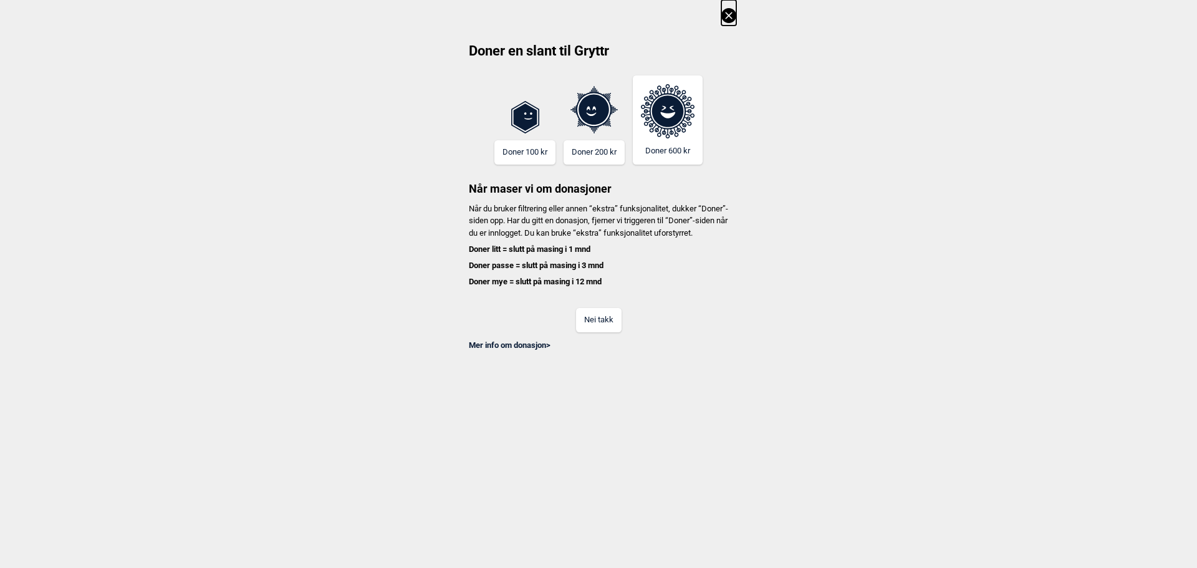
click at [594, 332] on button "Nei takk" at bounding box center [599, 320] width 46 height 24
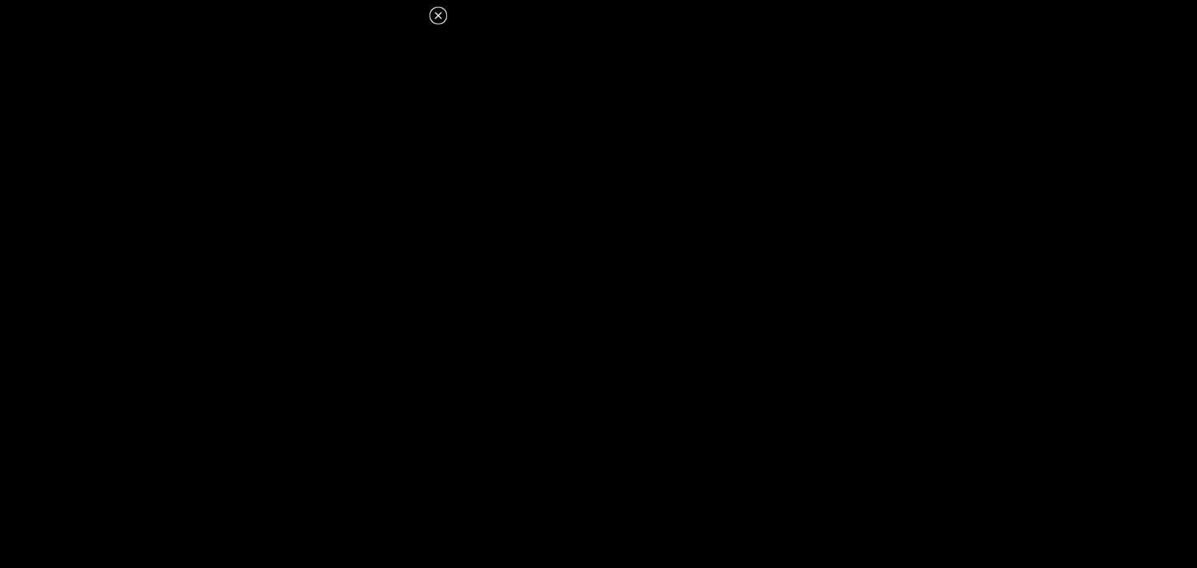
click at [439, 10] on icon at bounding box center [438, 15] width 15 height 15
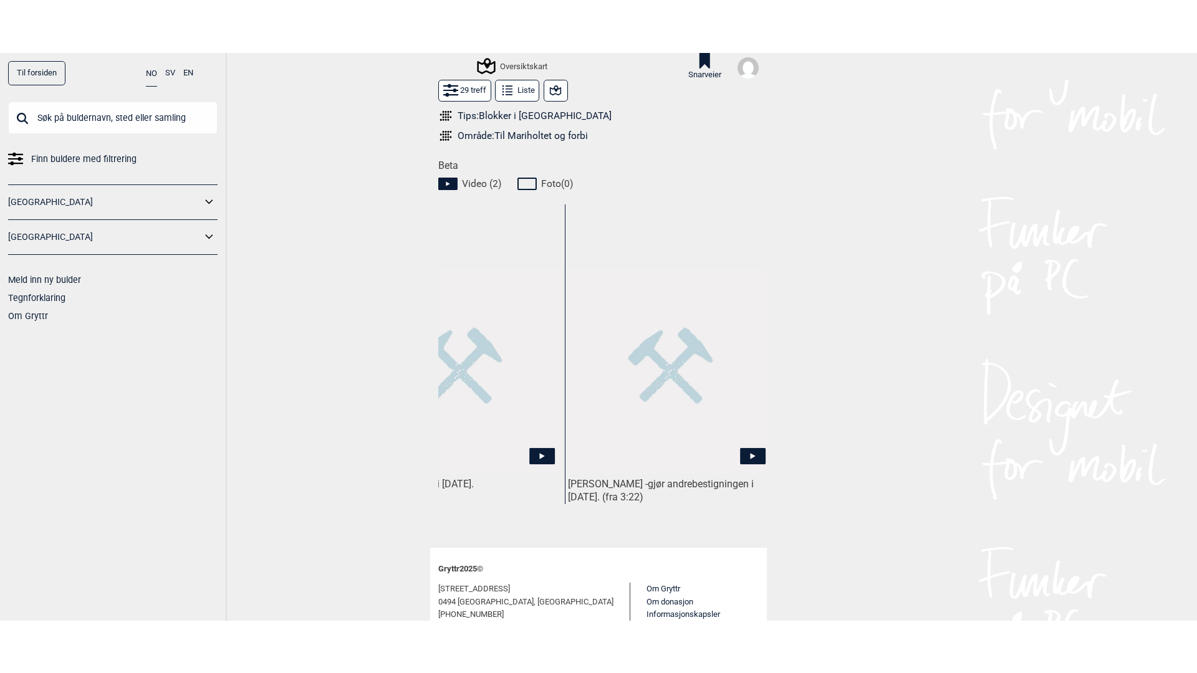
scroll to position [0, 93]
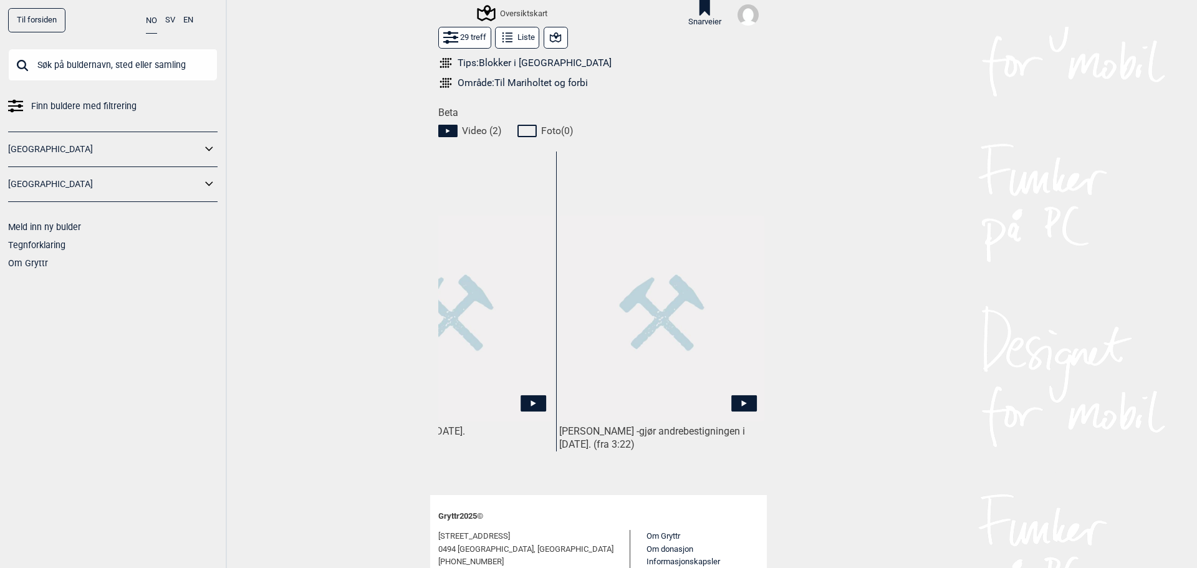
click at [623, 317] on img at bounding box center [661, 318] width 205 height 205
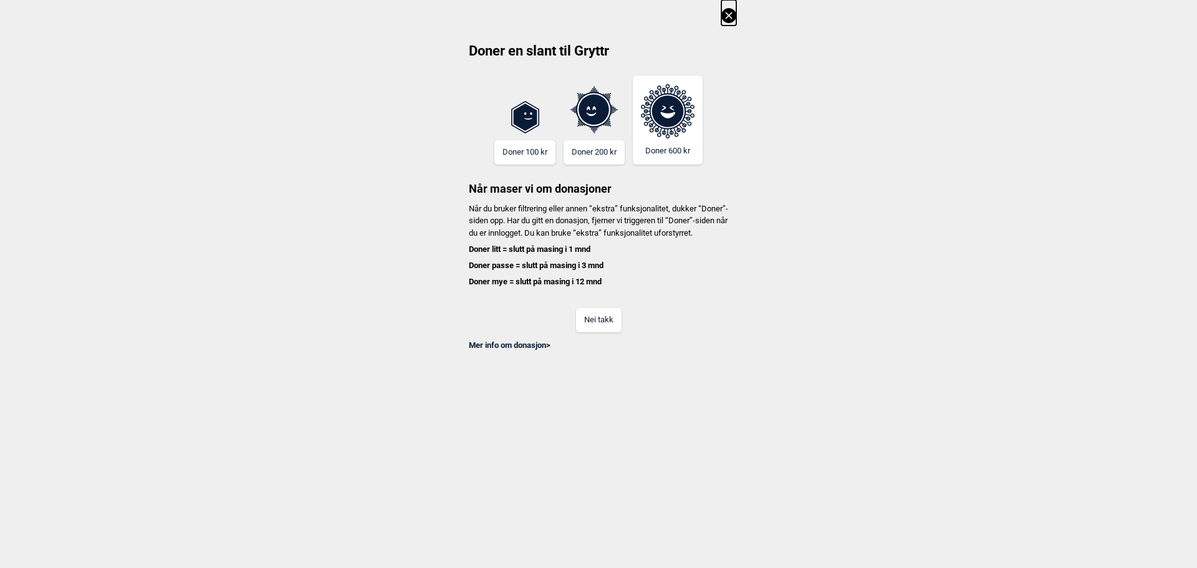
click at [611, 332] on button "Nei takk" at bounding box center [599, 320] width 46 height 24
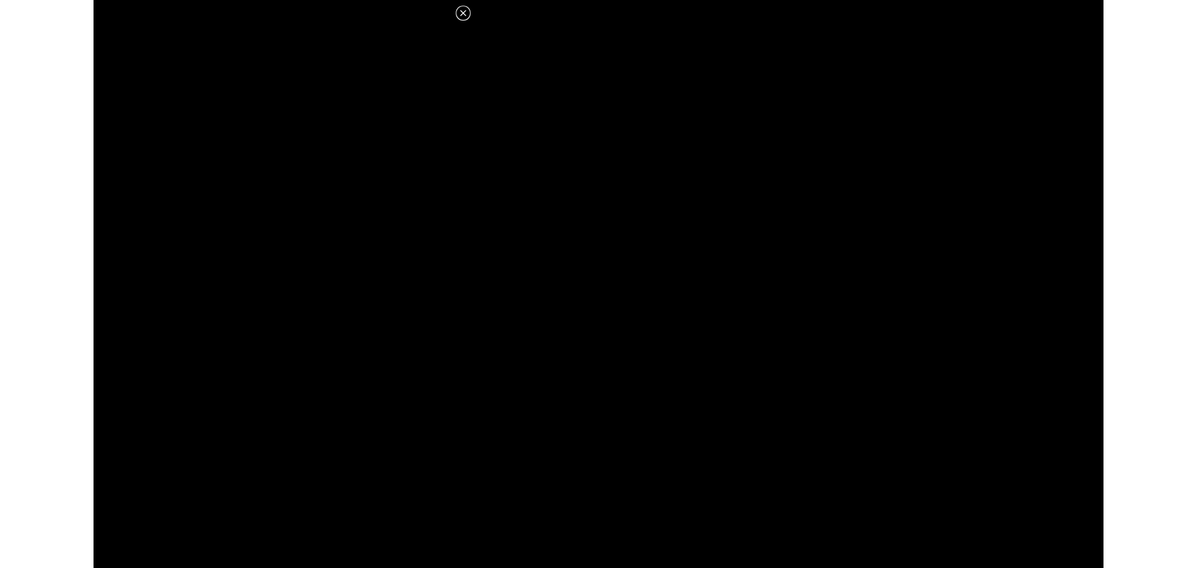
scroll to position [540, 0]
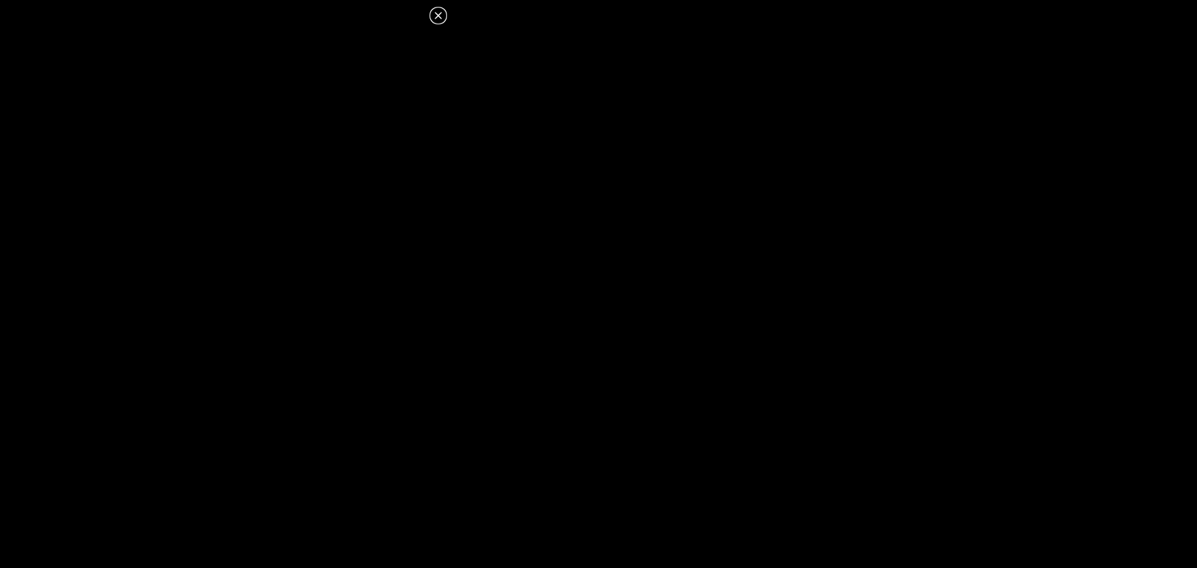
click at [436, 18] on icon at bounding box center [438, 15] width 7 height 7
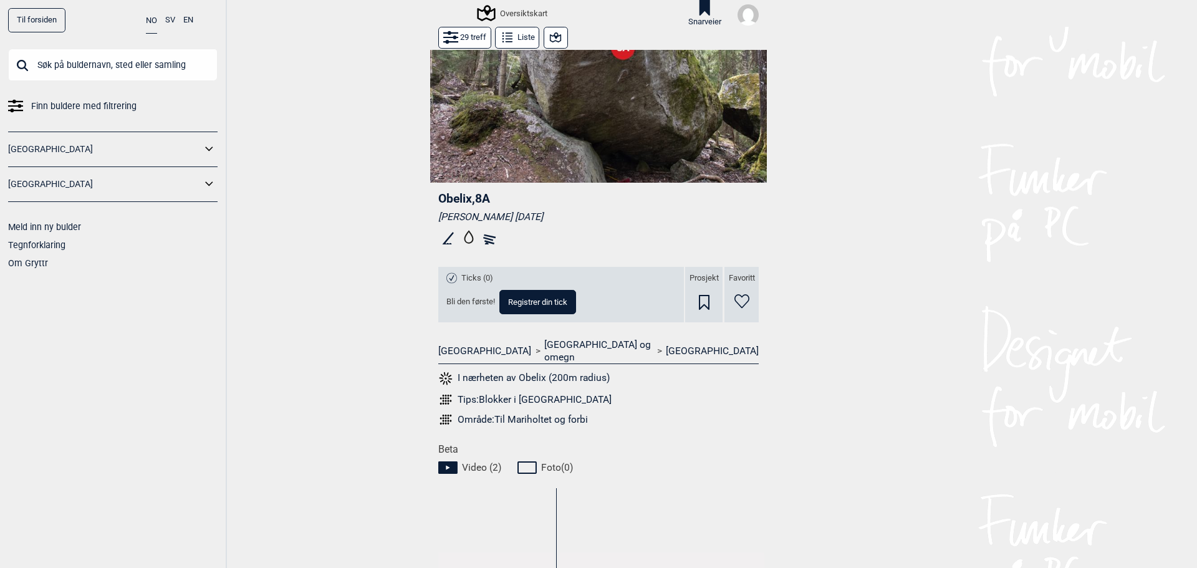
scroll to position [125, 0]
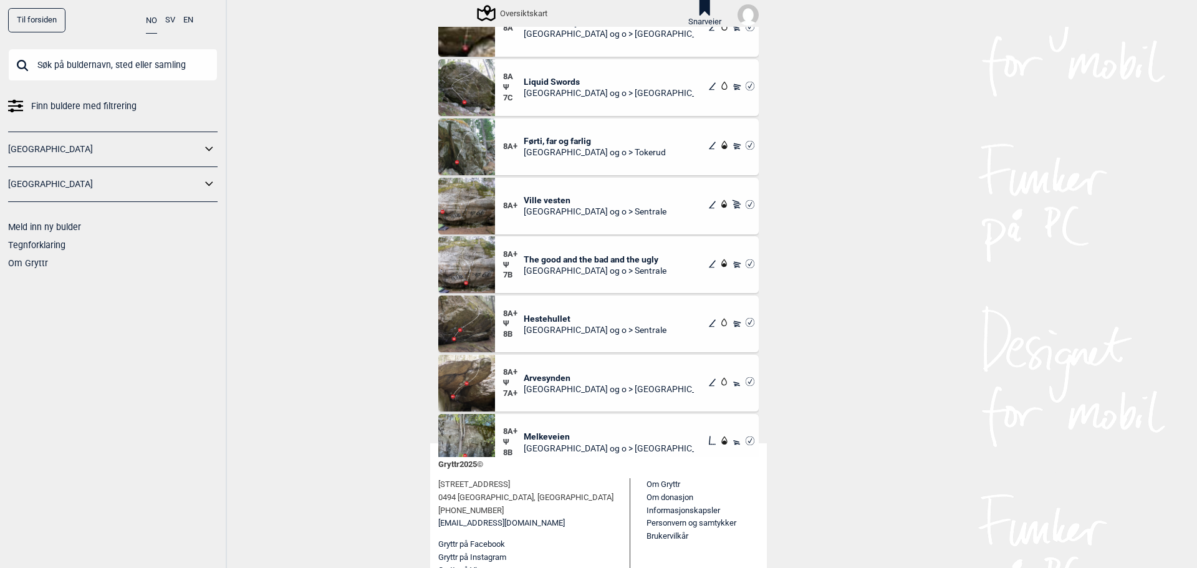
scroll to position [582, 0]
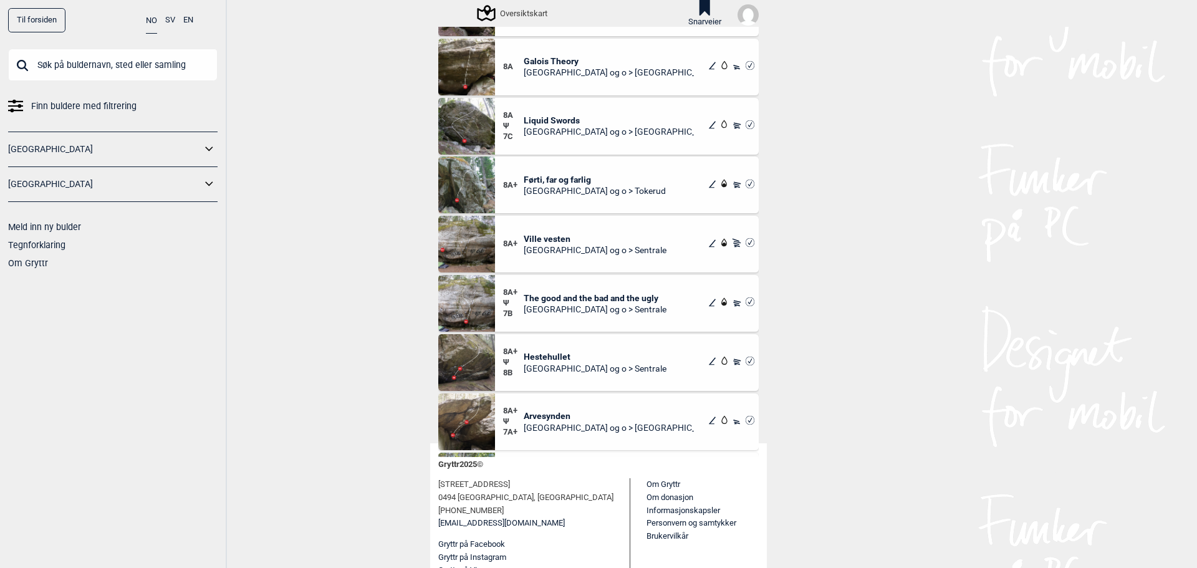
click at [564, 185] on span "Oslo og o > Tokerud" at bounding box center [595, 190] width 142 height 11
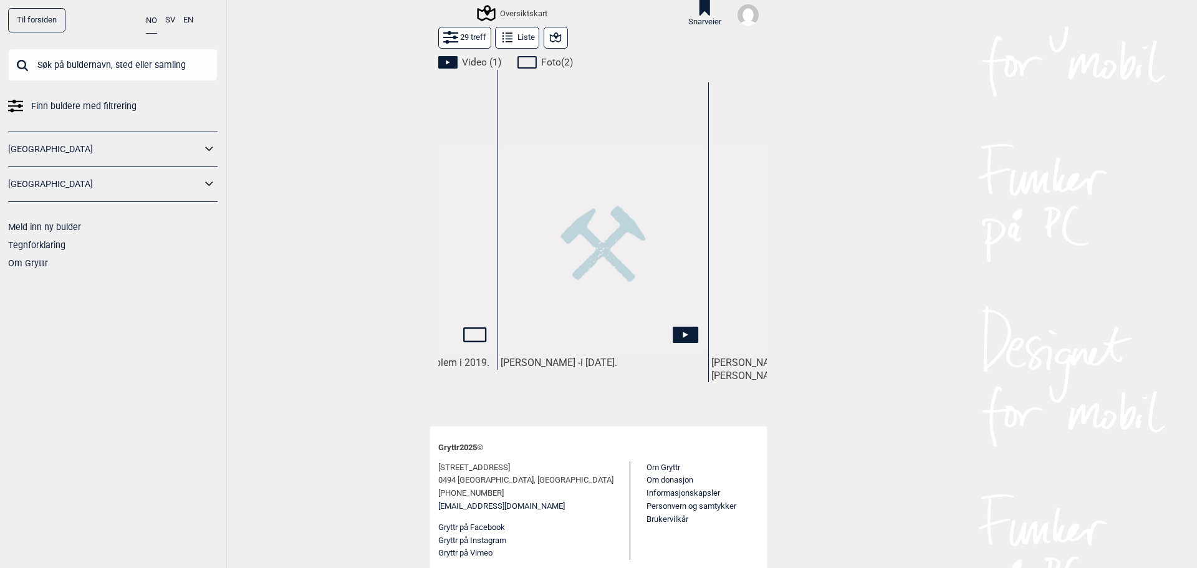
scroll to position [0, 152]
click at [603, 261] on img at bounding box center [602, 249] width 205 height 205
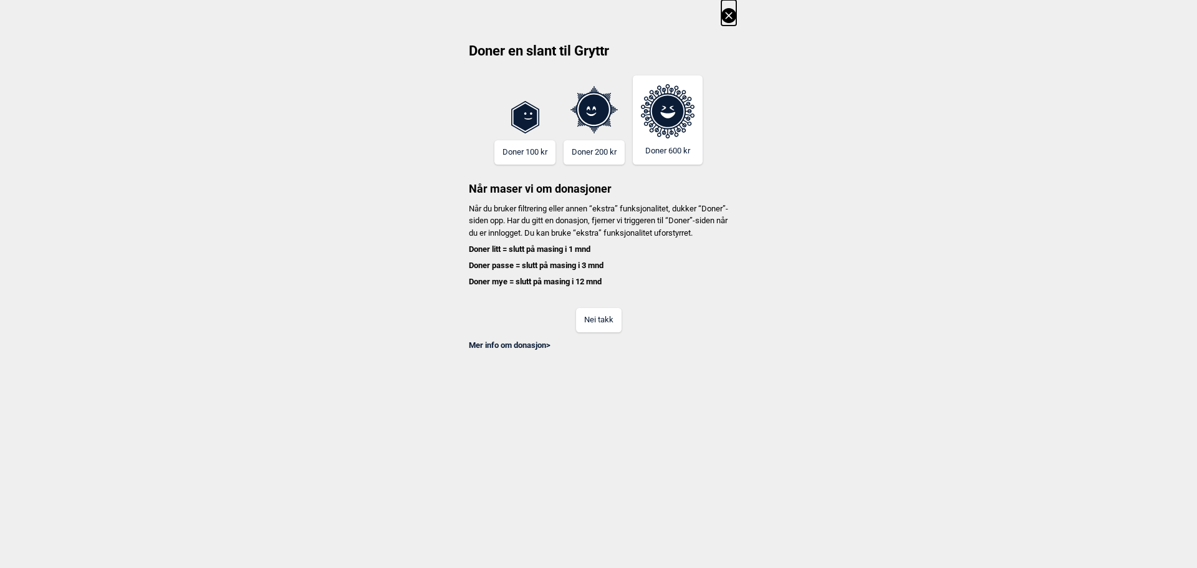
click at [598, 332] on button "Nei takk" at bounding box center [599, 320] width 46 height 24
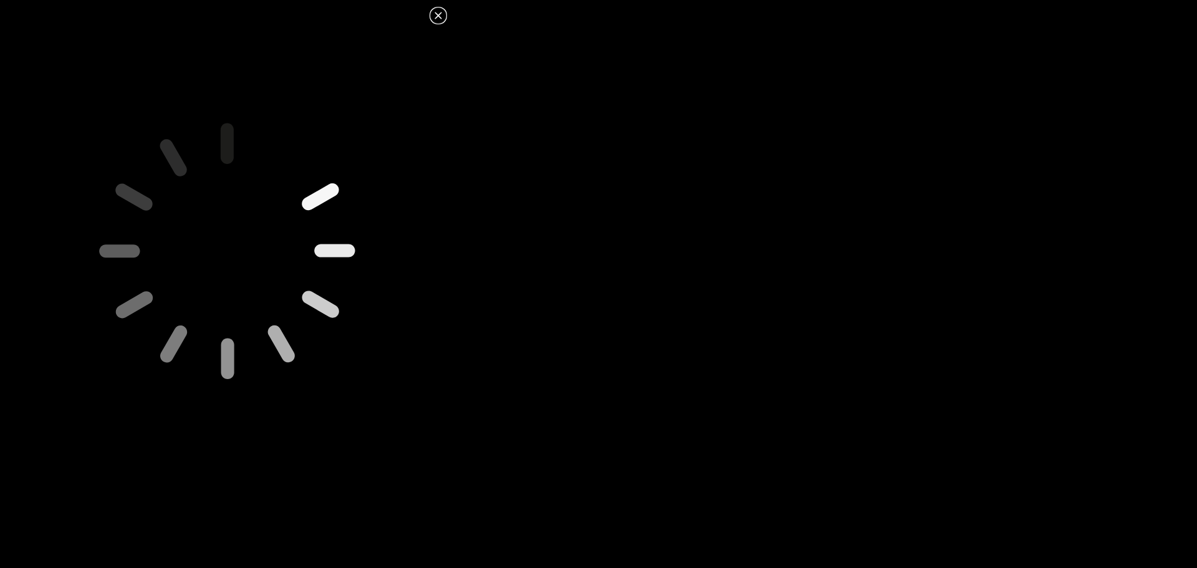
click at [441, 19] on icon at bounding box center [438, 15] width 7 height 7
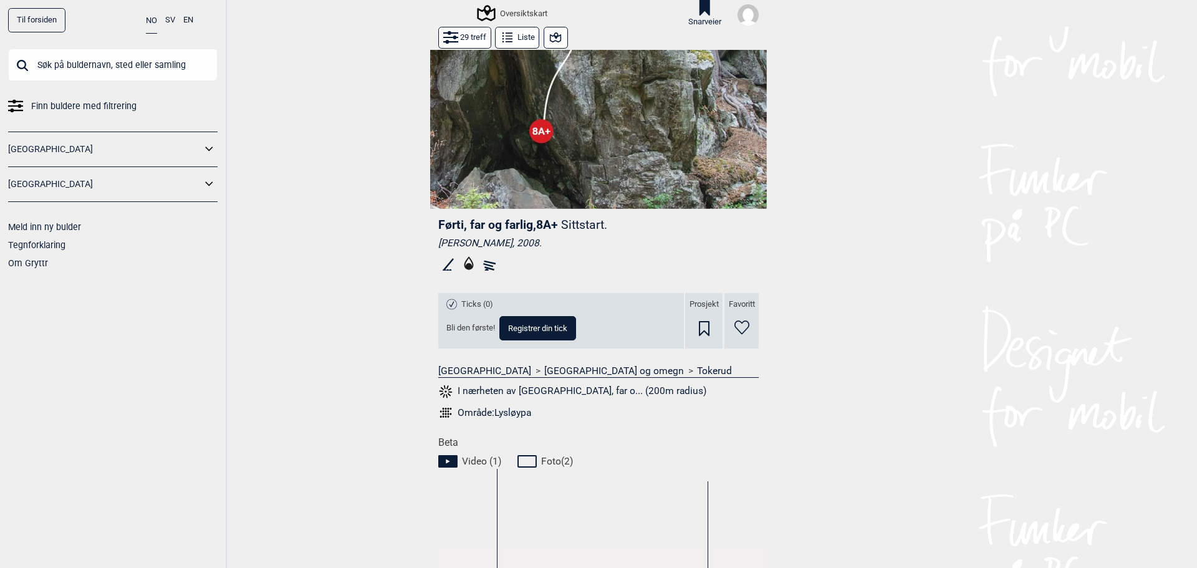
scroll to position [0, 0]
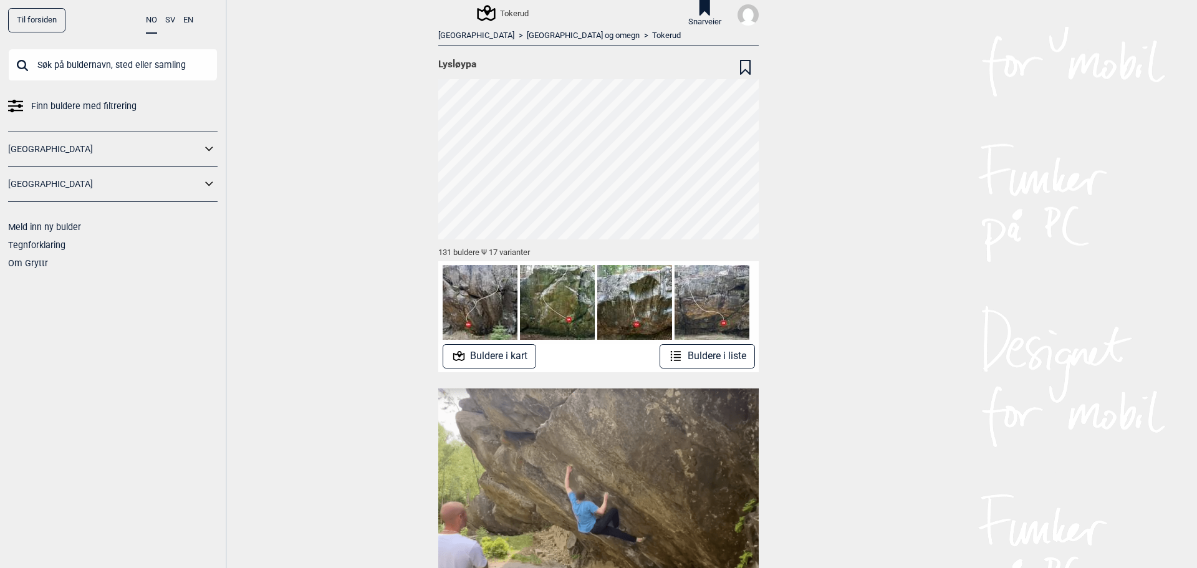
click at [691, 362] on button "Buldere i liste" at bounding box center [707, 356] width 95 height 24
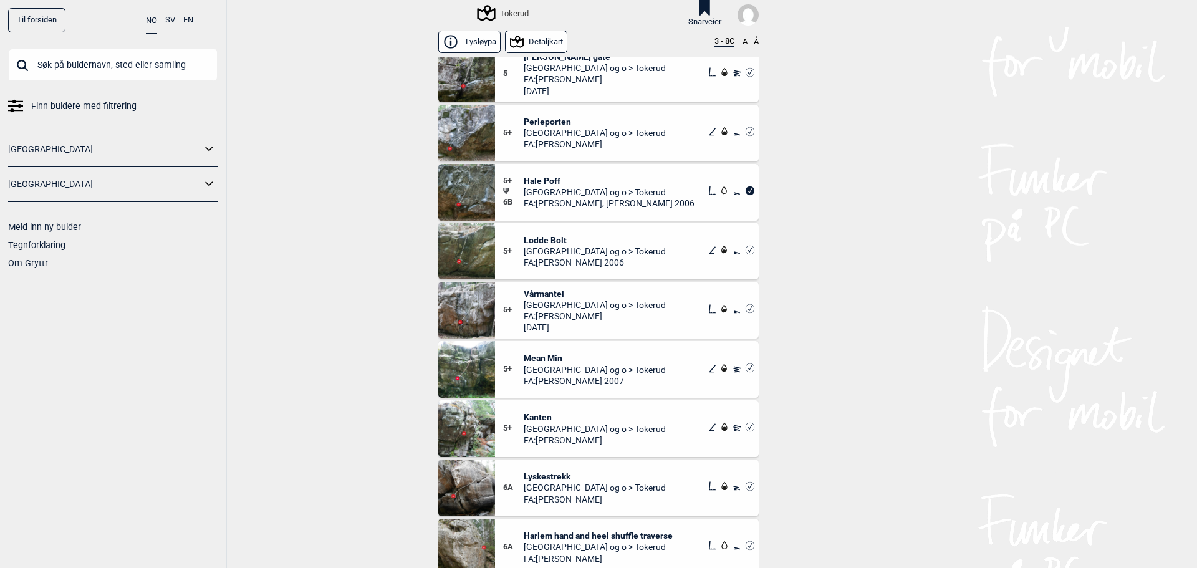
scroll to position [956, 0]
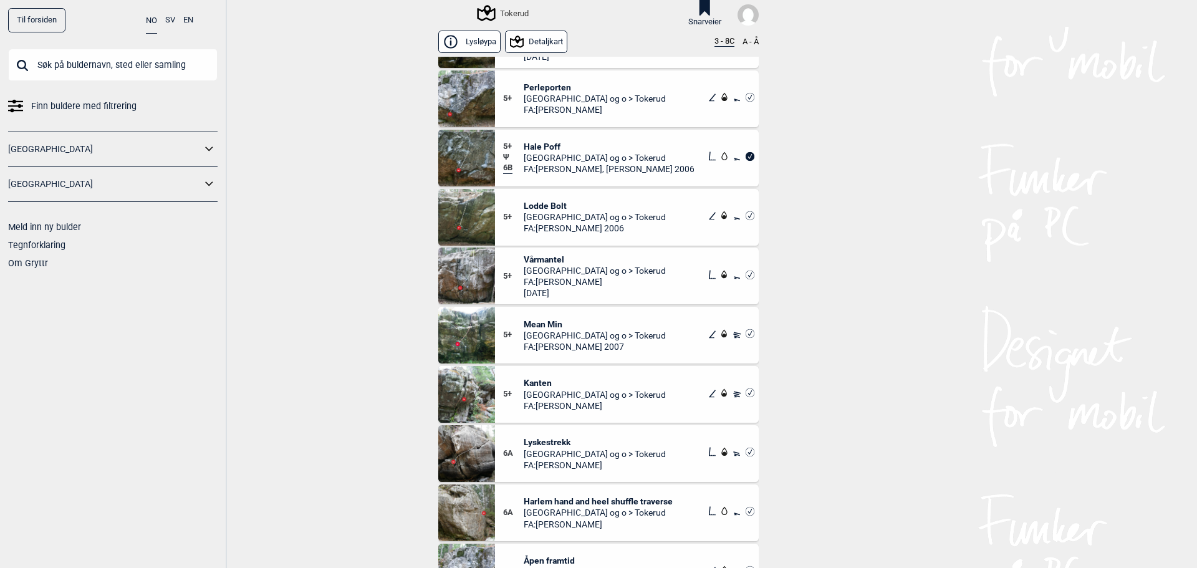
click at [536, 89] on span "Perleporten" at bounding box center [595, 87] width 142 height 11
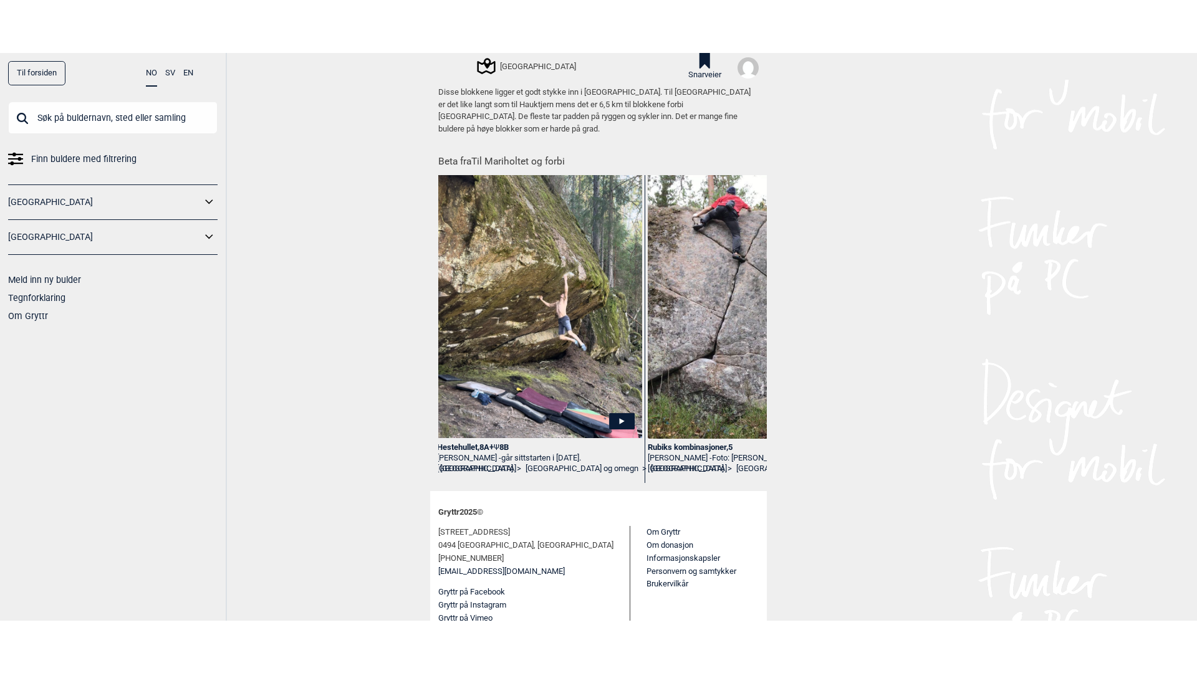
scroll to position [0, 4017]
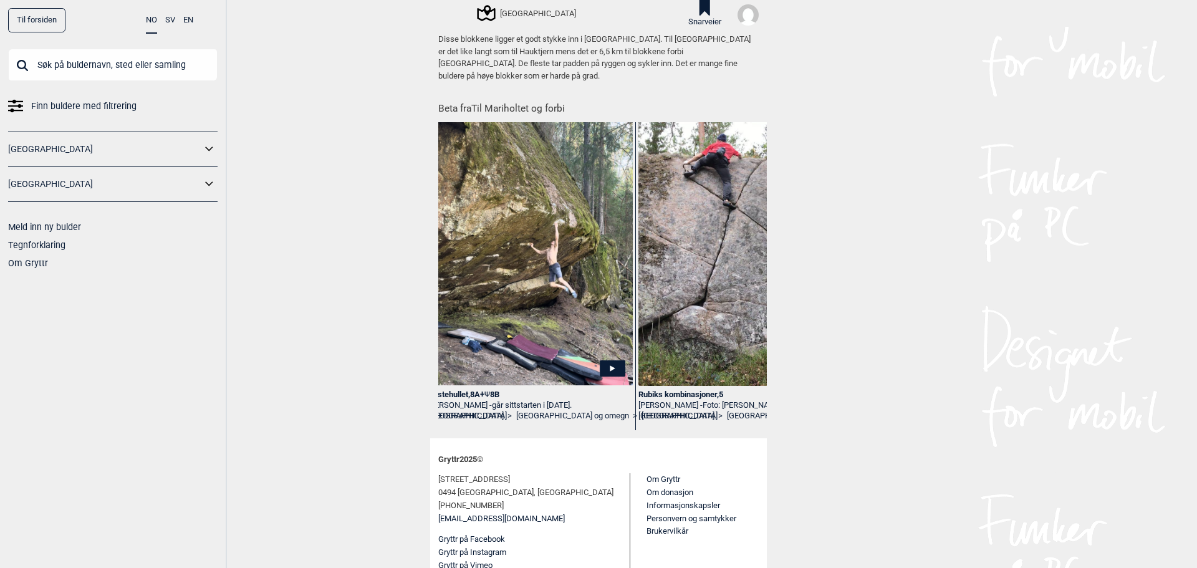
click at [561, 295] on img at bounding box center [530, 250] width 205 height 270
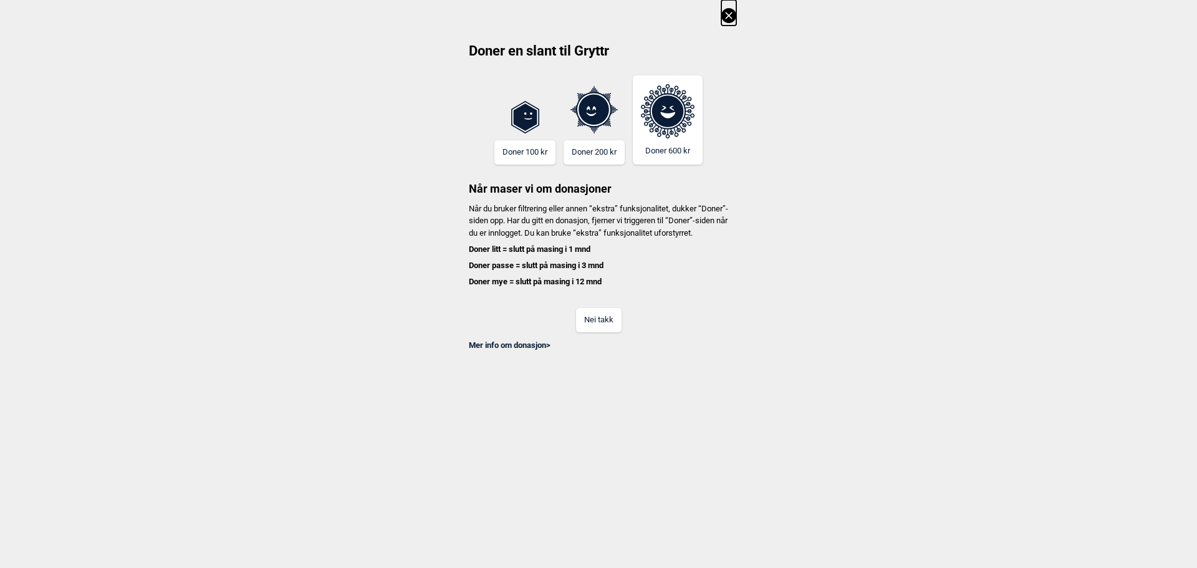
click at [610, 332] on button "Nei takk" at bounding box center [599, 320] width 46 height 24
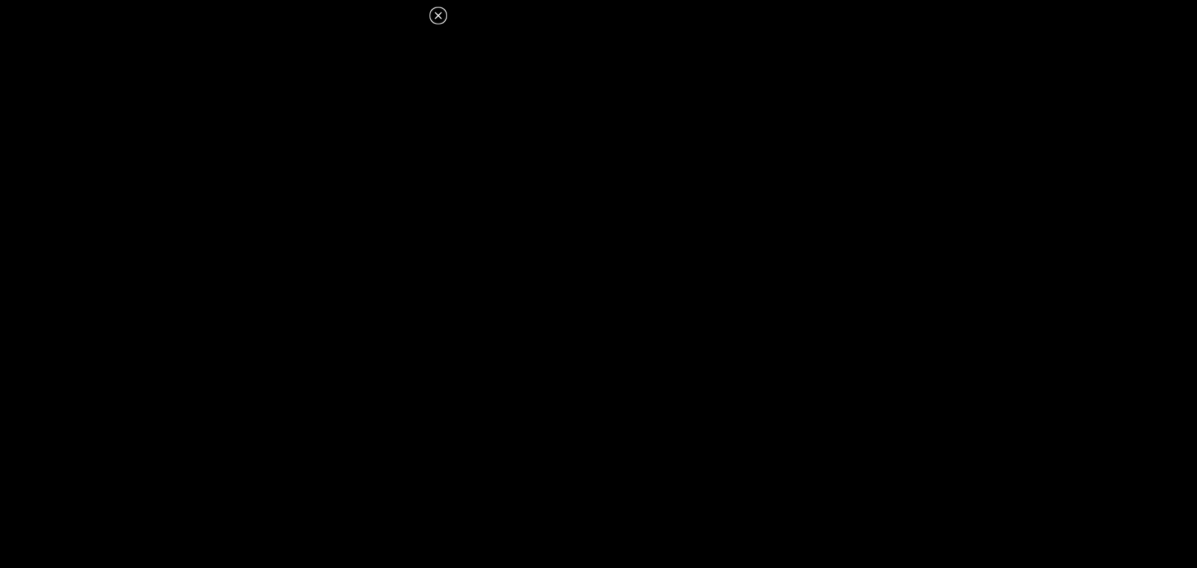
scroll to position [355, 0]
click at [440, 11] on icon at bounding box center [438, 15] width 15 height 15
